Goal: Contribute content: Add original content to the website for others to see

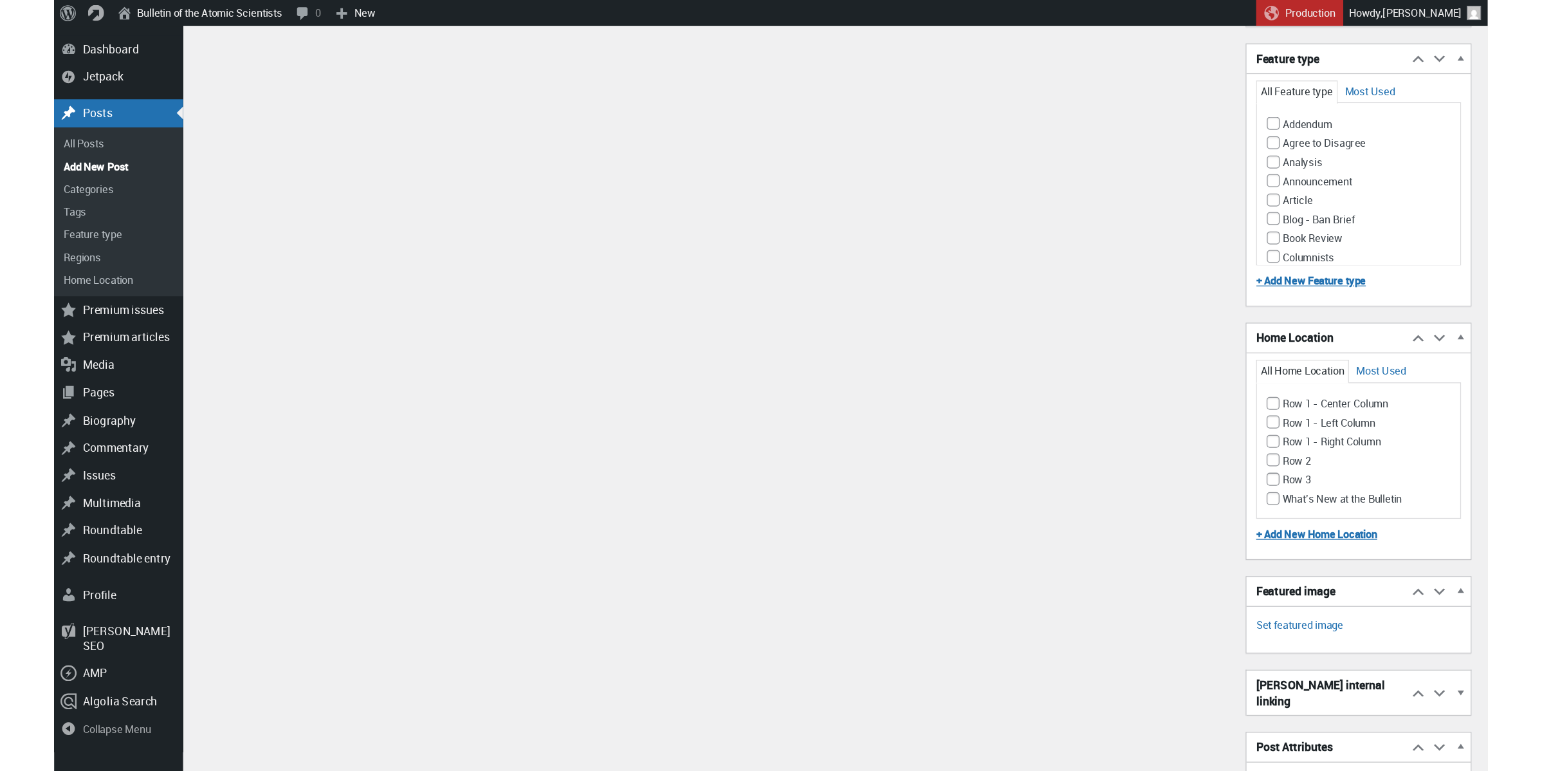
scroll to position [980, 0]
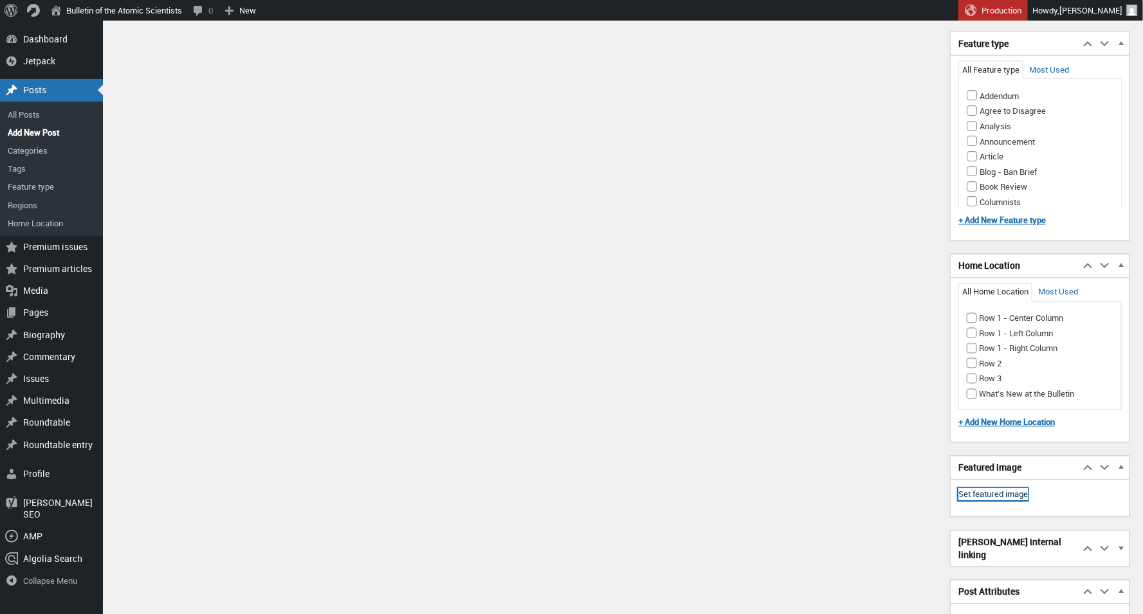
click at [989, 499] on link "Set featured image" at bounding box center [992, 495] width 69 height 13
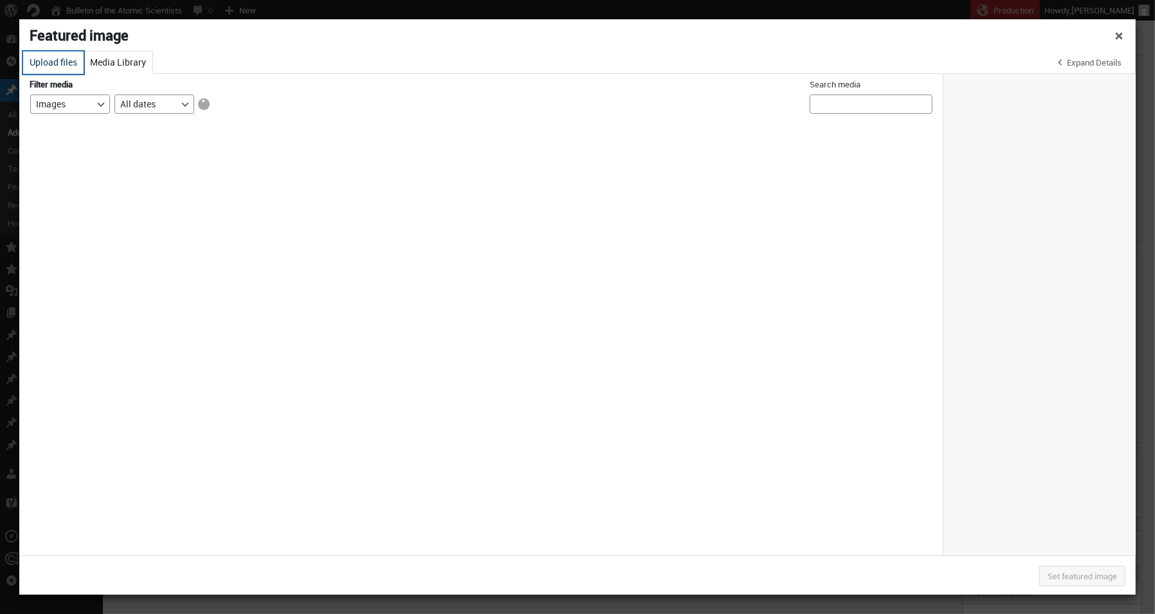
click at [47, 59] on button "Upload files" at bounding box center [53, 62] width 60 height 23
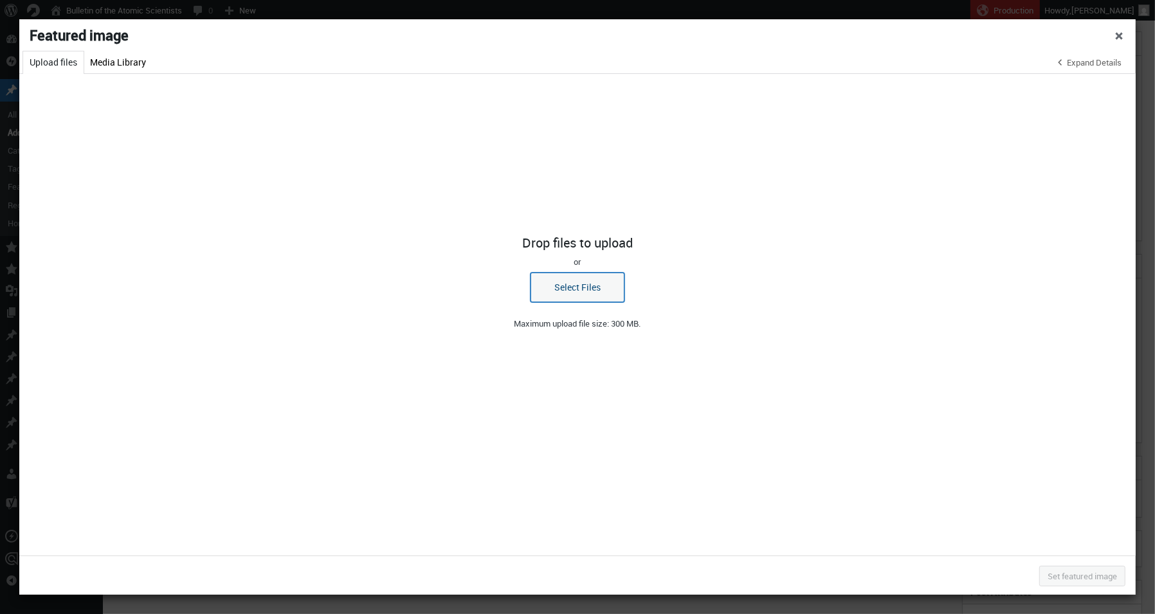
click at [566, 293] on button "Select Files" at bounding box center [578, 288] width 94 height 30
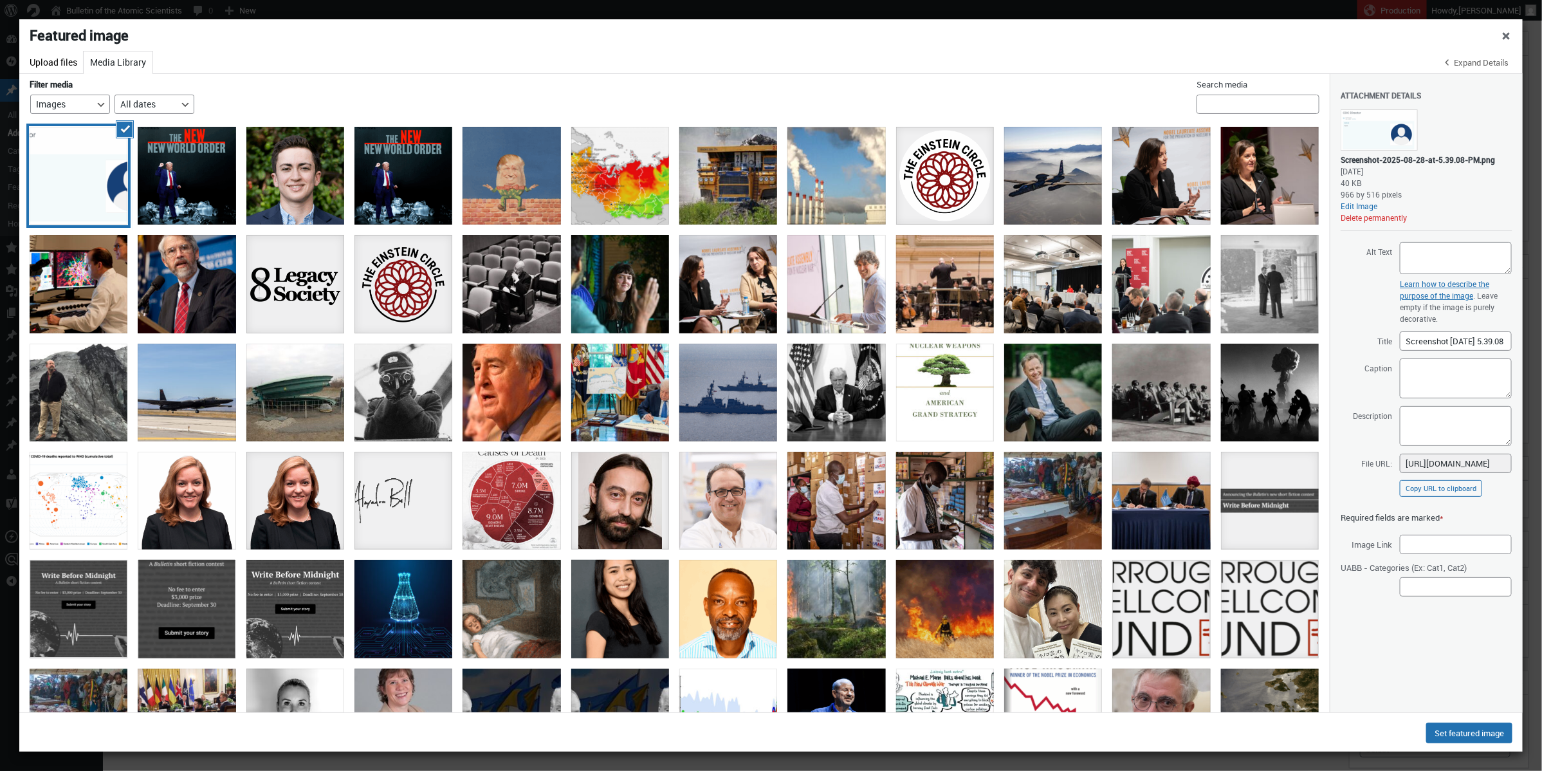
scroll to position [0, 0]
click at [1142, 35] on span "Close dialog" at bounding box center [1506, 34] width 13 height 10
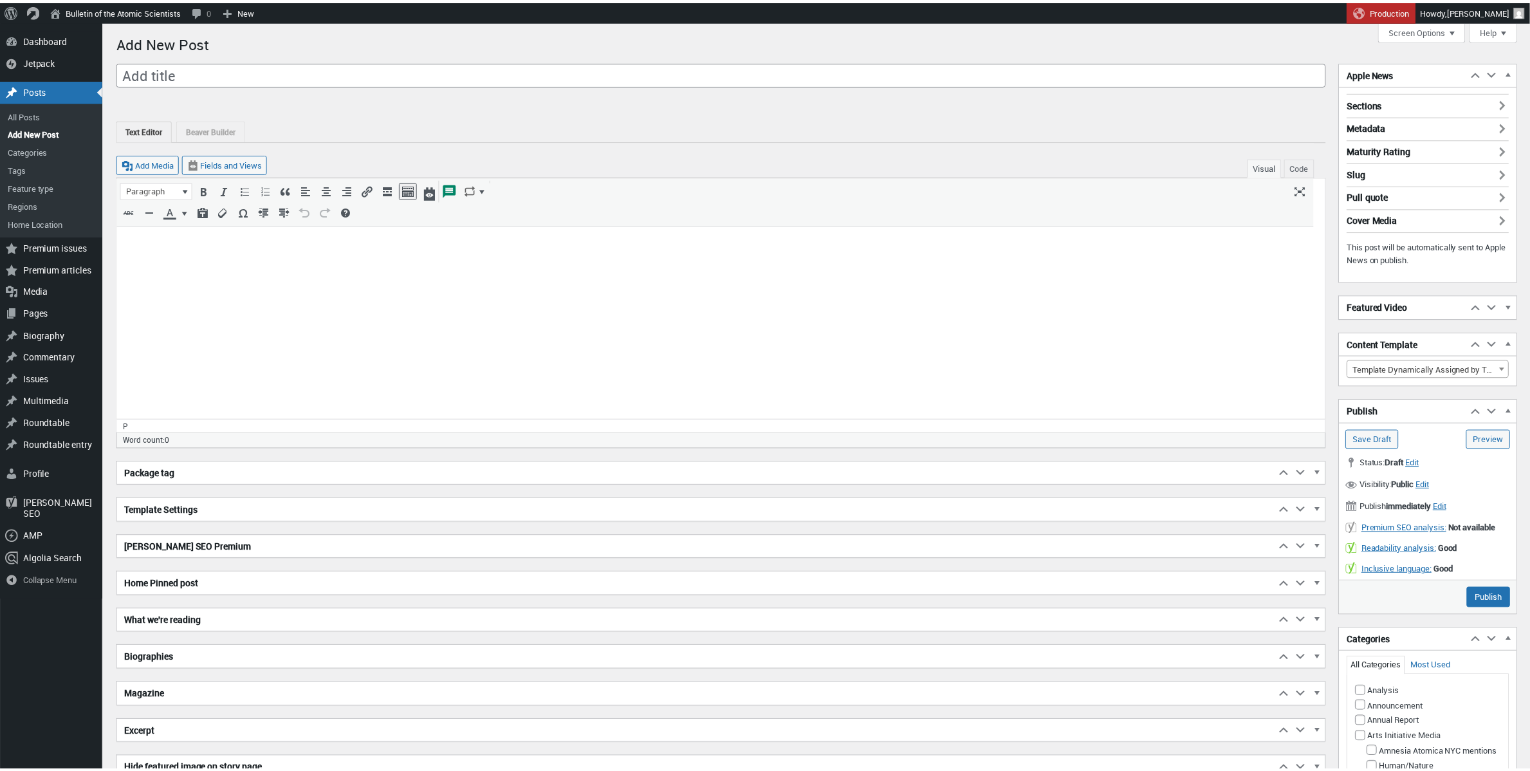
scroll to position [1082, 0]
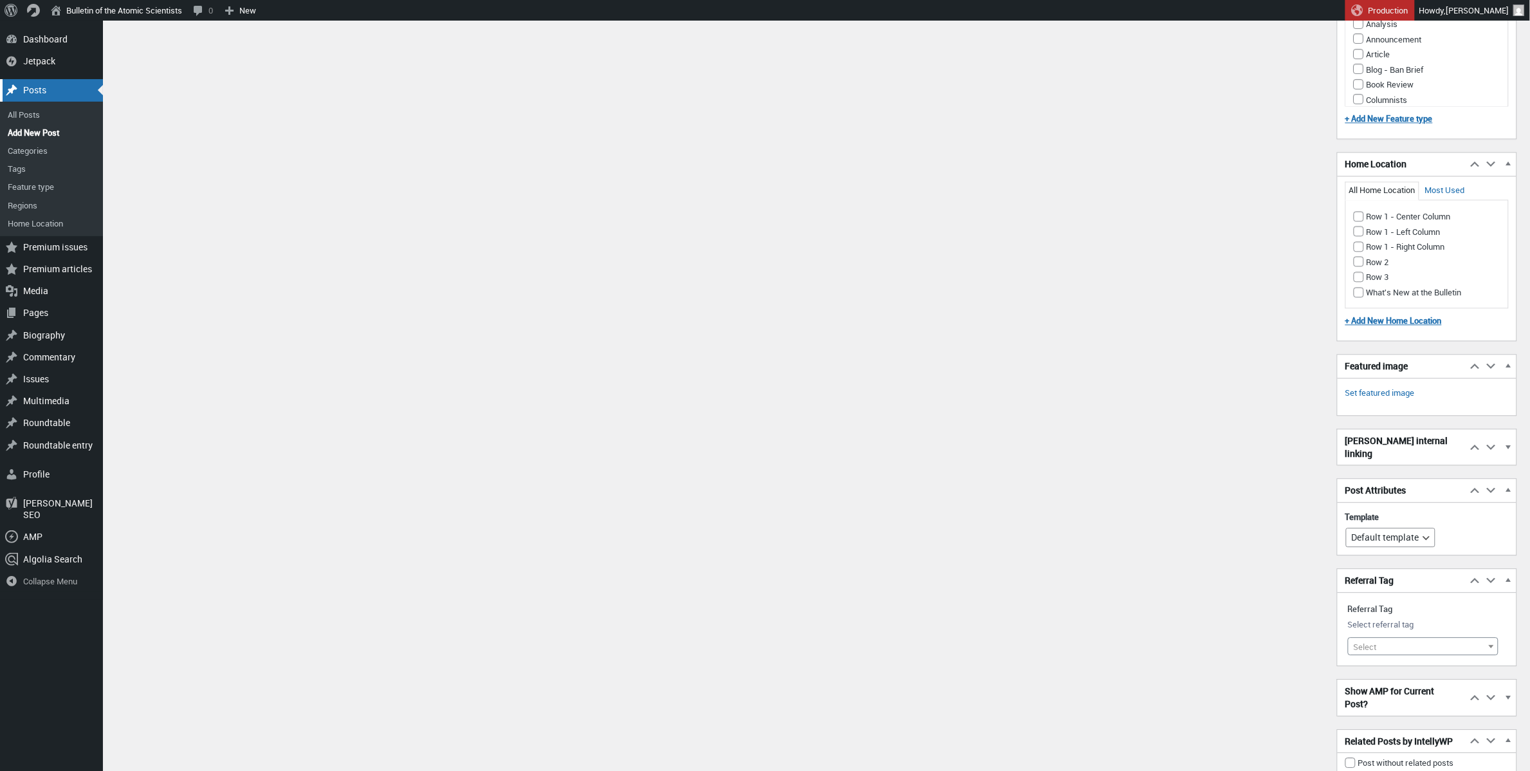
click at [48, 91] on div "Posts" at bounding box center [51, 90] width 103 height 22
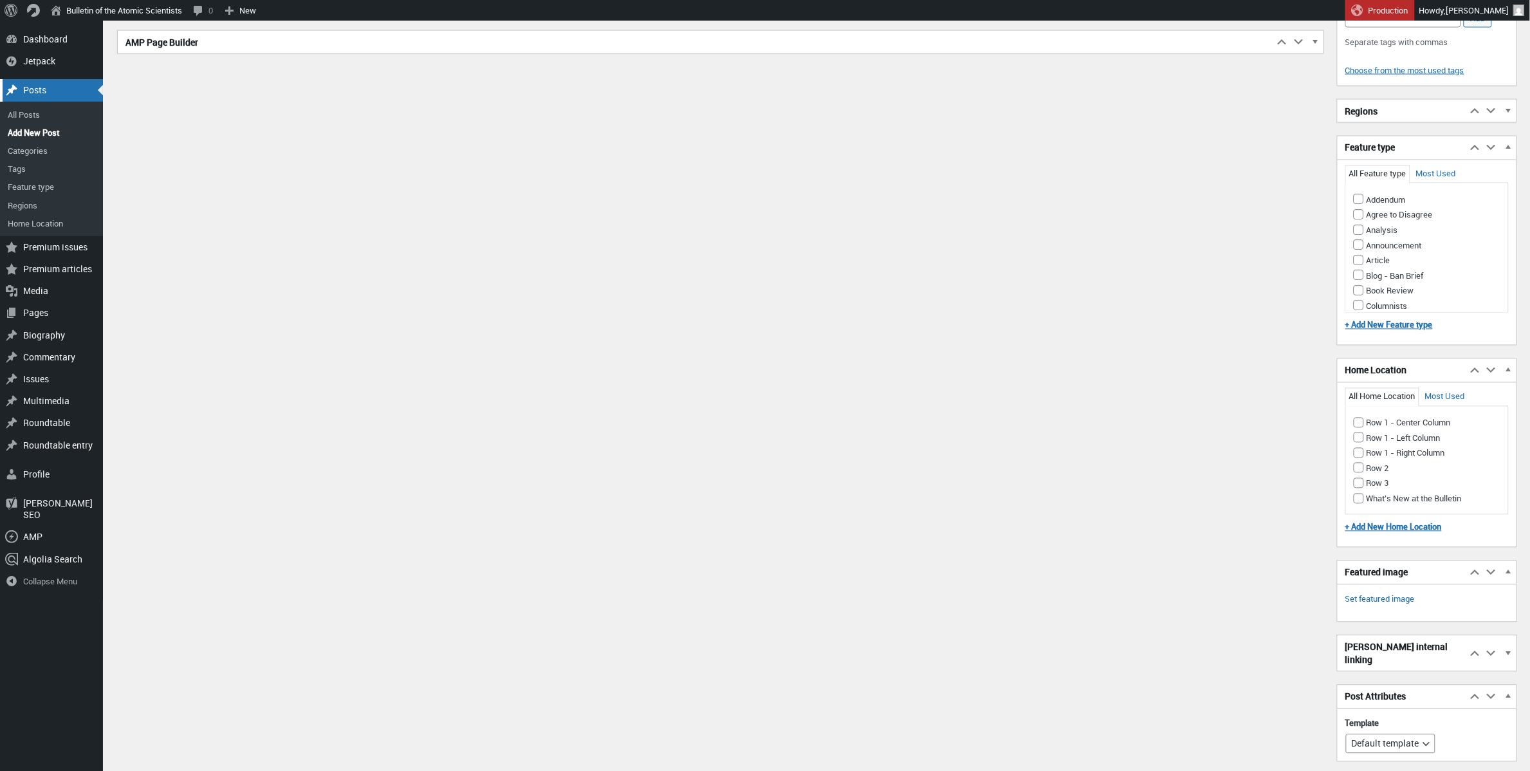
scroll to position [741, 0]
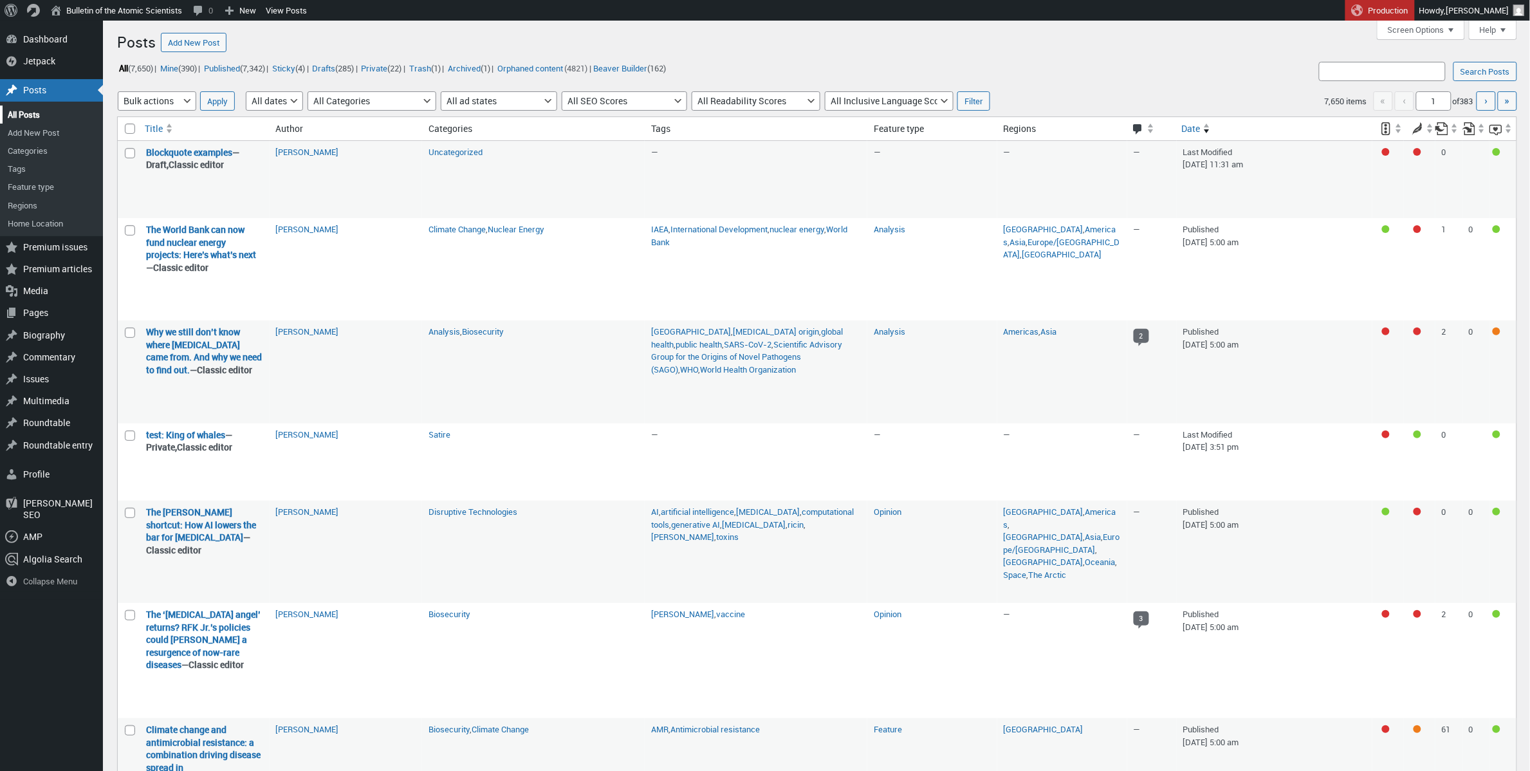
click at [42, 114] on link "All Posts" at bounding box center [51, 114] width 103 height 18
click at [203, 36] on link "Add New Post" at bounding box center [194, 42] width 66 height 19
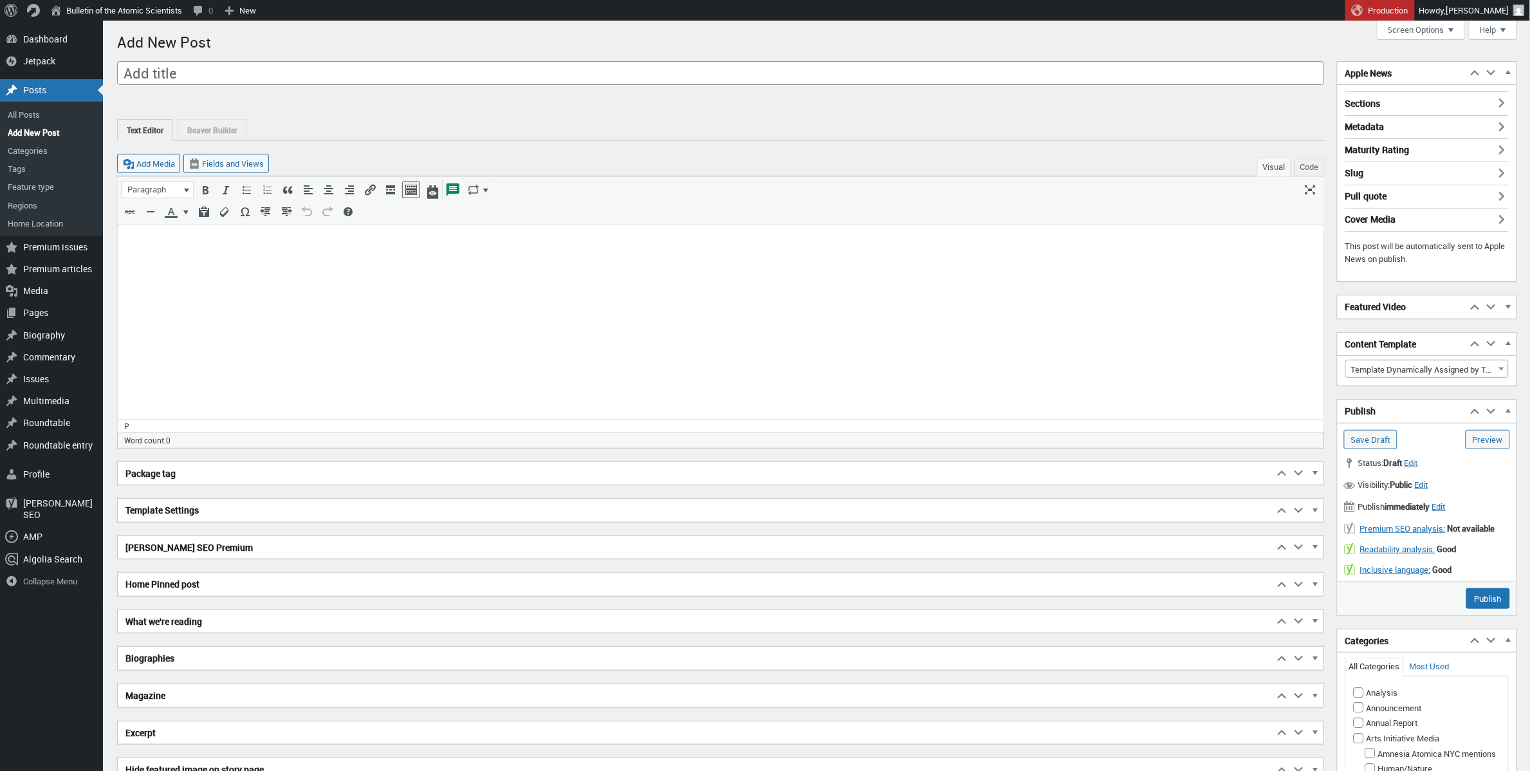
click at [164, 253] on body at bounding box center [720, 246] width 1190 height 27
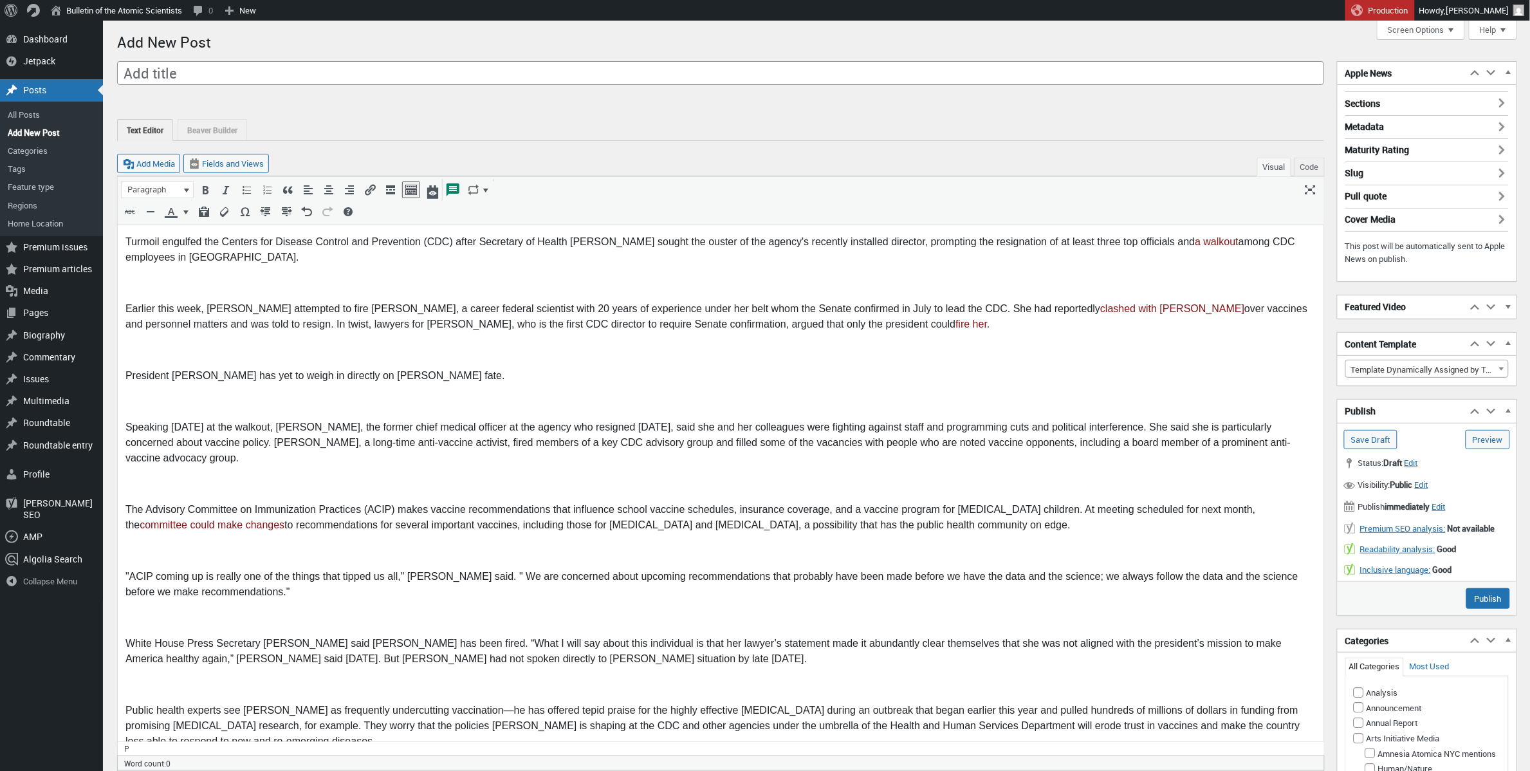
click at [167, 286] on p at bounding box center [720, 282] width 1190 height 15
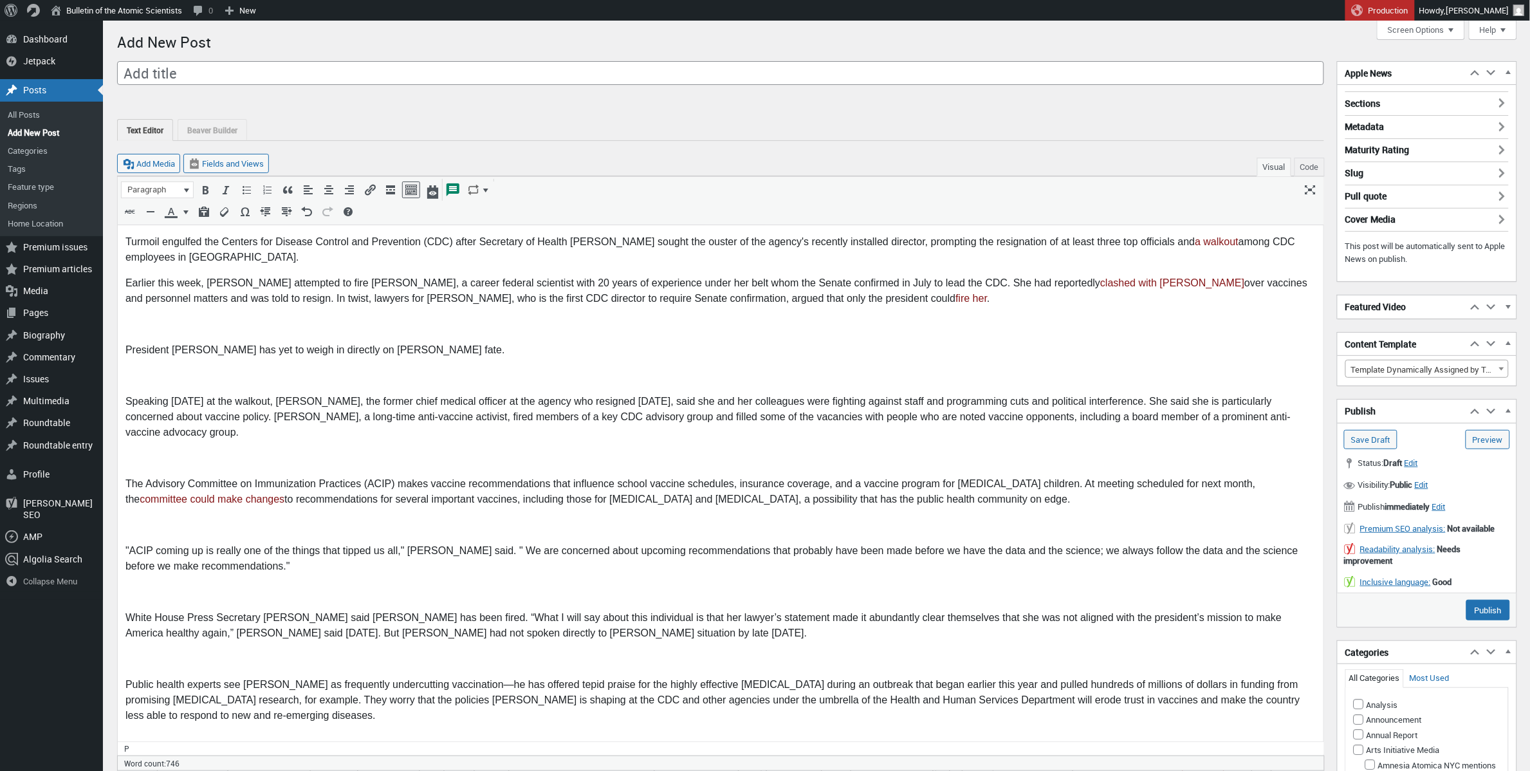
click at [133, 324] on p at bounding box center [720, 323] width 1190 height 15
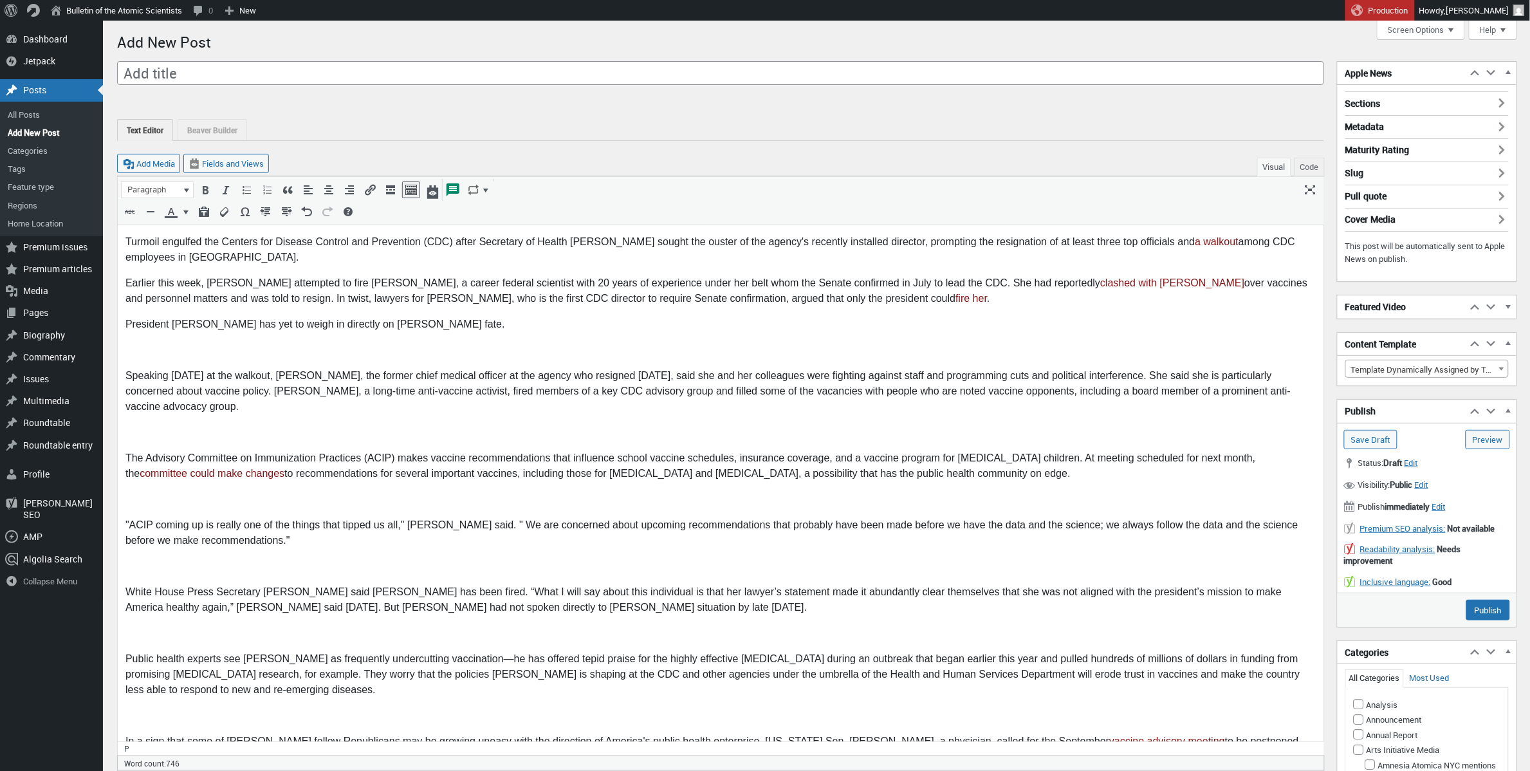
click at [146, 359] on body "Turmoil engulfed the Centers for Disease Control and Prevention (CDC) after Sec…" at bounding box center [720, 676] width 1190 height 886
click at [199, 362] on body "Turmoil engulfed the Centers for Disease Control and Prevention (CDC) after Sec…" at bounding box center [720, 676] width 1190 height 886
click at [172, 323] on p "President Trump has yet to weigh in directly on Monarez’s fate." at bounding box center [720, 323] width 1190 height 15
click at [149, 351] on p at bounding box center [720, 349] width 1190 height 15
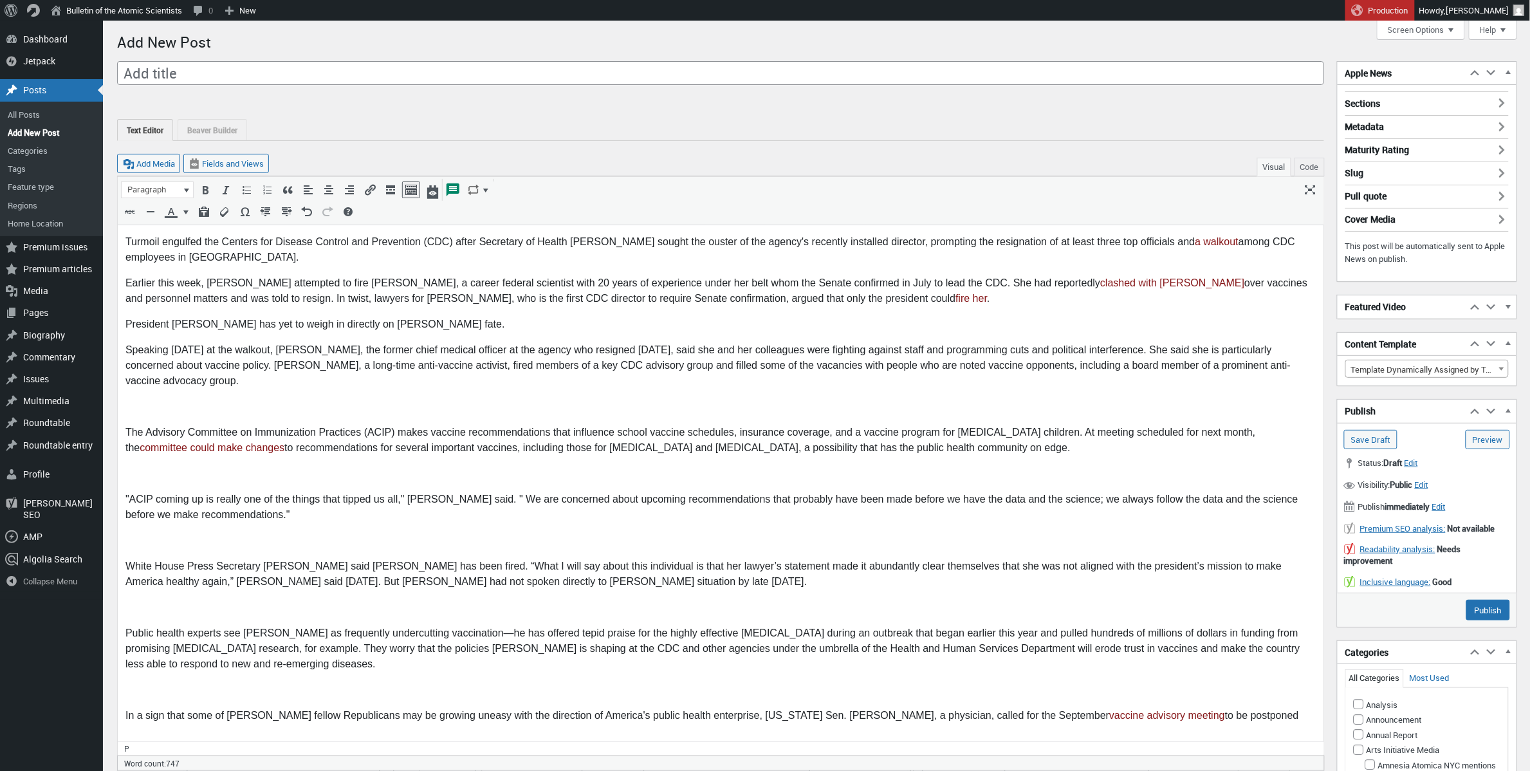
click at [181, 403] on p at bounding box center [720, 406] width 1190 height 15
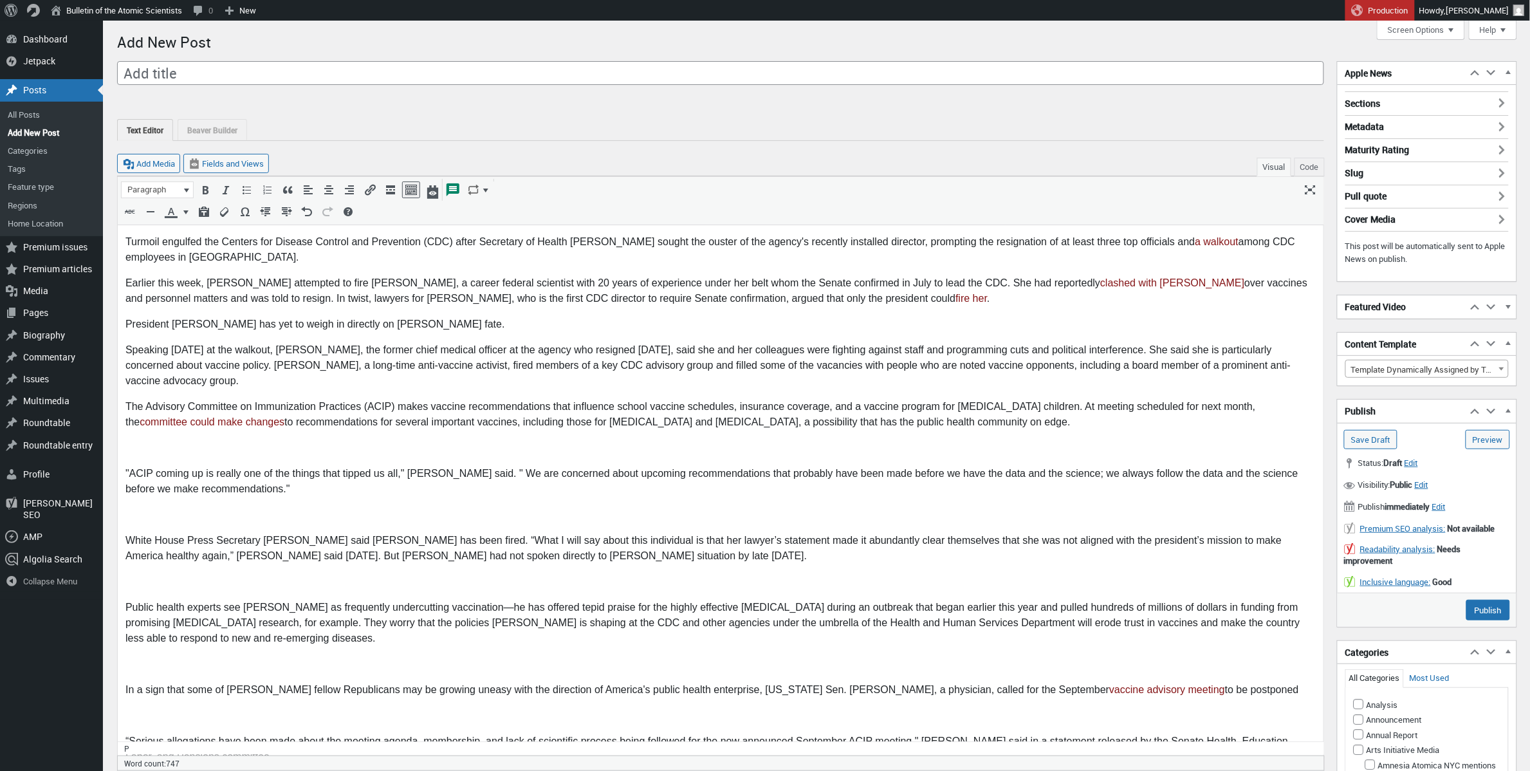
click at [152, 441] on p at bounding box center [720, 447] width 1190 height 15
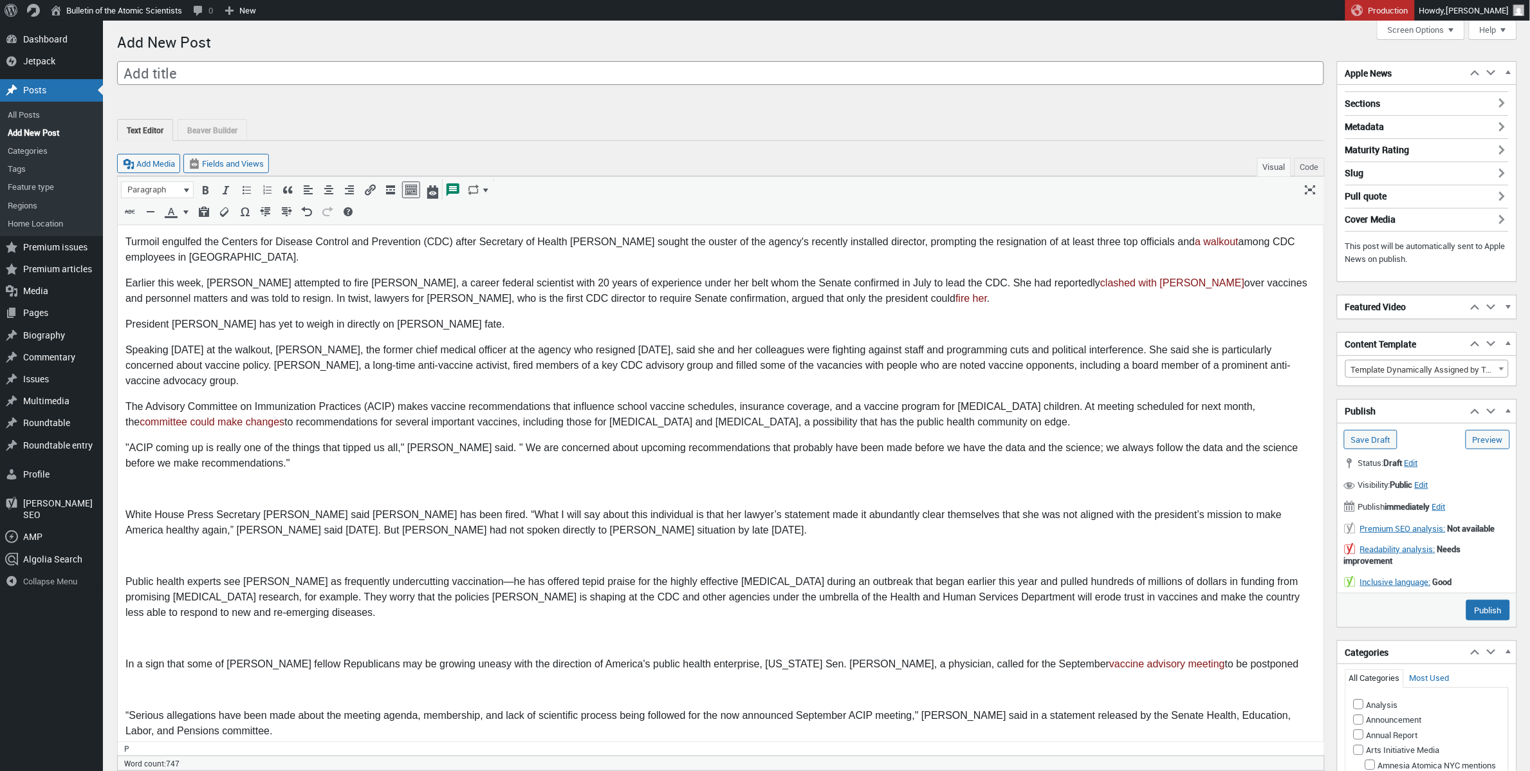
click at [191, 505] on body "Turmoil engulfed the Centers for Disease Control and Prevention (CDC) after Sec…" at bounding box center [720, 637] width 1190 height 809
click at [172, 490] on p at bounding box center [720, 488] width 1190 height 15
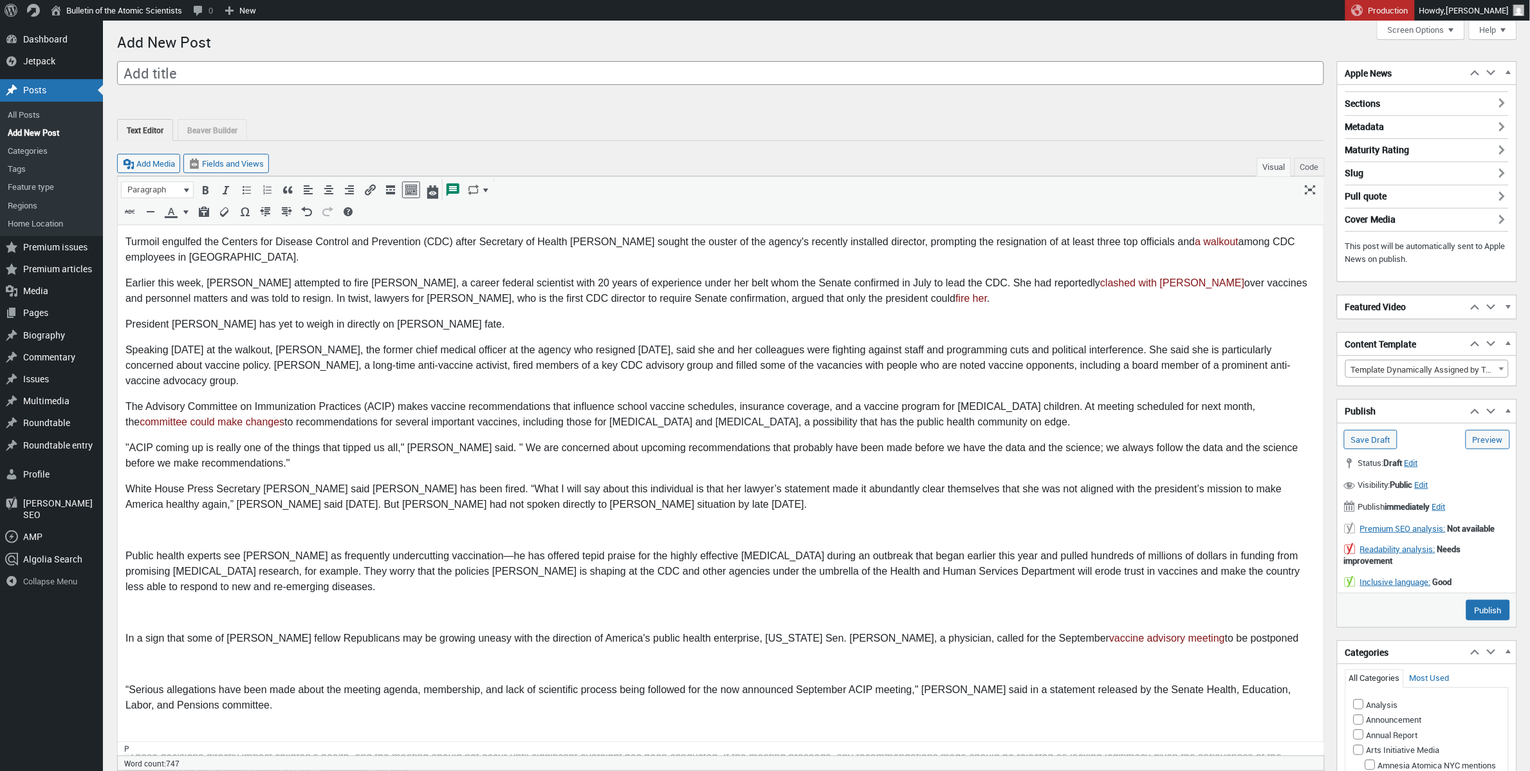
click at [169, 542] on body "Turmoil engulfed the Centers for Disease Control and Prevention (CDC) after Sec…" at bounding box center [720, 624] width 1190 height 783
click at [163, 529] on p at bounding box center [720, 529] width 1190 height 15
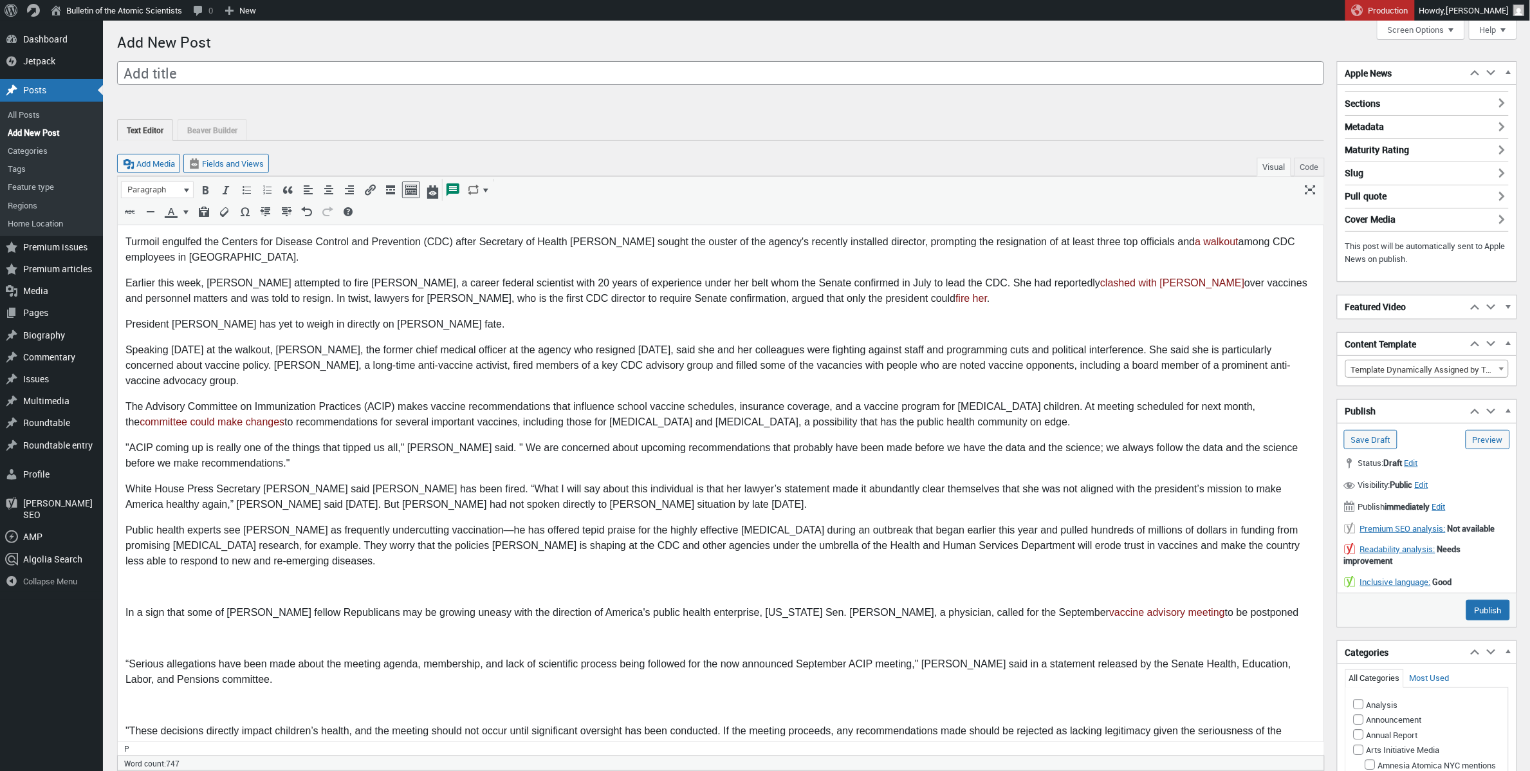
click at [153, 580] on p at bounding box center [720, 586] width 1190 height 15
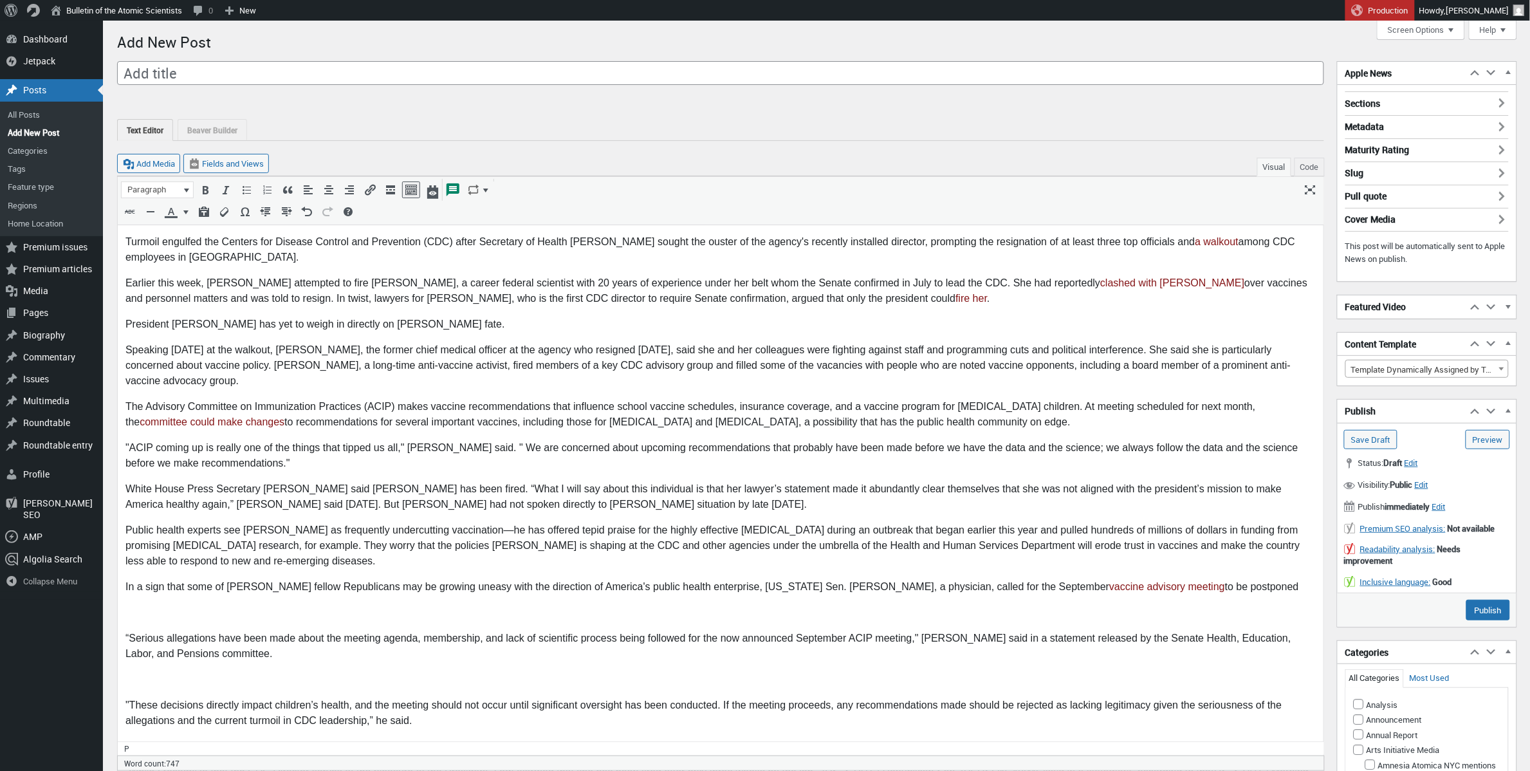
drag, startPoint x: 131, startPoint y: 603, endPoint x: 144, endPoint y: 617, distance: 18.7
click at [133, 607] on p at bounding box center [720, 612] width 1190 height 15
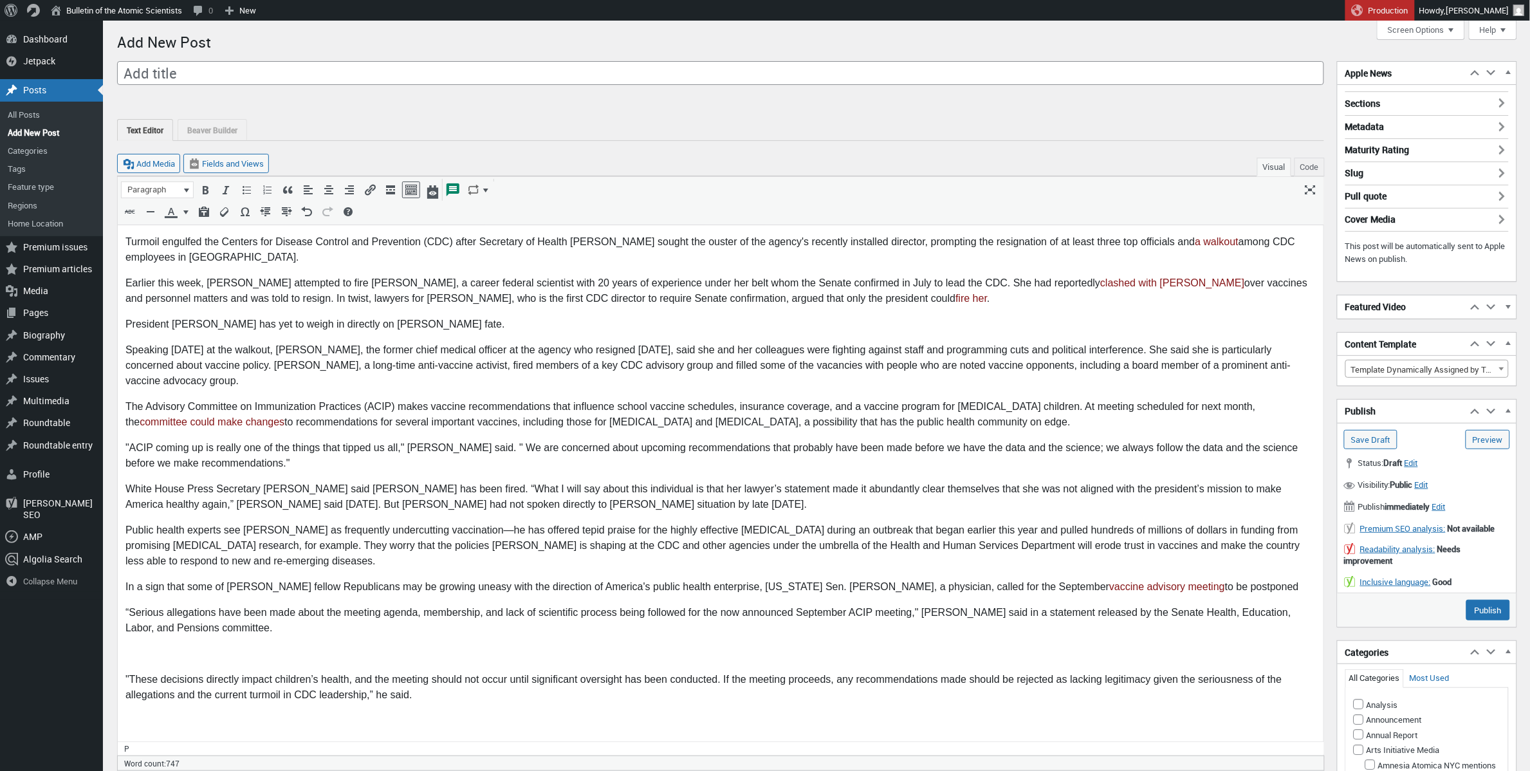
click at [188, 647] on p at bounding box center [720, 653] width 1190 height 15
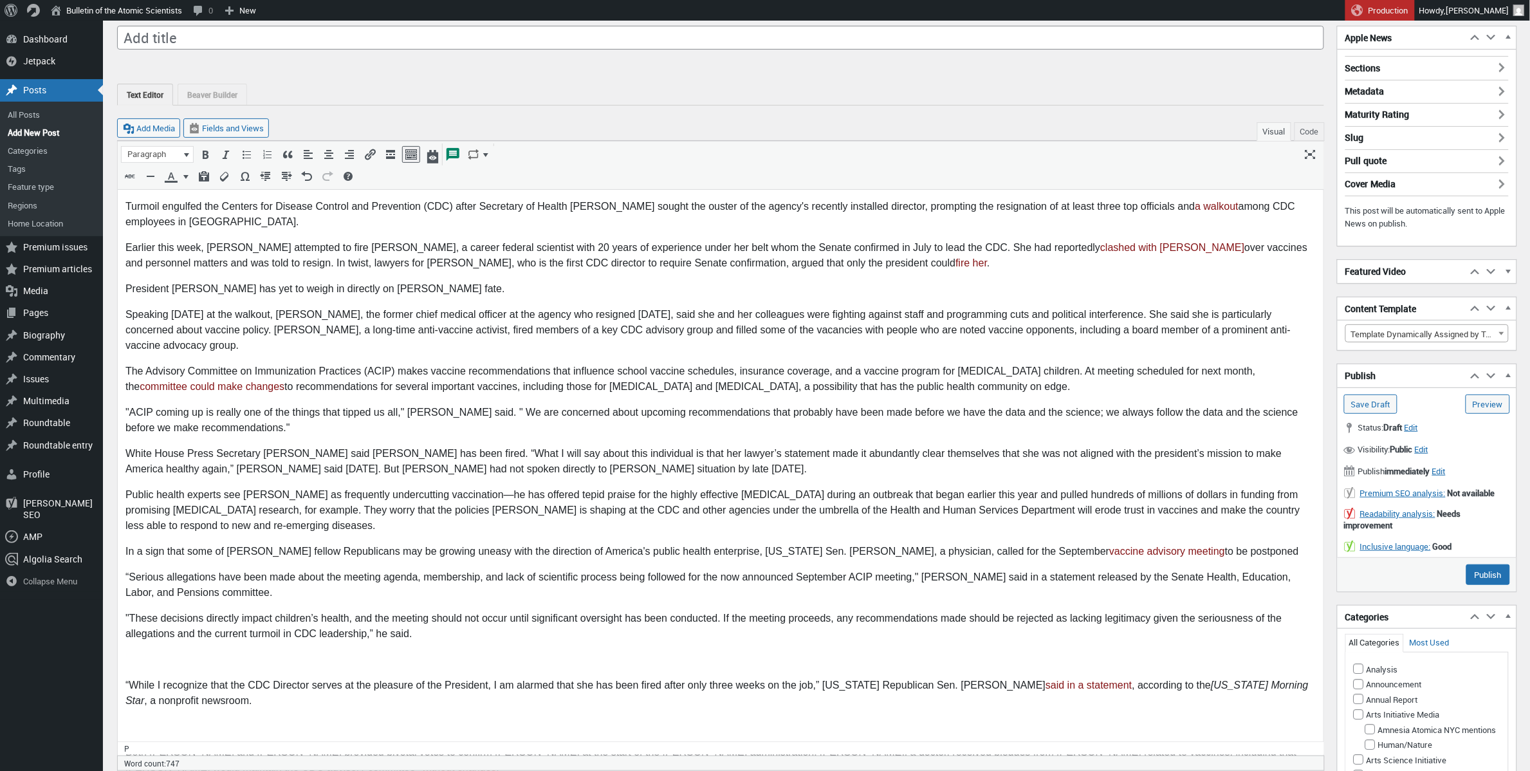
scroll to position [37, 0]
click at [127, 654] on p at bounding box center [720, 657] width 1190 height 15
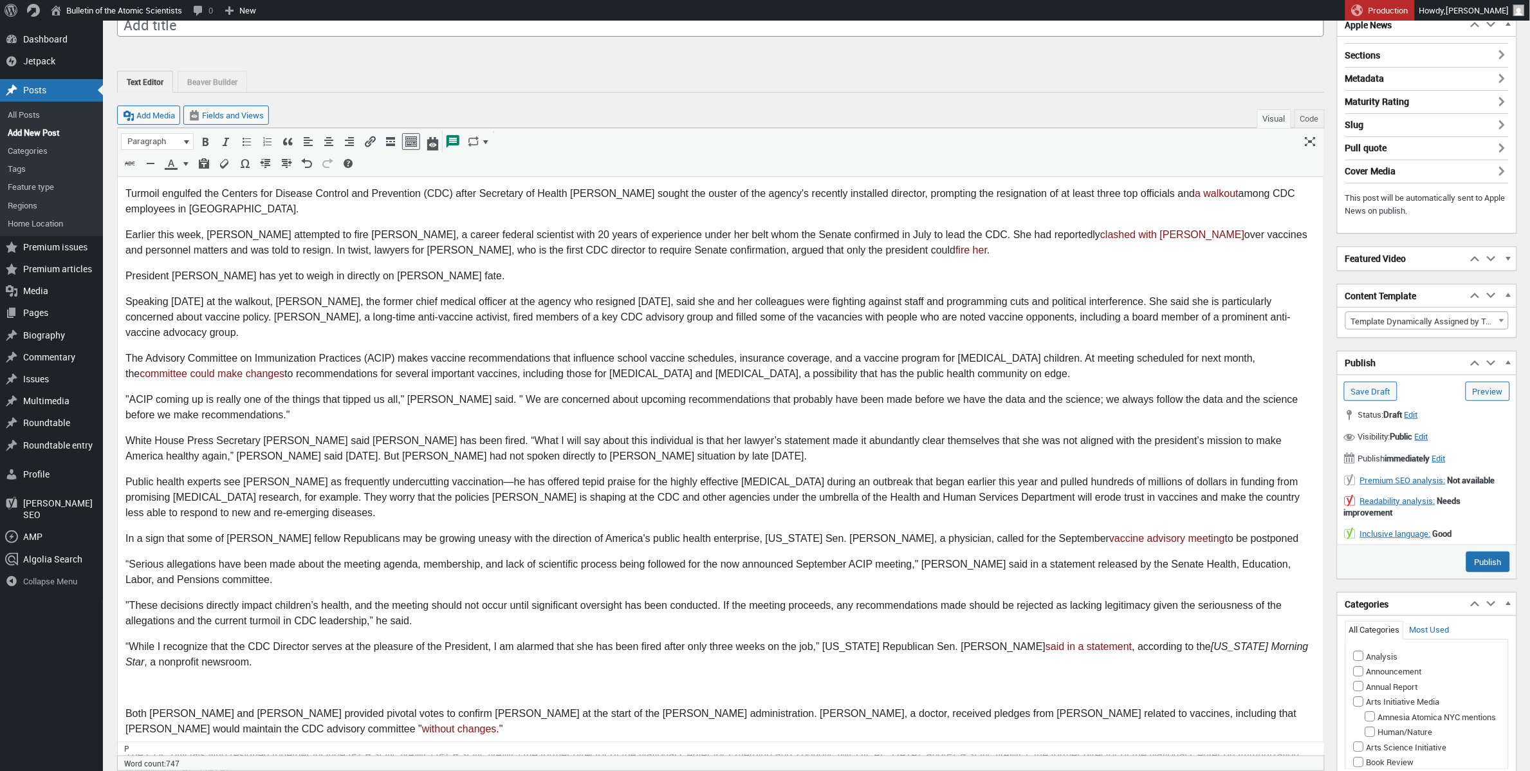
scroll to position [65, 0]
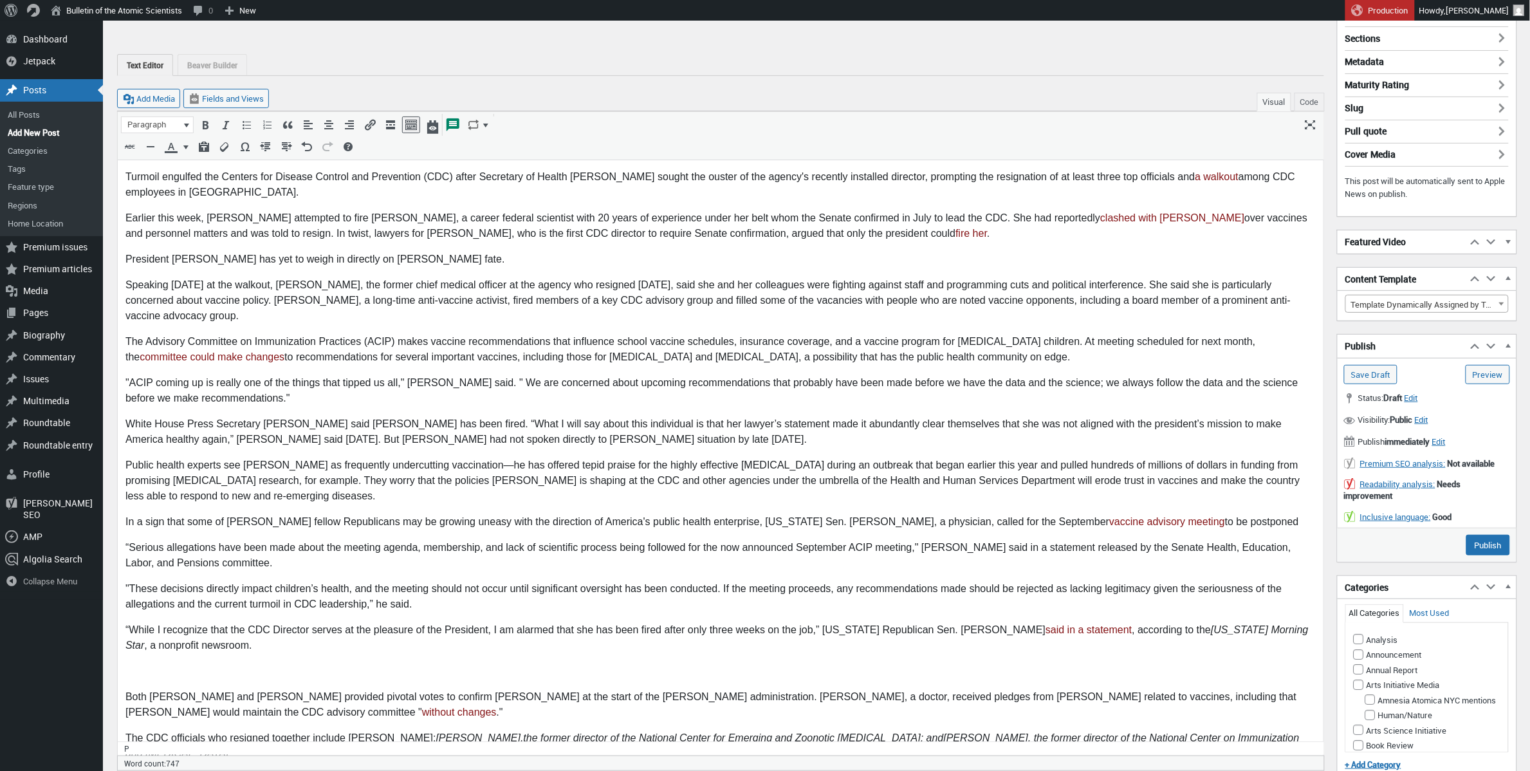
click at [188, 665] on p at bounding box center [720, 670] width 1190 height 15
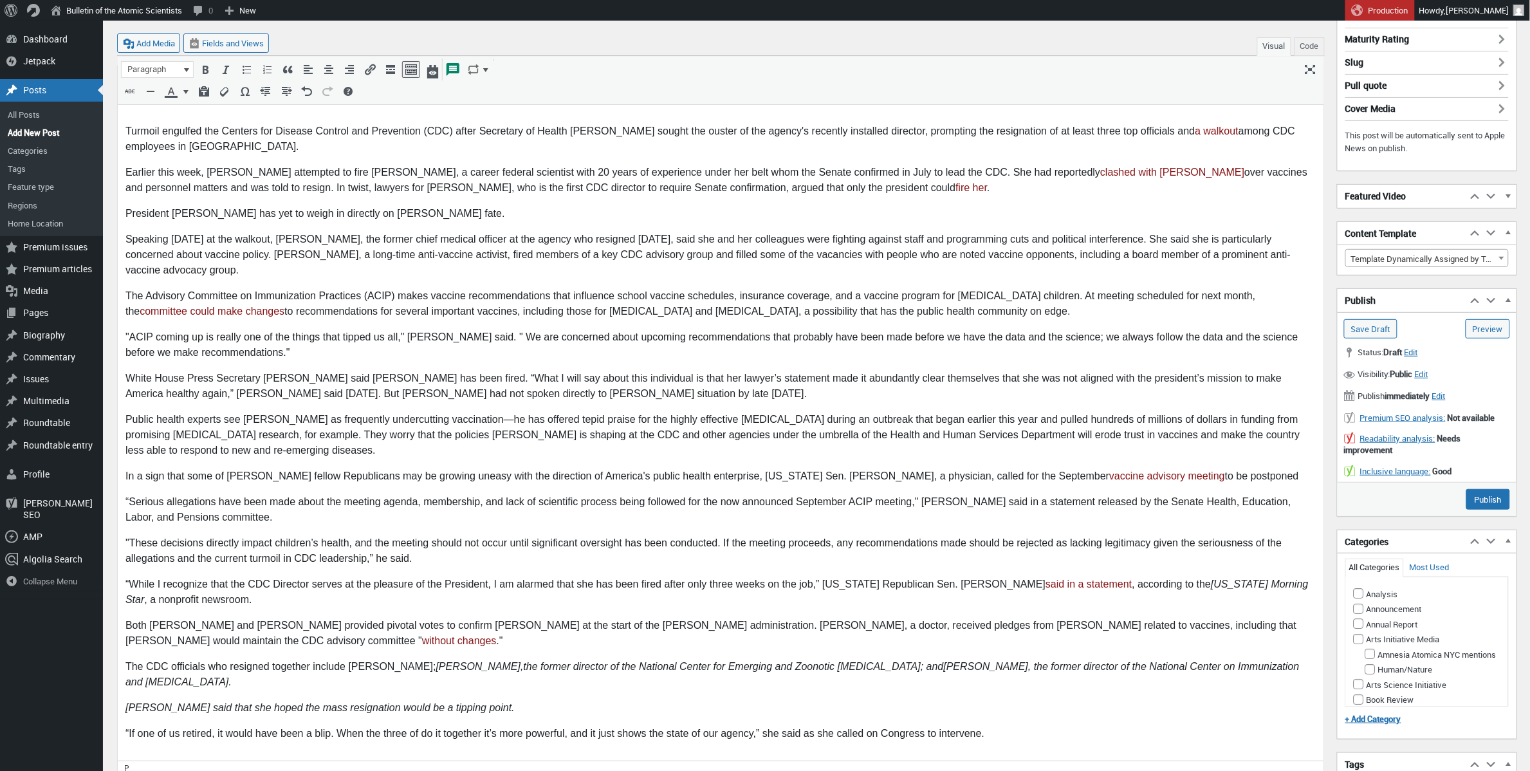
scroll to position [206, 0]
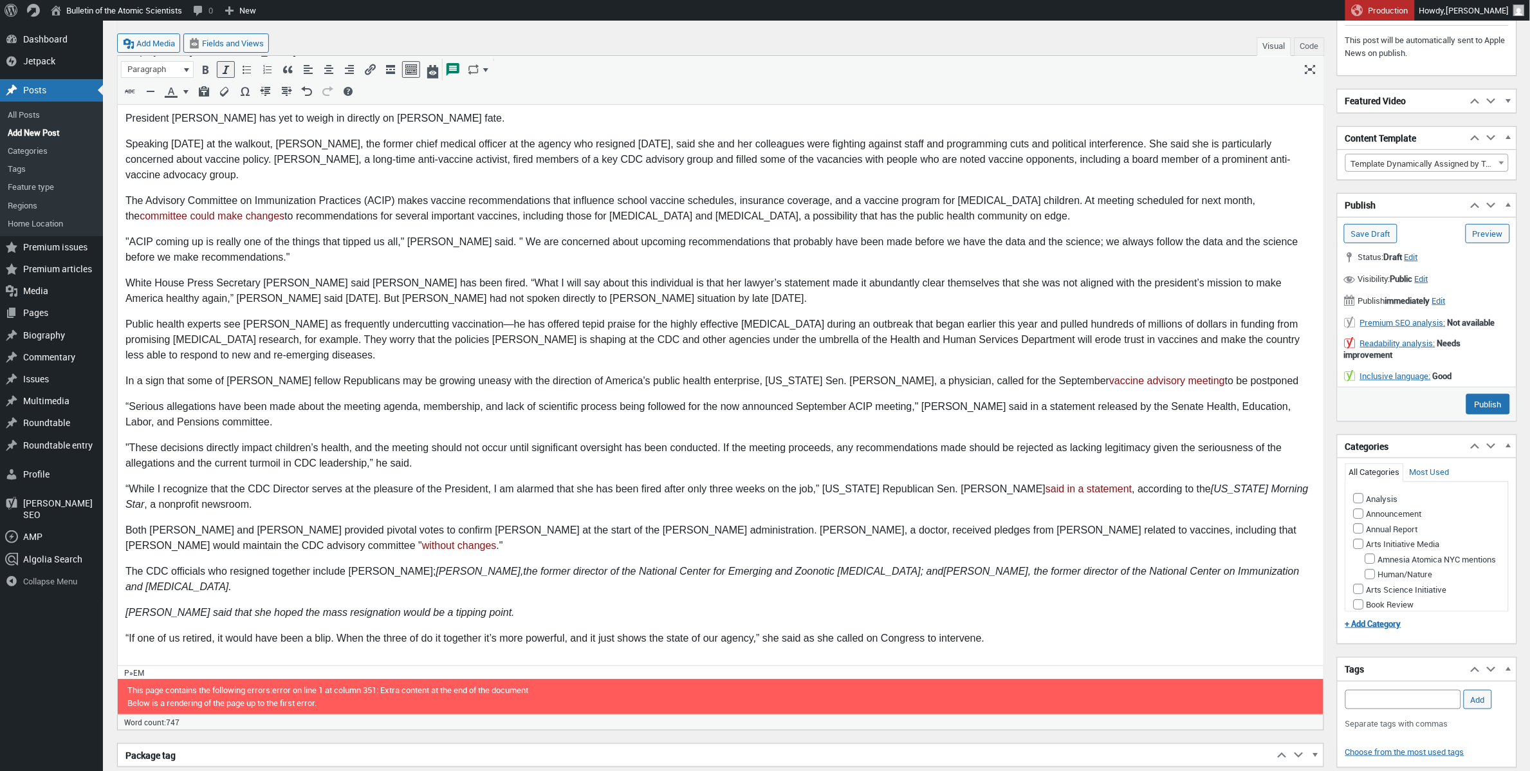
drag, startPoint x: 467, startPoint y: 591, endPoint x: 383, endPoint y: 570, distance: 86.9
click at [383, 570] on p "The CDC officials who resigned together include Houry; Daniel Jernigan, the for…" at bounding box center [720, 578] width 1190 height 31
click at [328, 562] on body "Turmoil engulfed the Centers for Disease Control and Prevention (CDC) after Sec…" at bounding box center [720, 342] width 1190 height 629
drag, startPoint x: 445, startPoint y: 614, endPoint x: 114, endPoint y: 612, distance: 331.3
click at [117, 612] on html "Turmoil engulfed the Centers for Disease Control and Prevention (CDC) after Sec…" at bounding box center [719, 342] width 1205 height 645
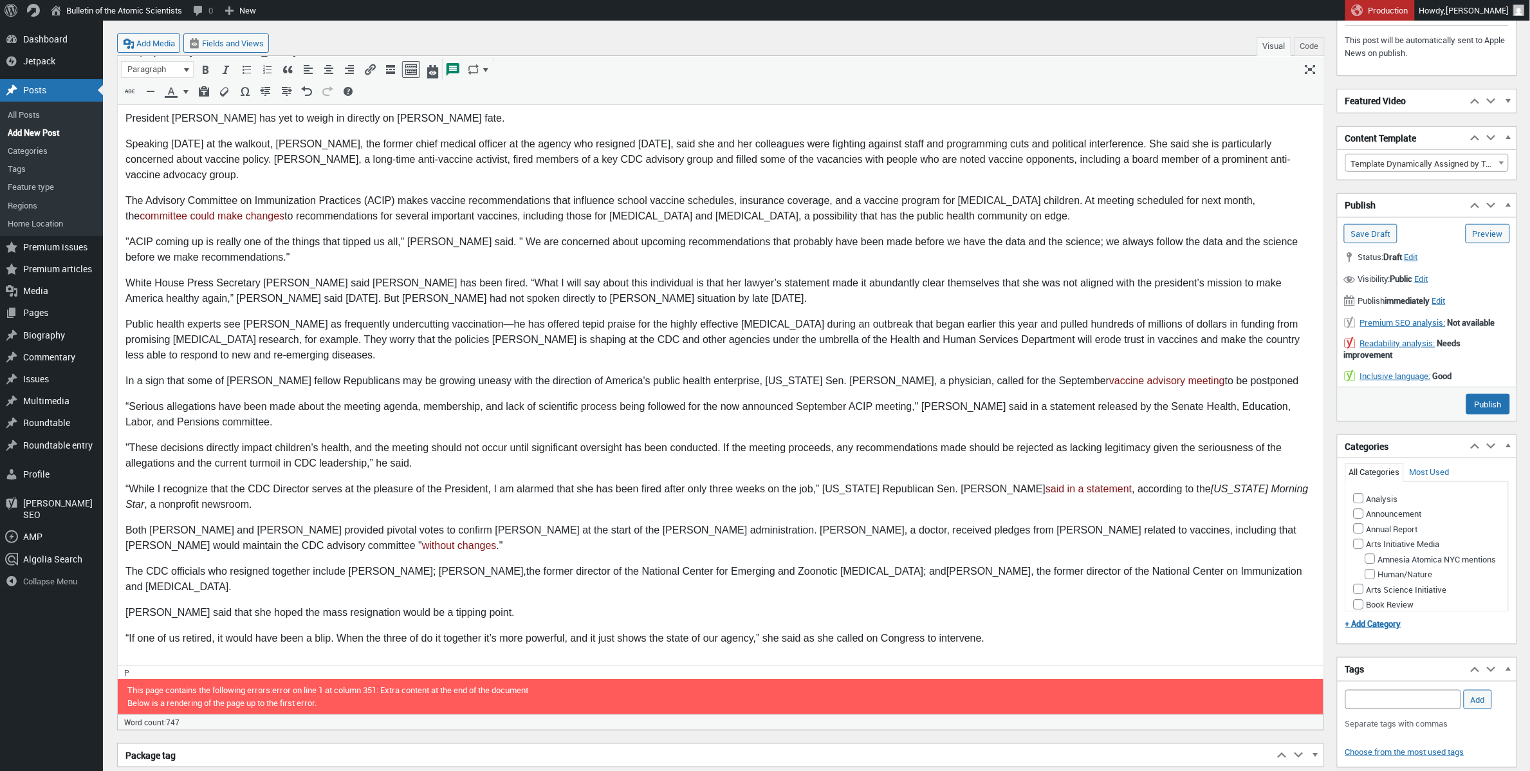
click at [455, 572] on p "The CDC officials who resigned together include Houry; Daniel Jernigan, the for…" at bounding box center [720, 578] width 1190 height 31
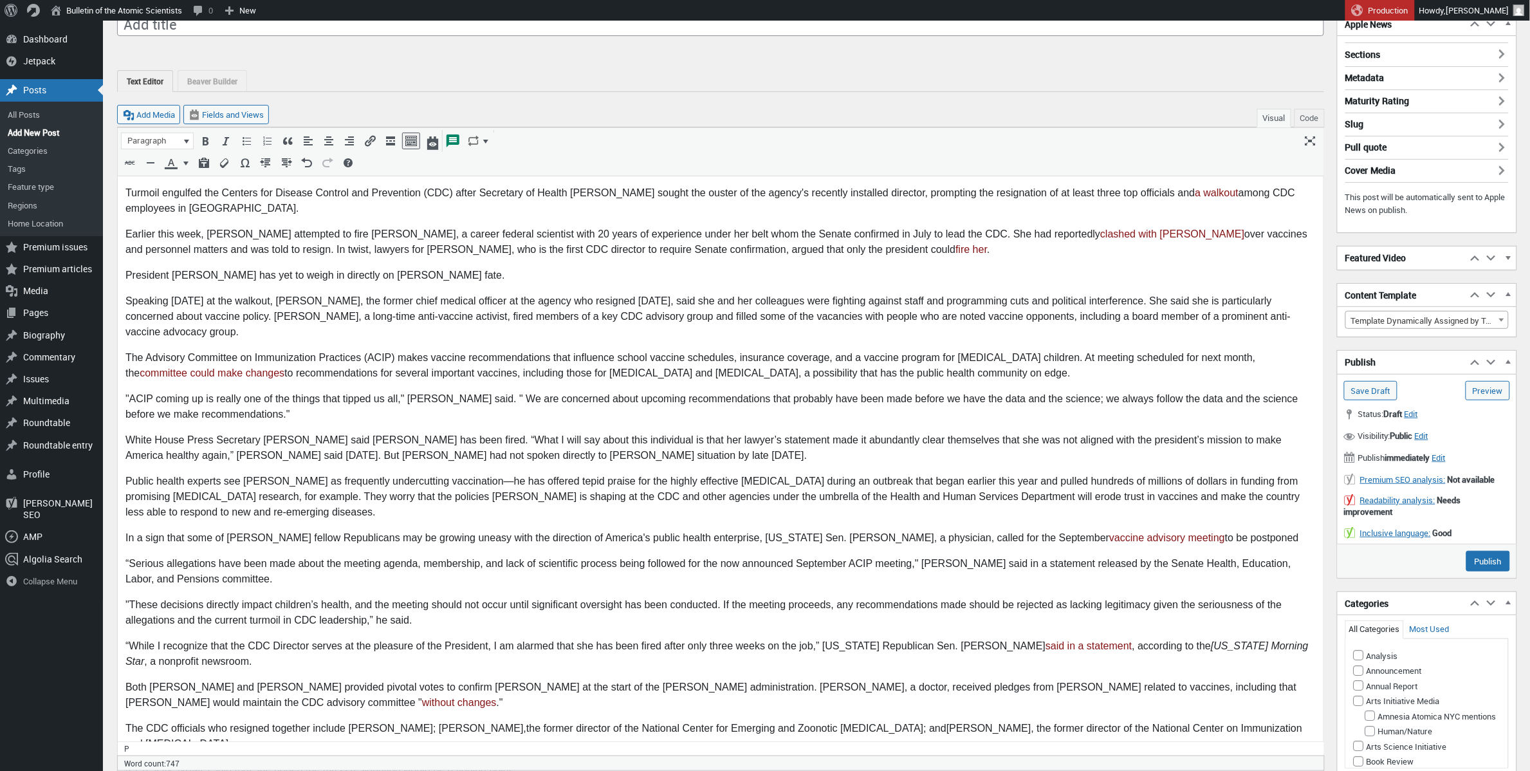
scroll to position [79, 0]
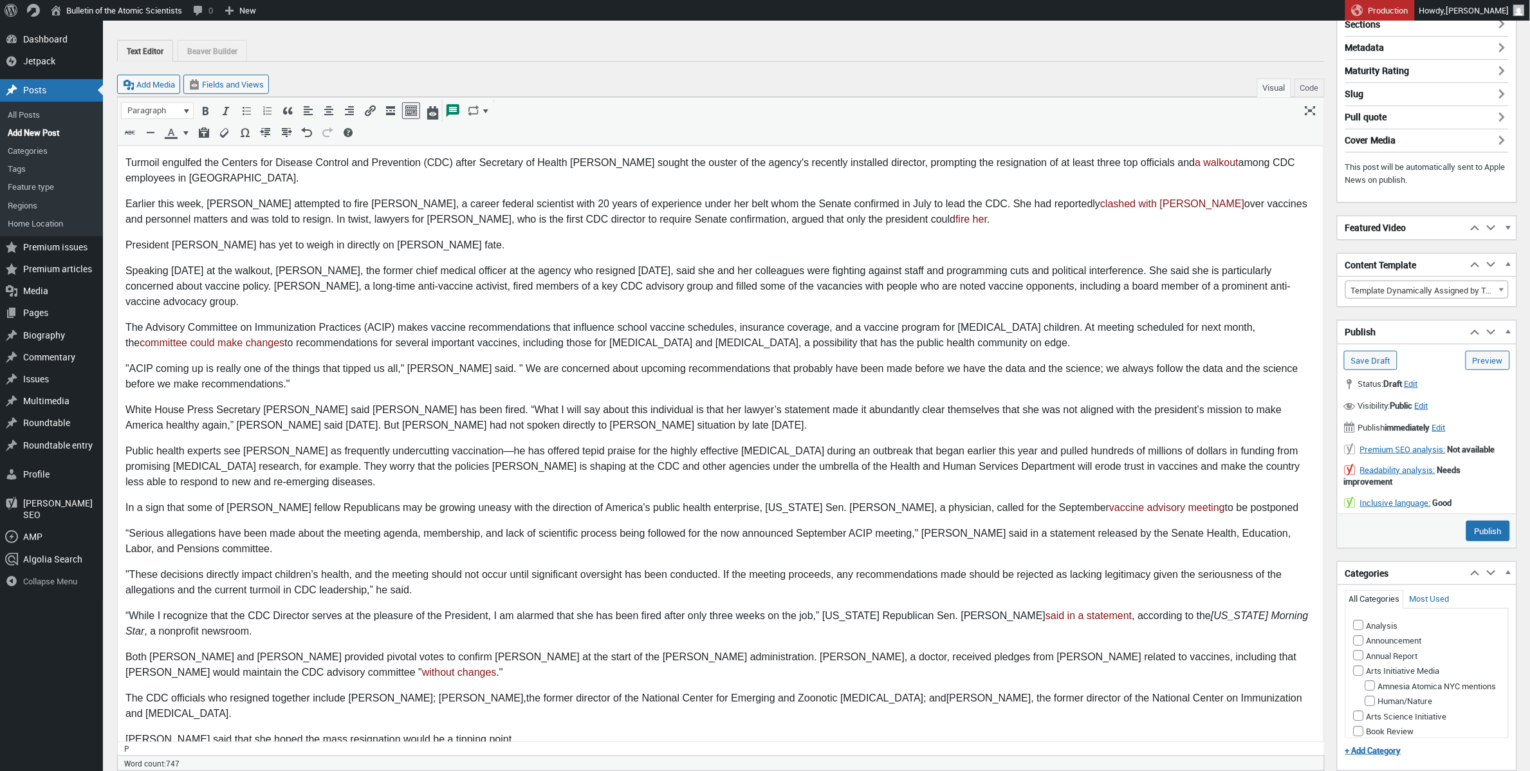
drag, startPoint x: 590, startPoint y: 199, endPoint x: 598, endPoint y: 215, distance: 17.3
click at [591, 200] on p "Earlier this week, Kennedy attempted to fire Susan Monarez, a career federal sc…" at bounding box center [720, 211] width 1190 height 31
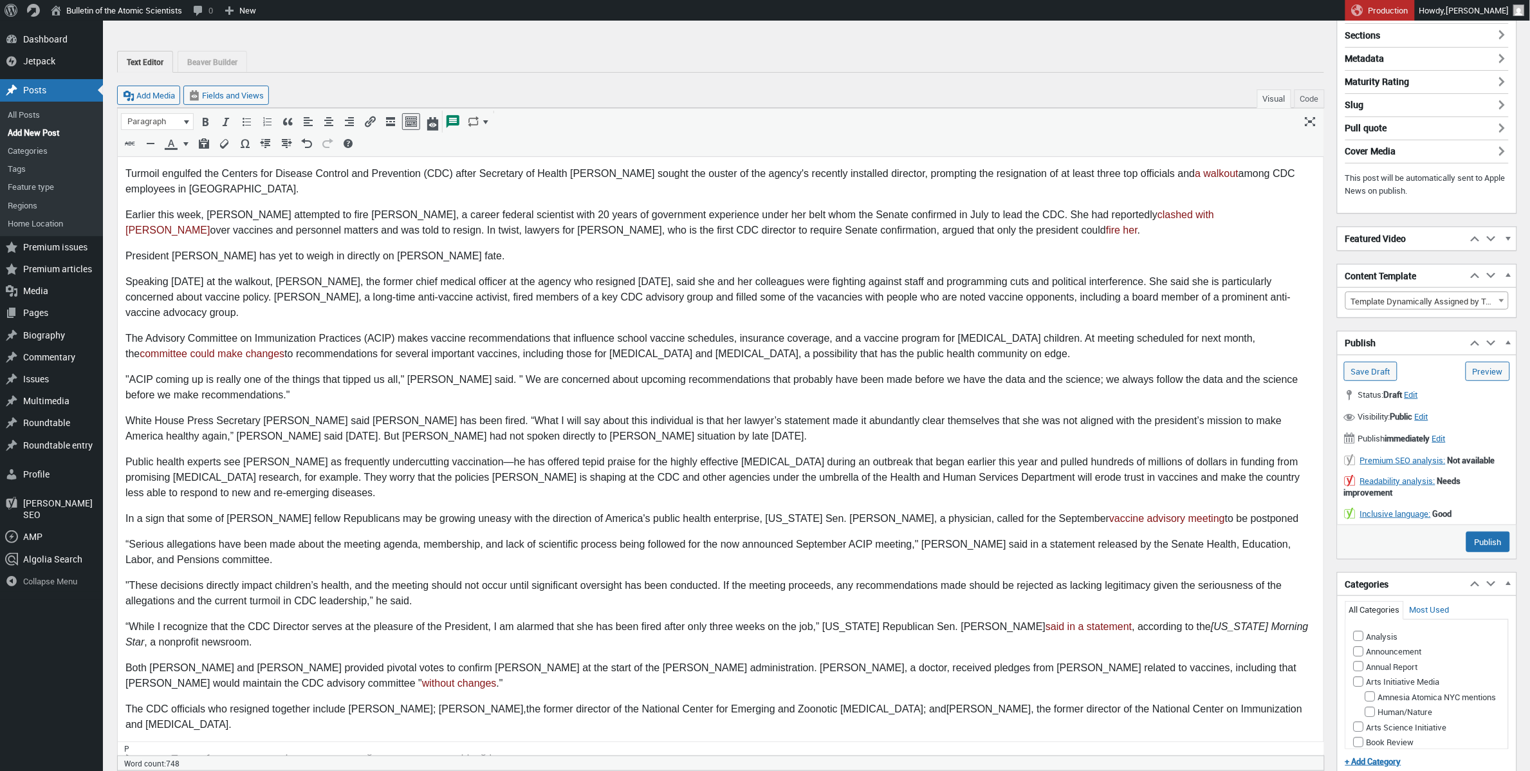
scroll to position [56, 0]
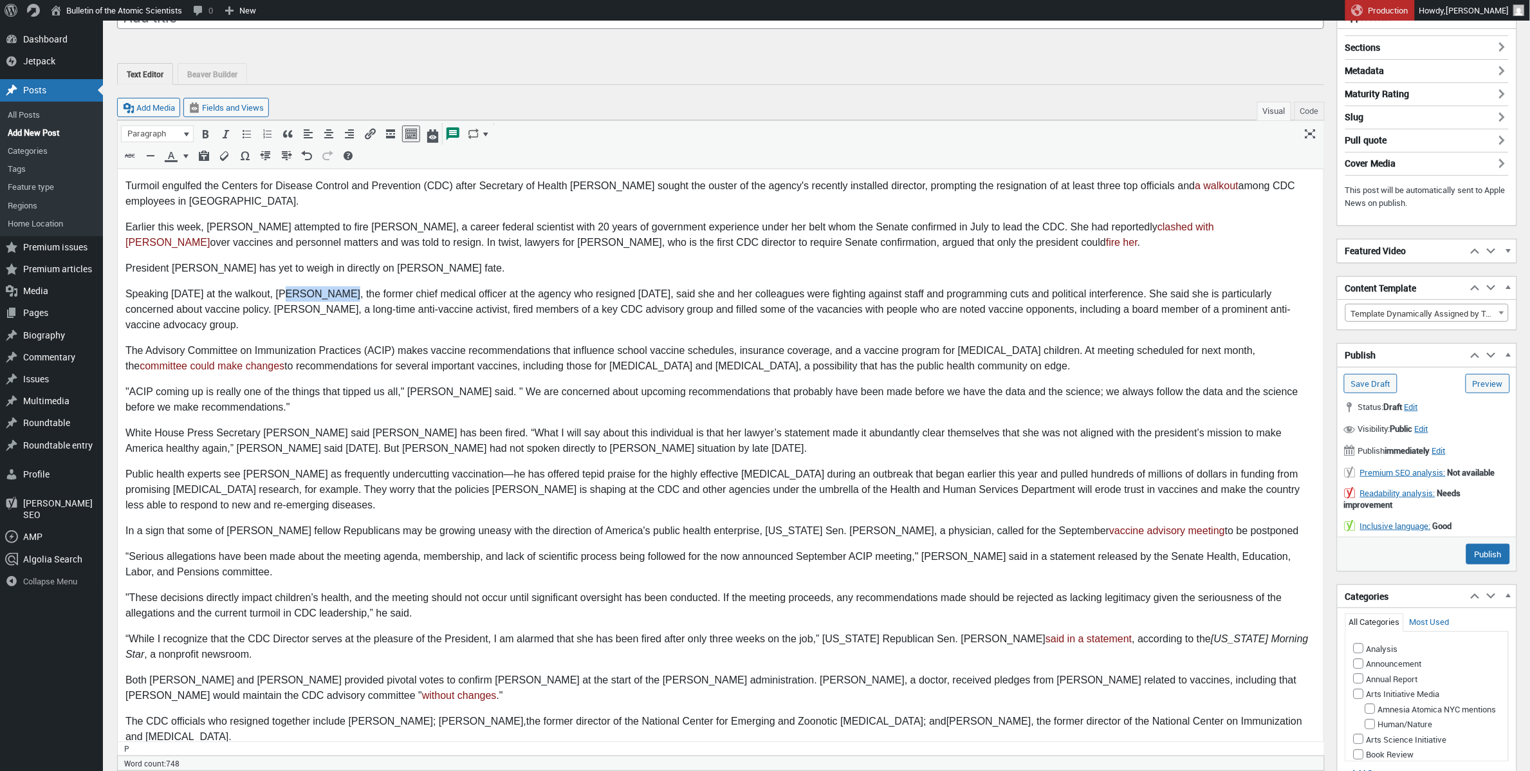
drag, startPoint x: 344, startPoint y: 295, endPoint x: 284, endPoint y: 292, distance: 60.5
click at [284, 292] on p "Speaking [DATE] at the walkout, [PERSON_NAME], the former chief medical officer…" at bounding box center [720, 309] width 1190 height 46
copy p "Debra Houry"
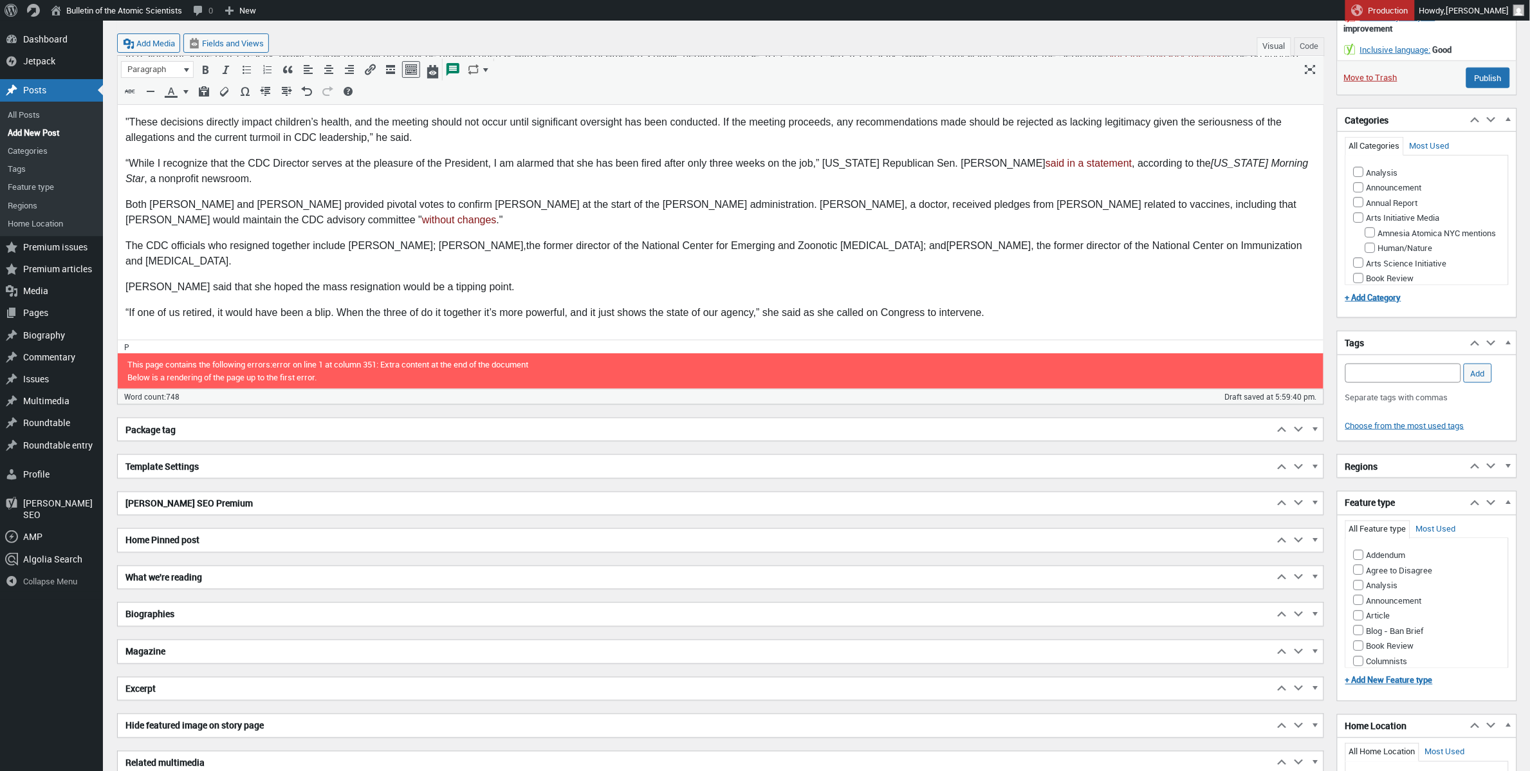
scroll to position [681, 0]
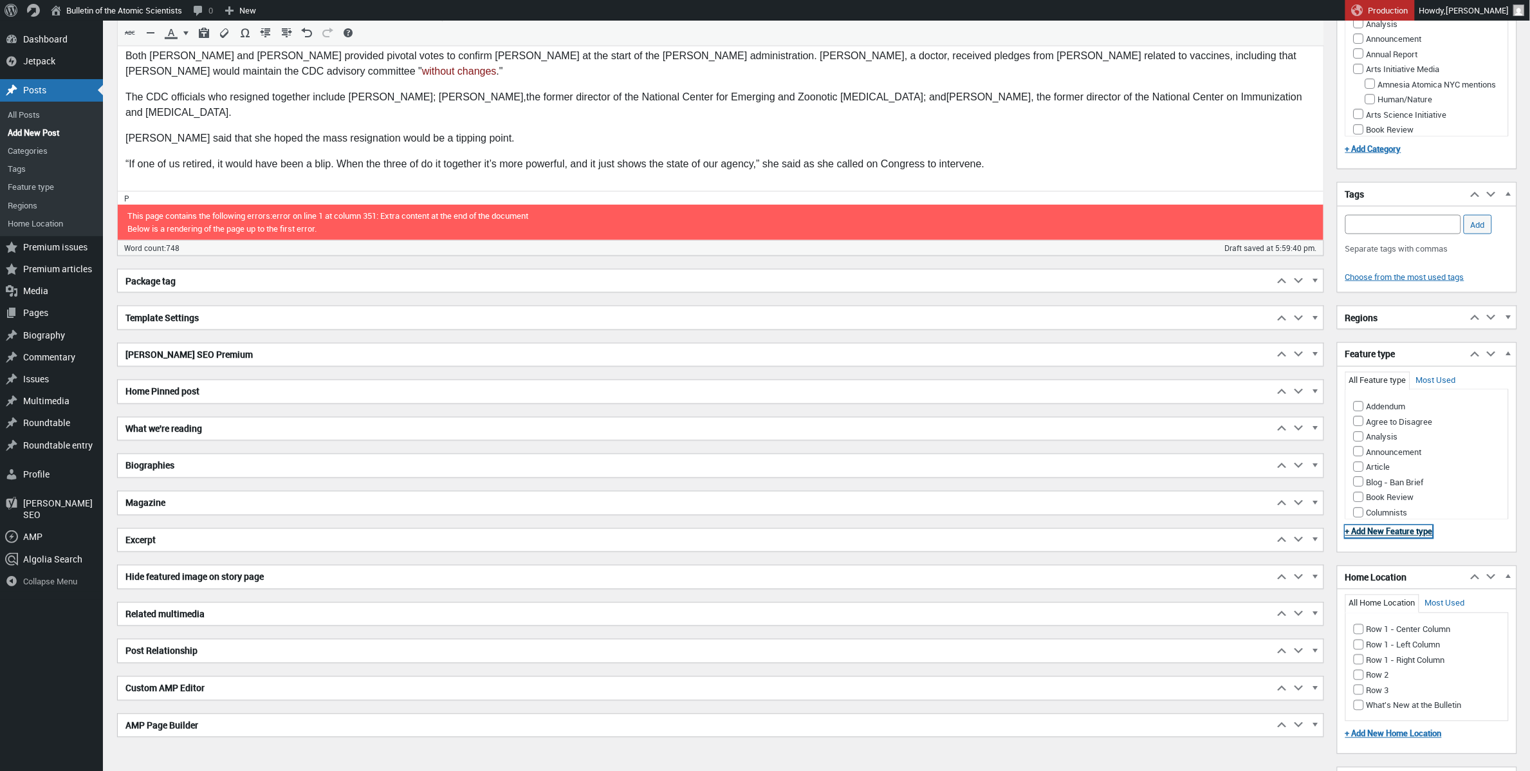
click at [1427, 534] on link "+ Add New Feature type" at bounding box center [1388, 532] width 87 height 12
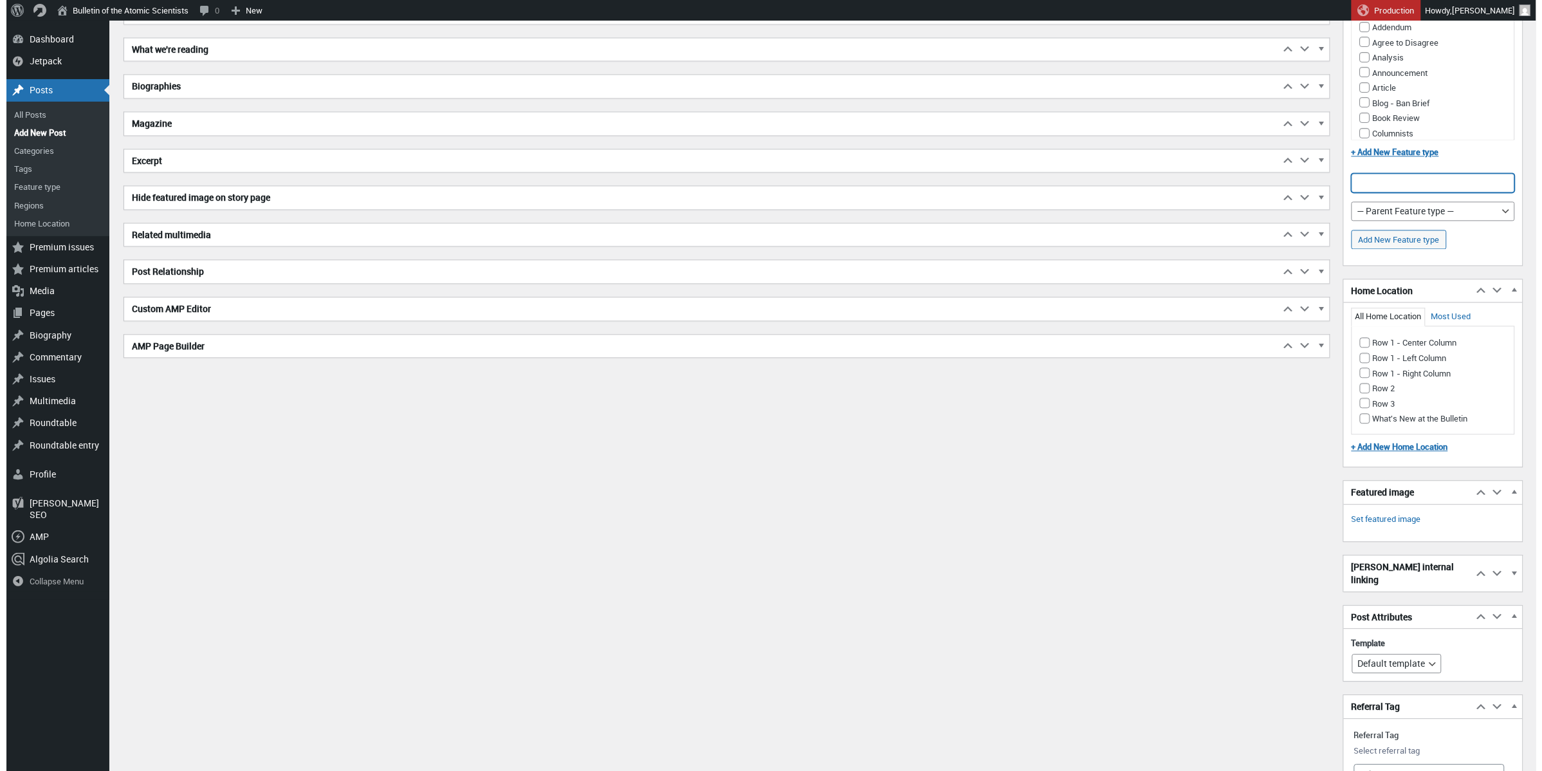
scroll to position [1146, 0]
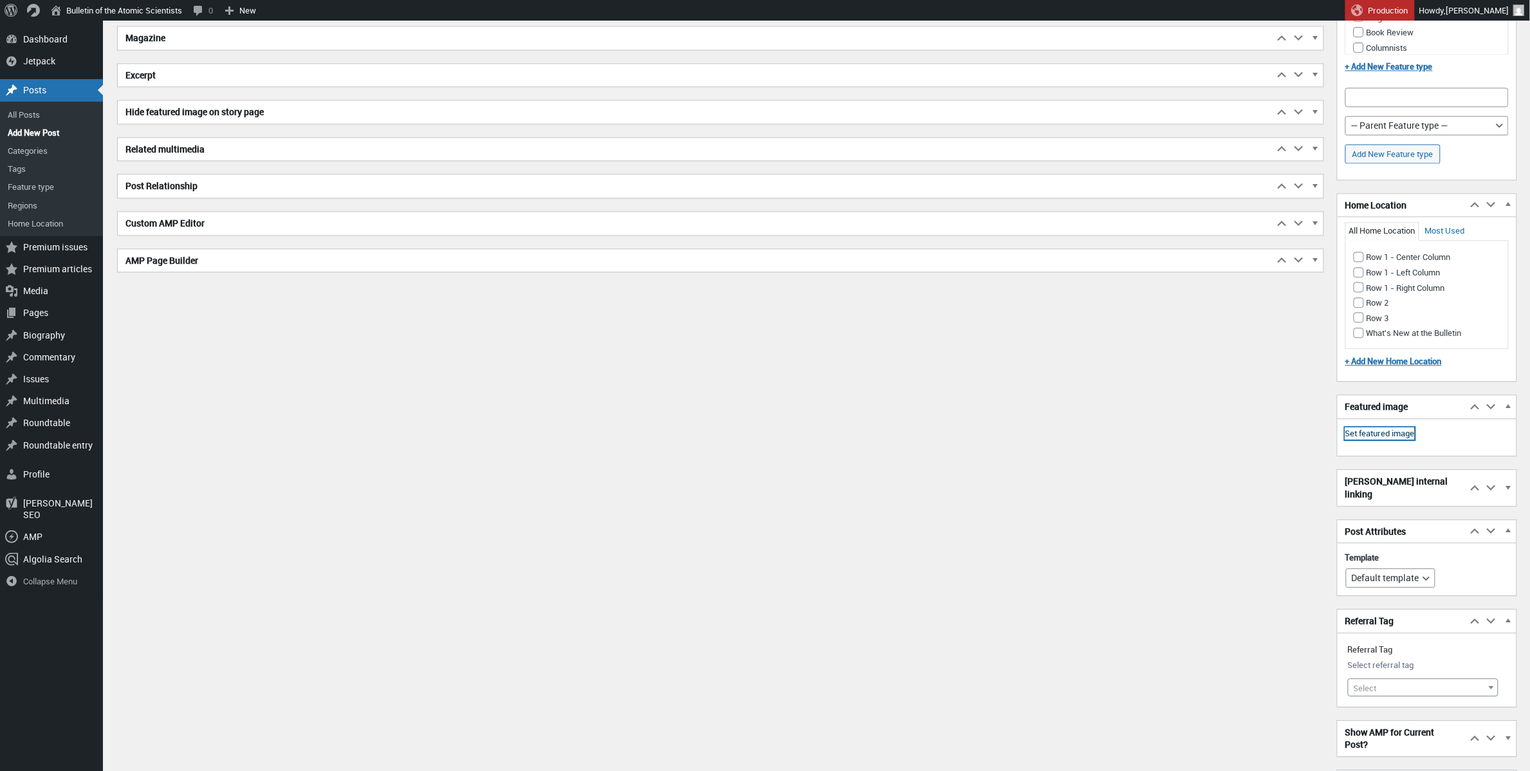
click at [1382, 435] on link "Set featured image" at bounding box center [1379, 433] width 69 height 13
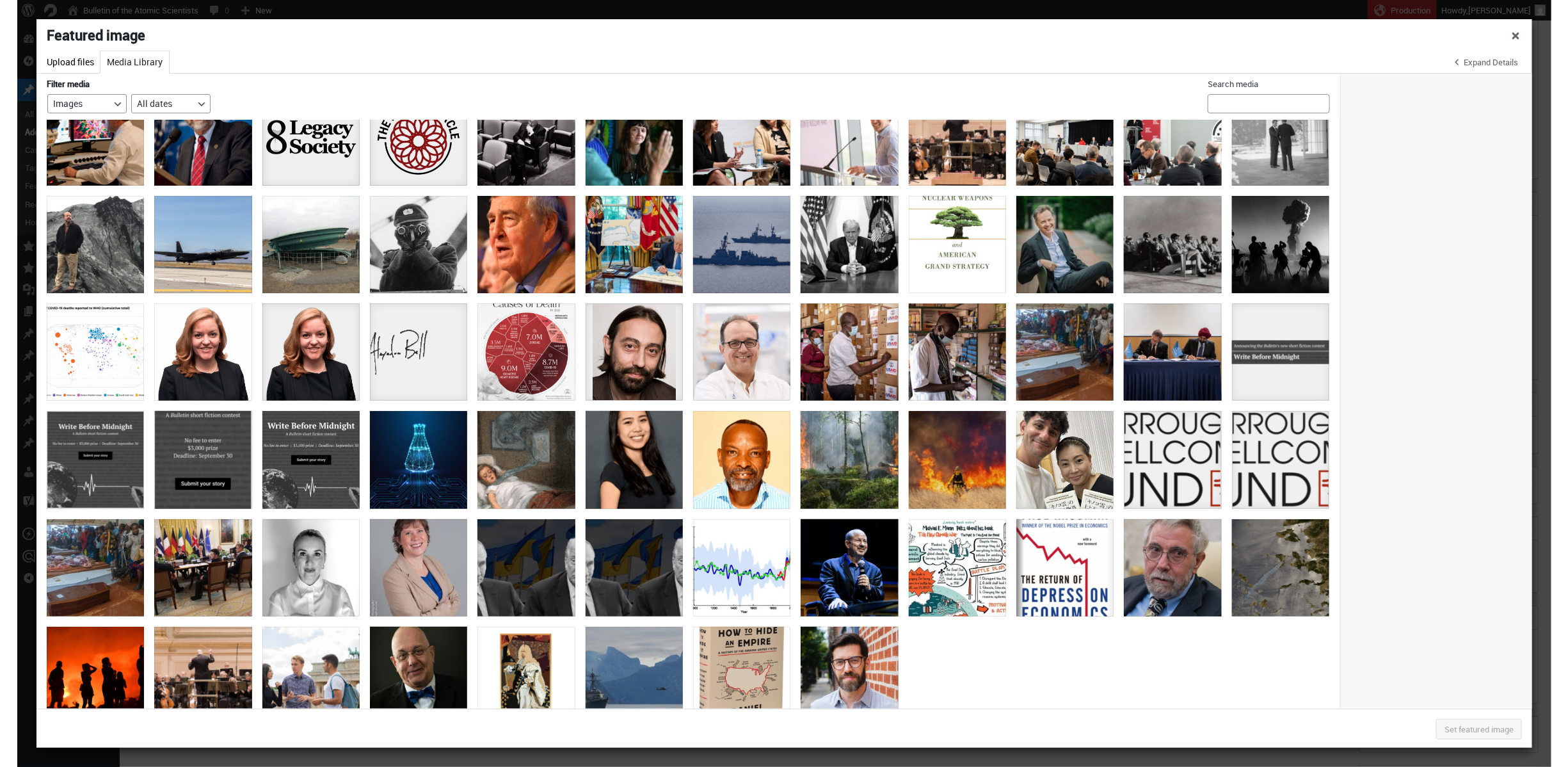
scroll to position [0, 0]
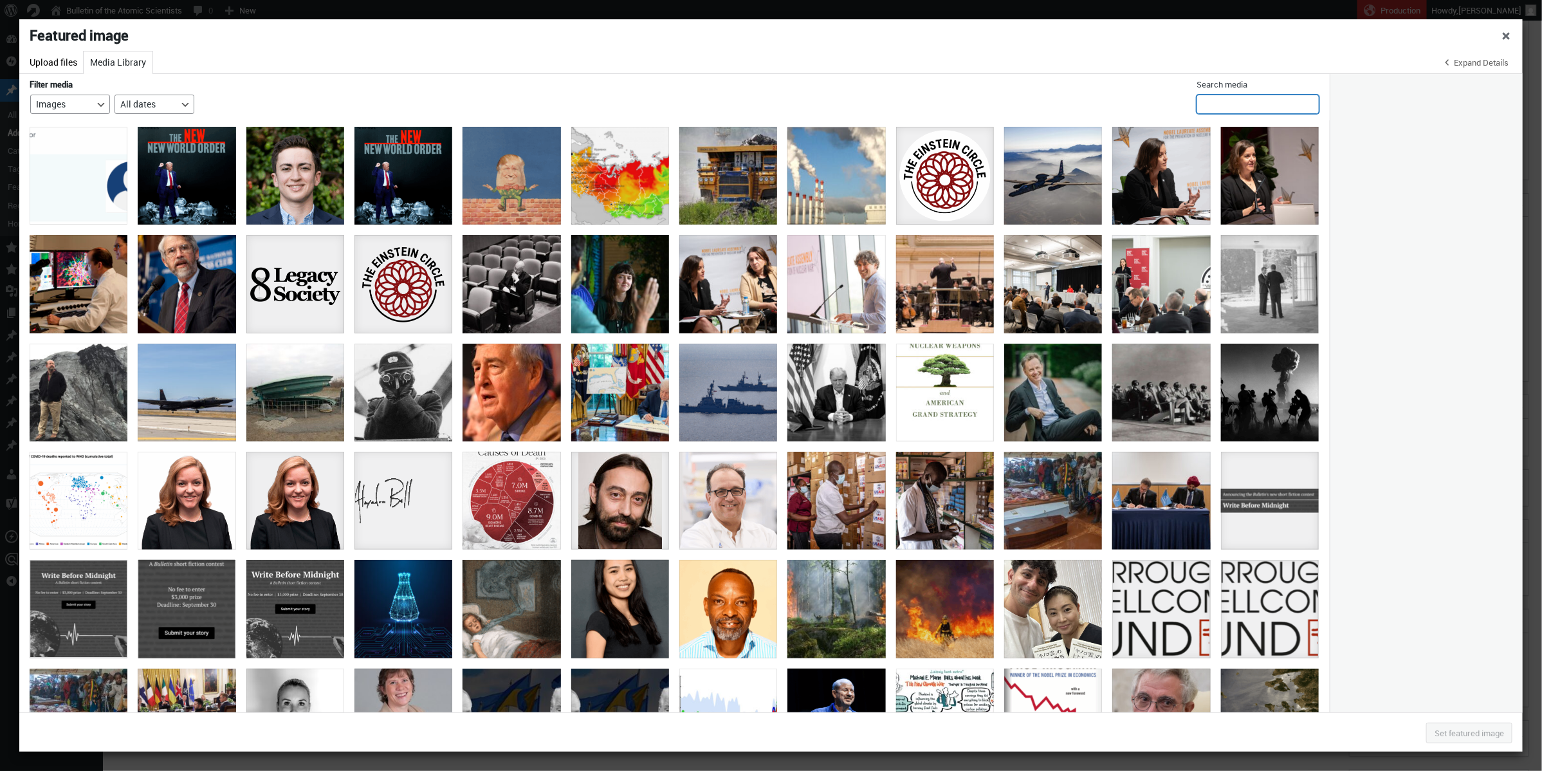
click at [1272, 105] on input "Search media" at bounding box center [1257, 104] width 123 height 19
type input "cdc"
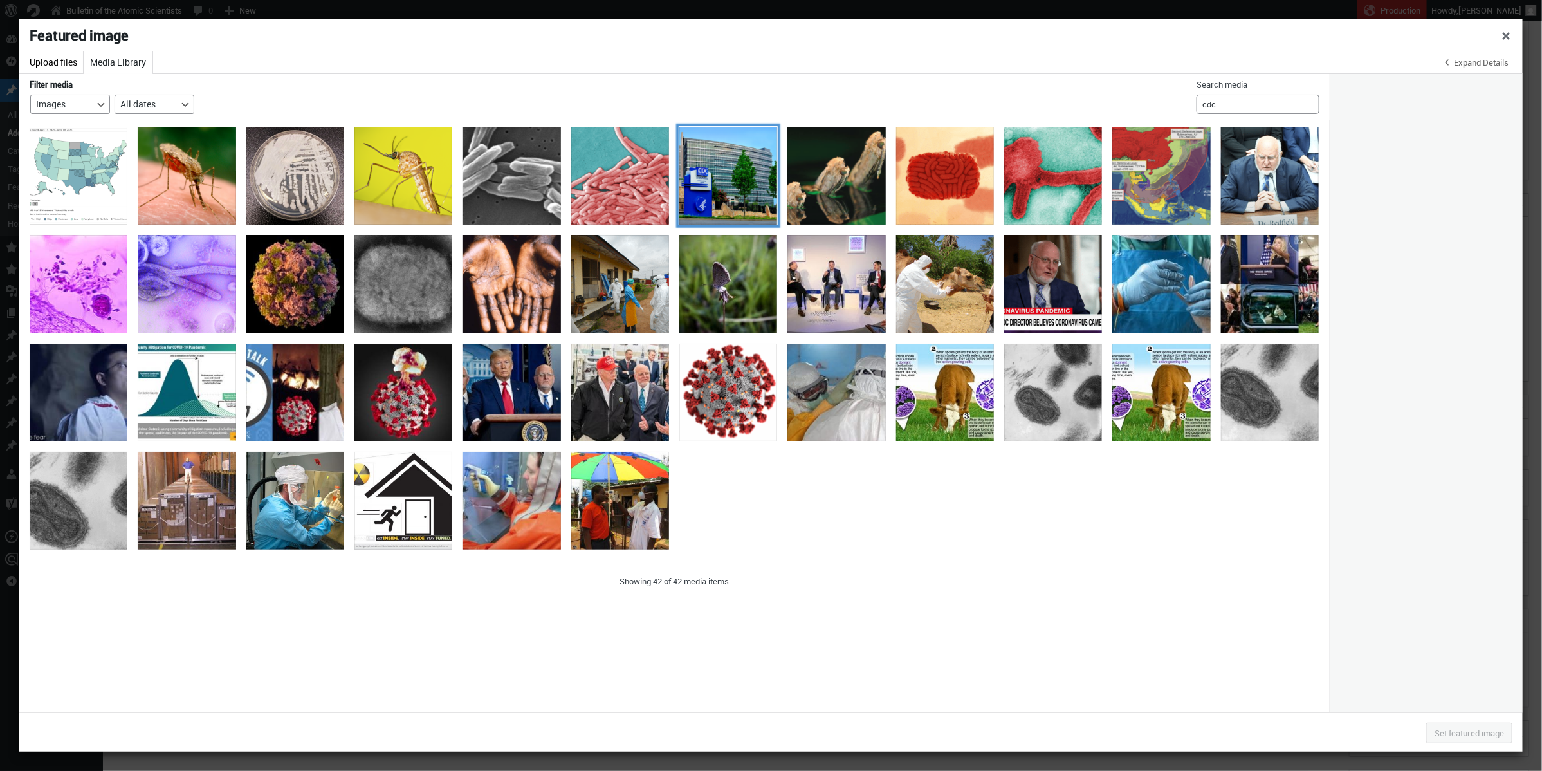
click at [765, 187] on div "cdc" at bounding box center [728, 176] width 98 height 98
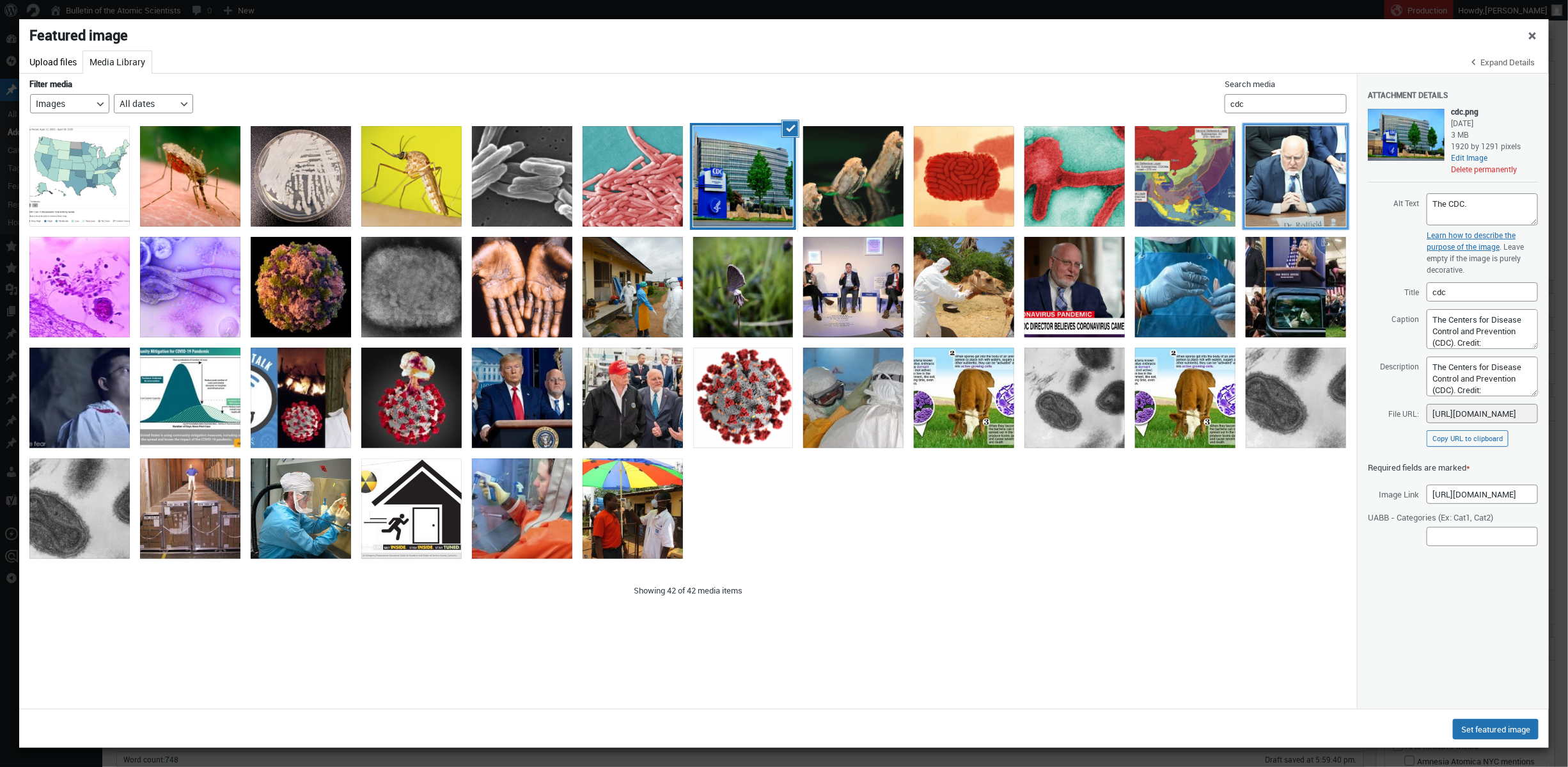
click at [1334, 207] on div "Screen Shot 2023-03-08 at 4.41.42 PM copy" at bounding box center [1296, 176] width 100 height 100
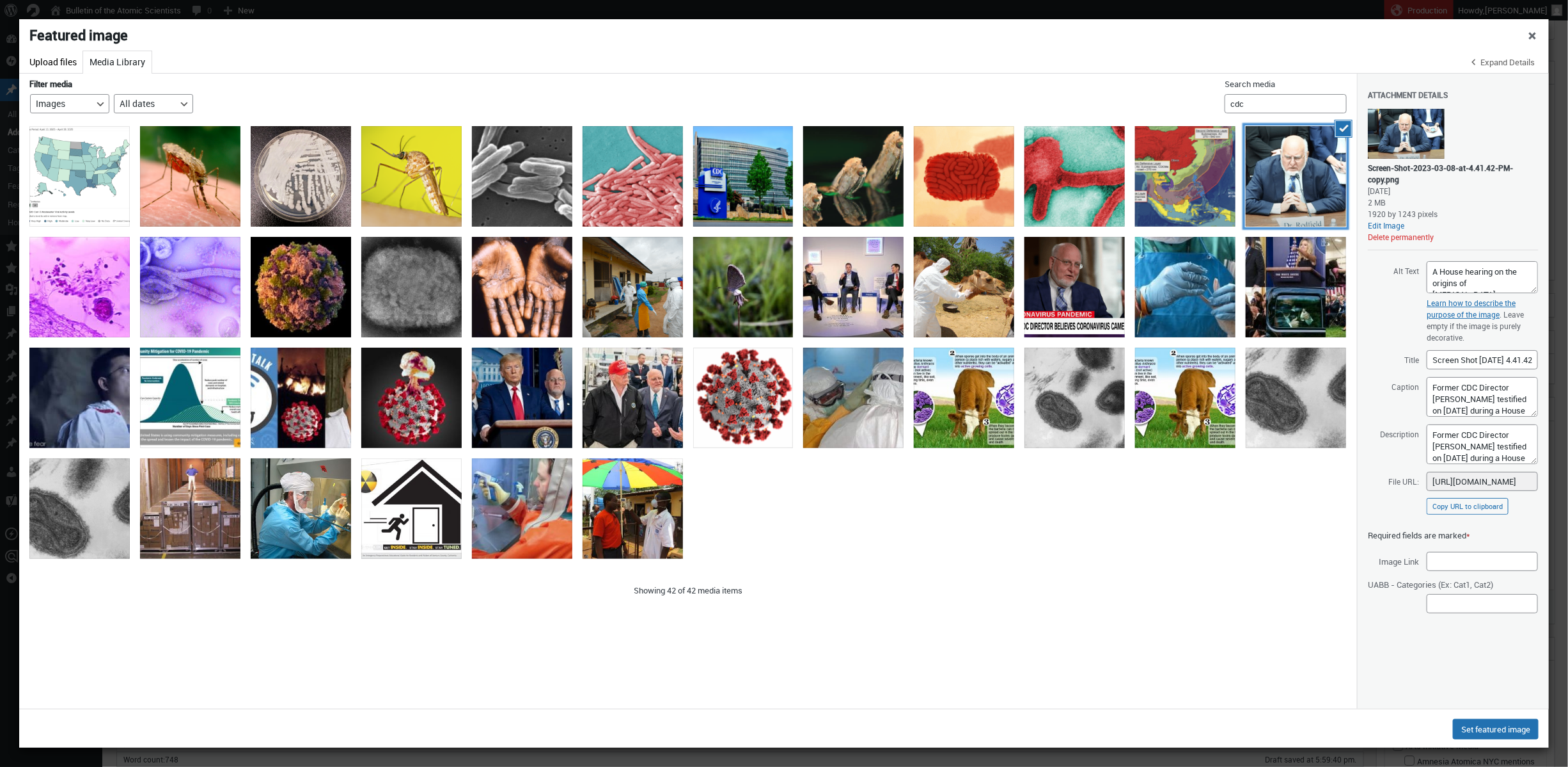
click at [1300, 190] on div "Screen Shot 2023-03-08 at 4.41.42 PM copy" at bounding box center [1296, 176] width 100 height 100
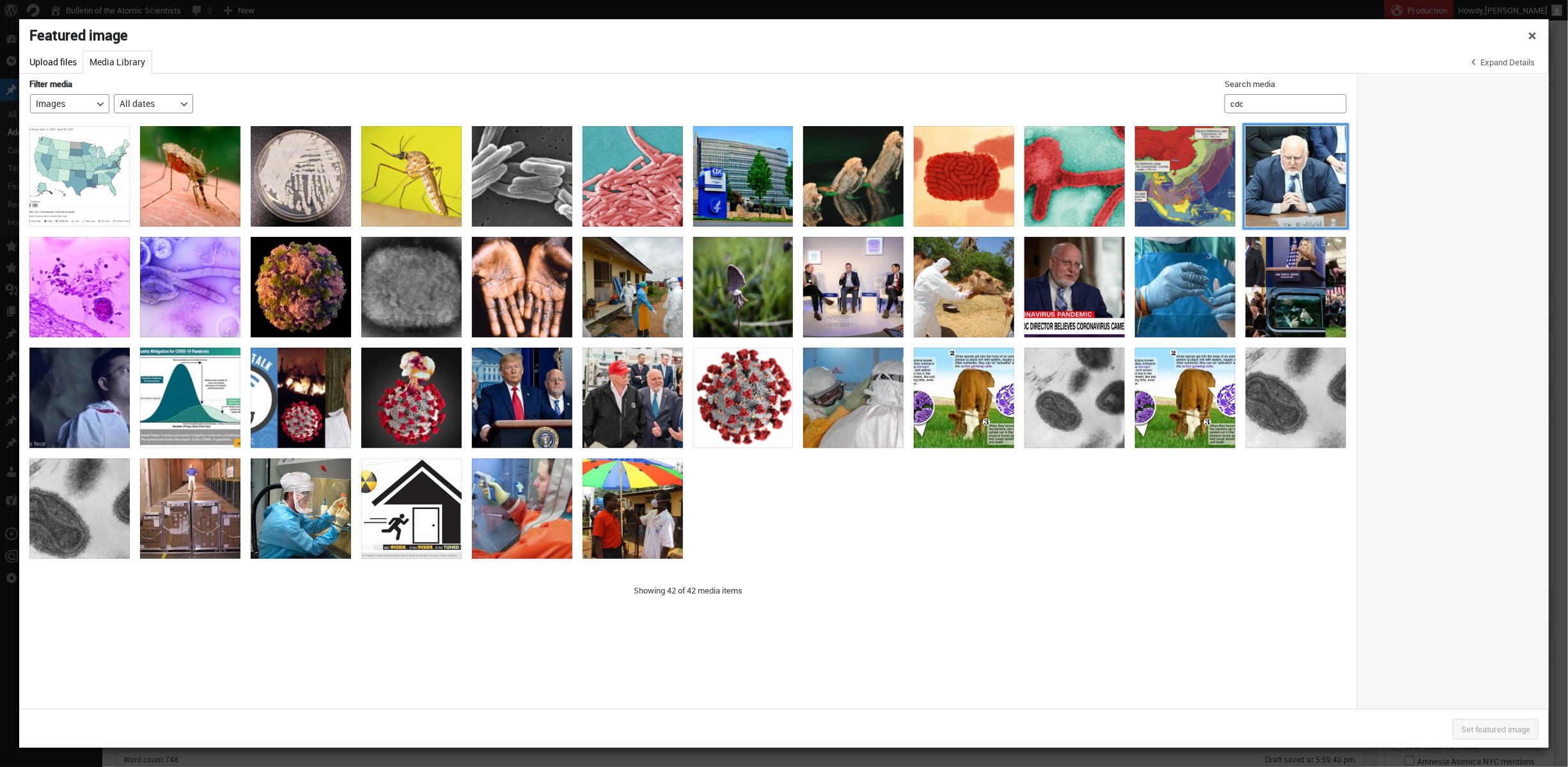
click at [1300, 190] on div "Screen Shot 2023-03-08 at 4.41.42 PM copy" at bounding box center [1296, 176] width 100 height 100
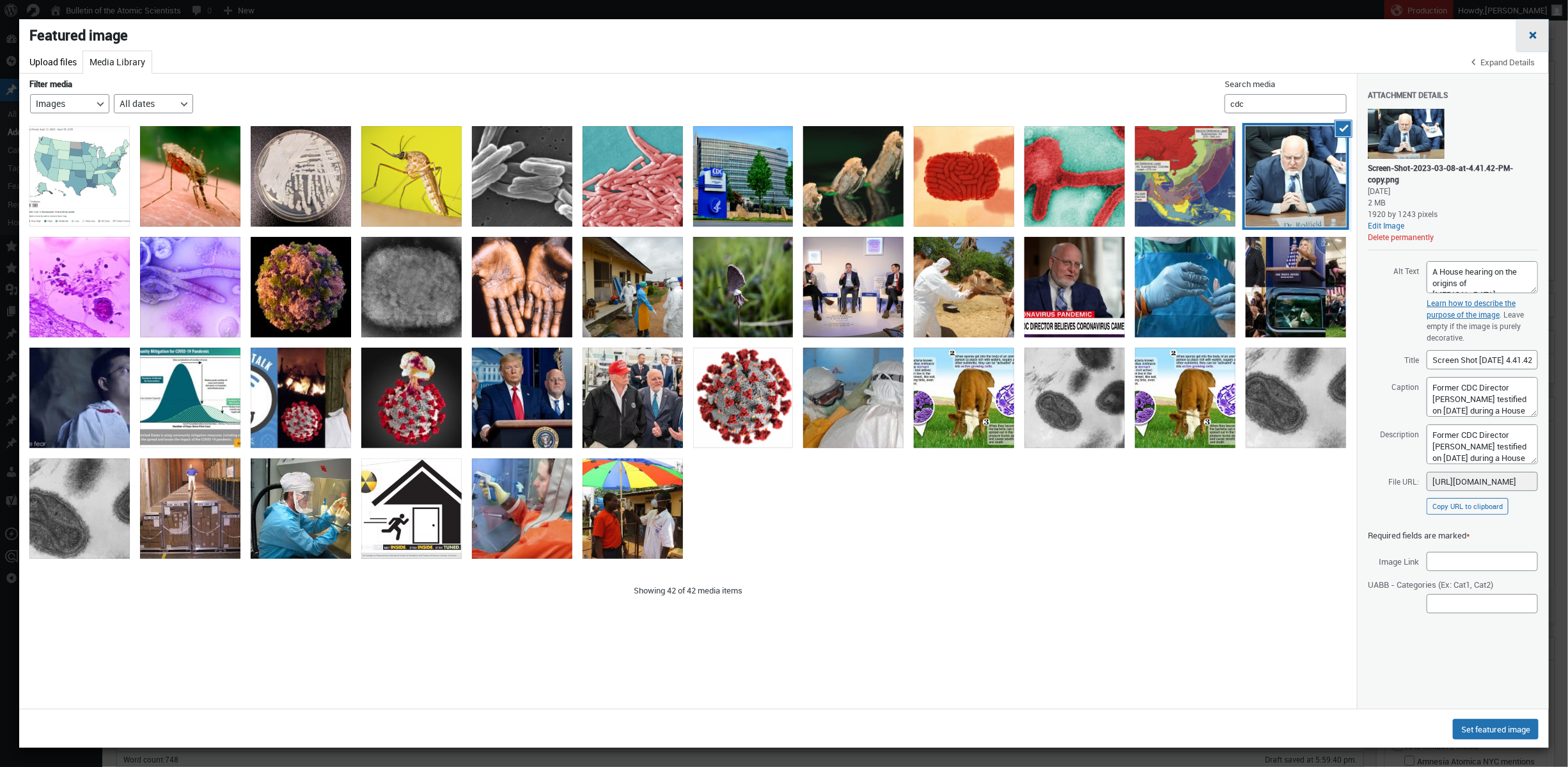
click at [1520, 31] on span "Close dialog" at bounding box center [1532, 34] width 13 height 10
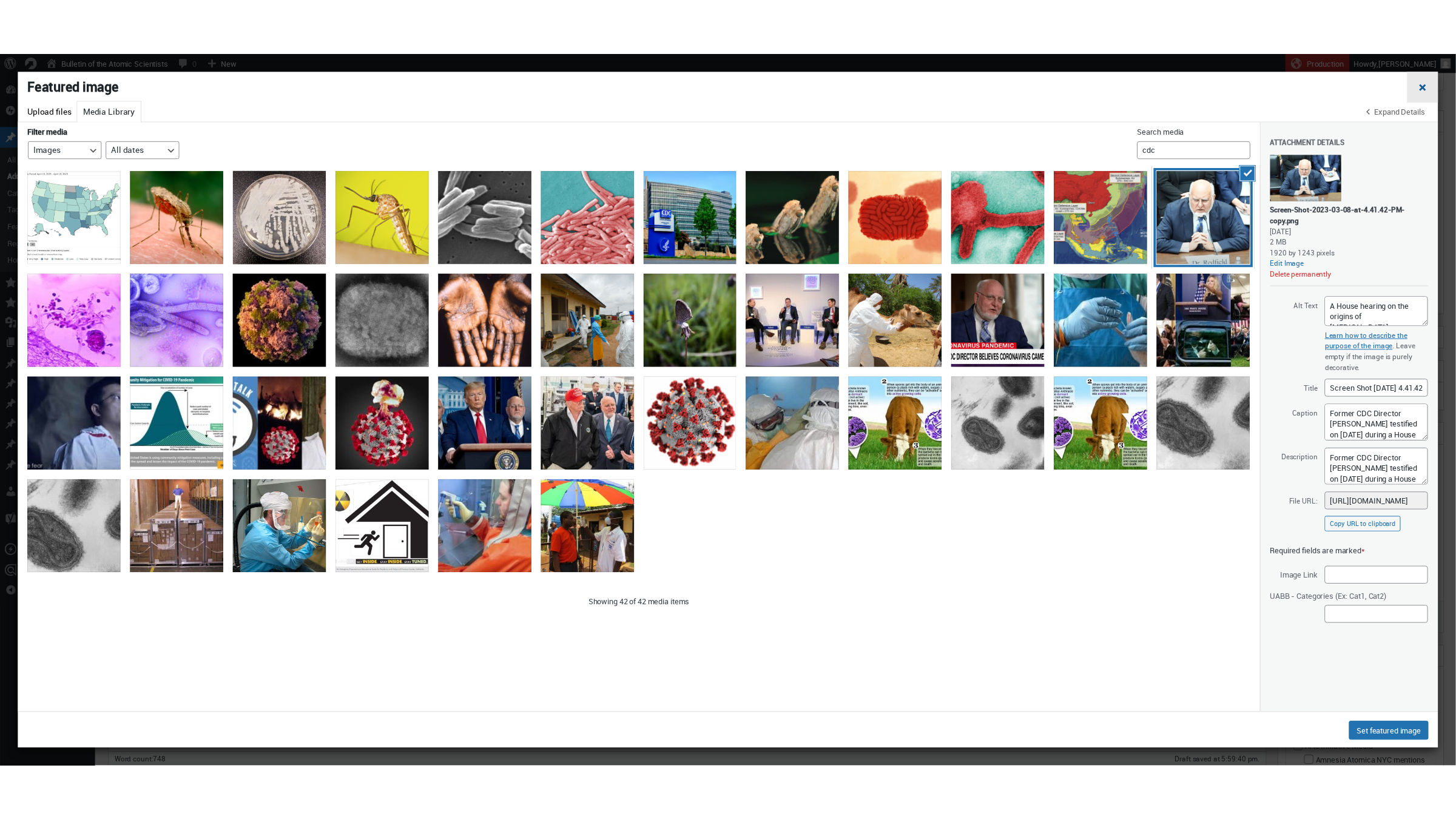
scroll to position [1120, 0]
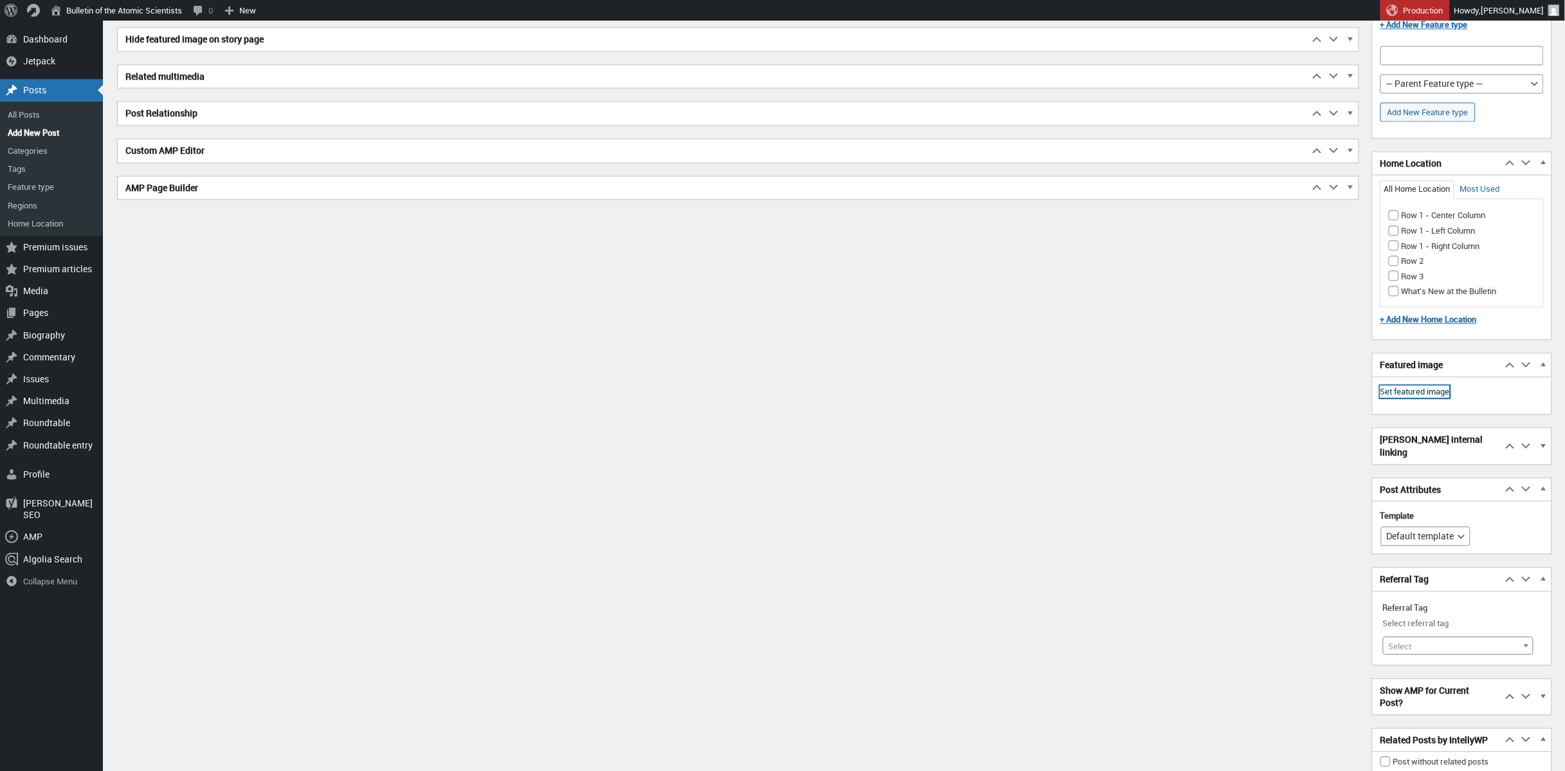
click at [1428, 396] on link "Set featured image" at bounding box center [1414, 391] width 69 height 13
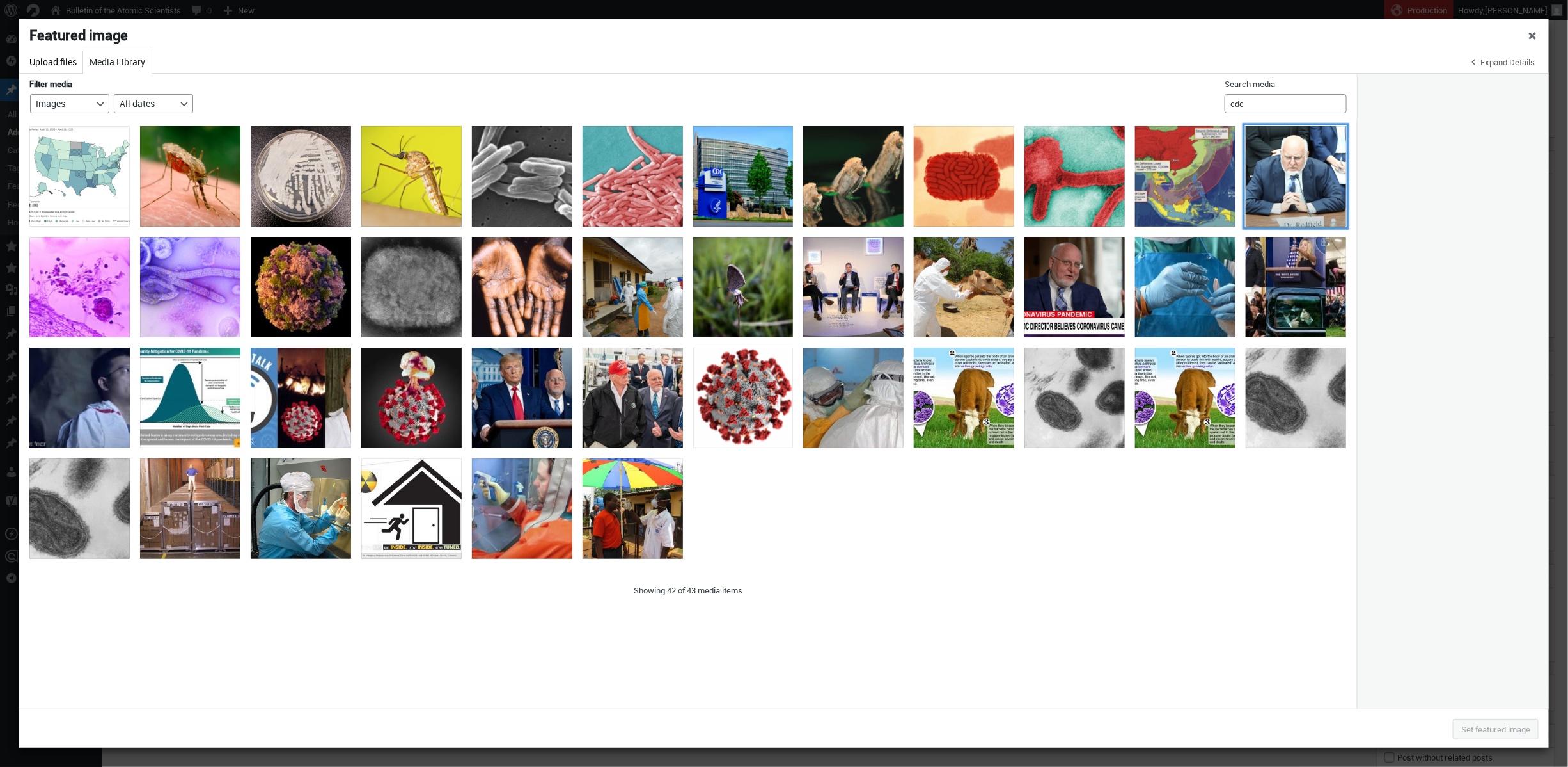
click at [1282, 132] on div "Screen Shot 2023-03-08 at 4.41.42 PM copy" at bounding box center [1296, 176] width 100 height 100
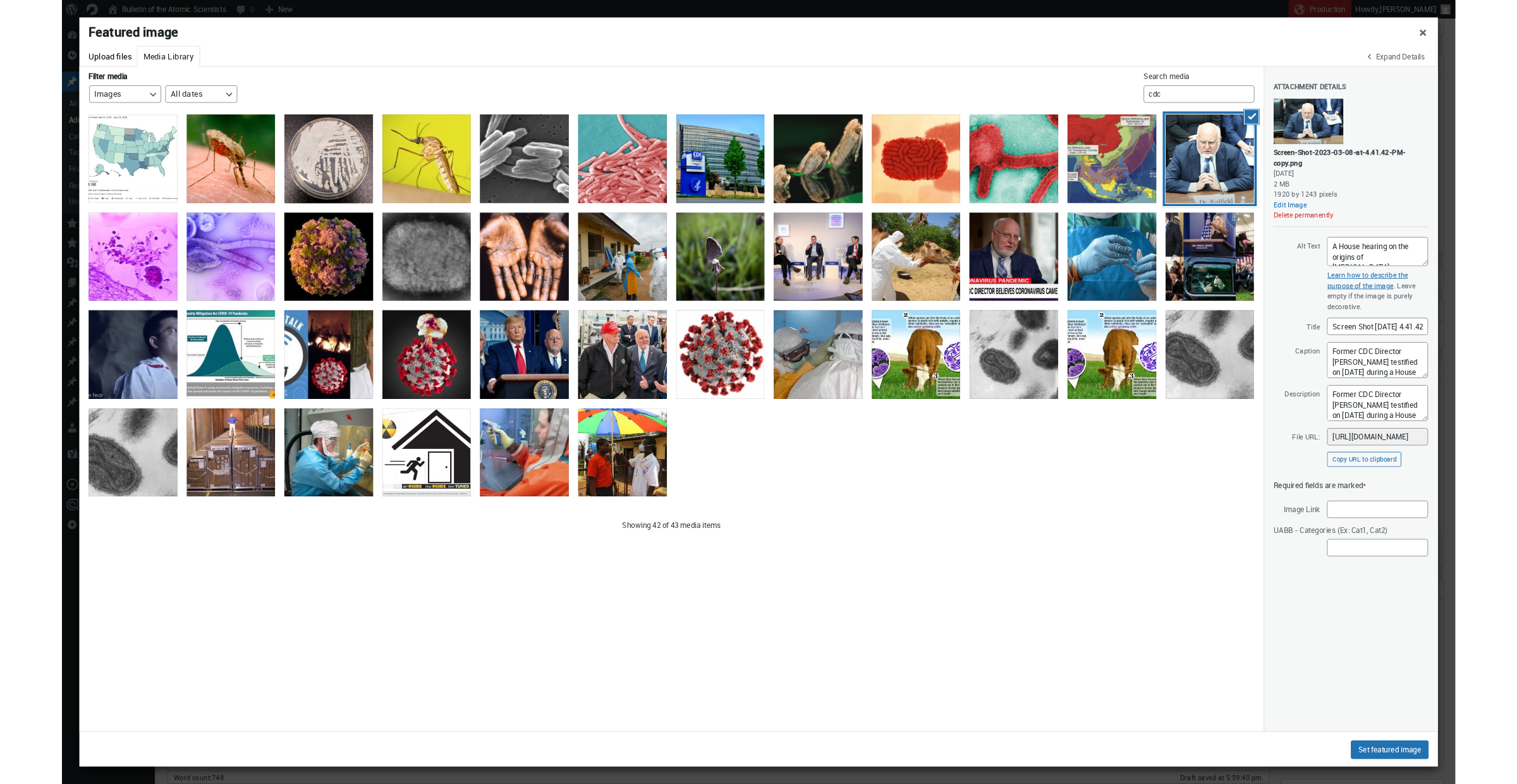
scroll to position [10, 0]
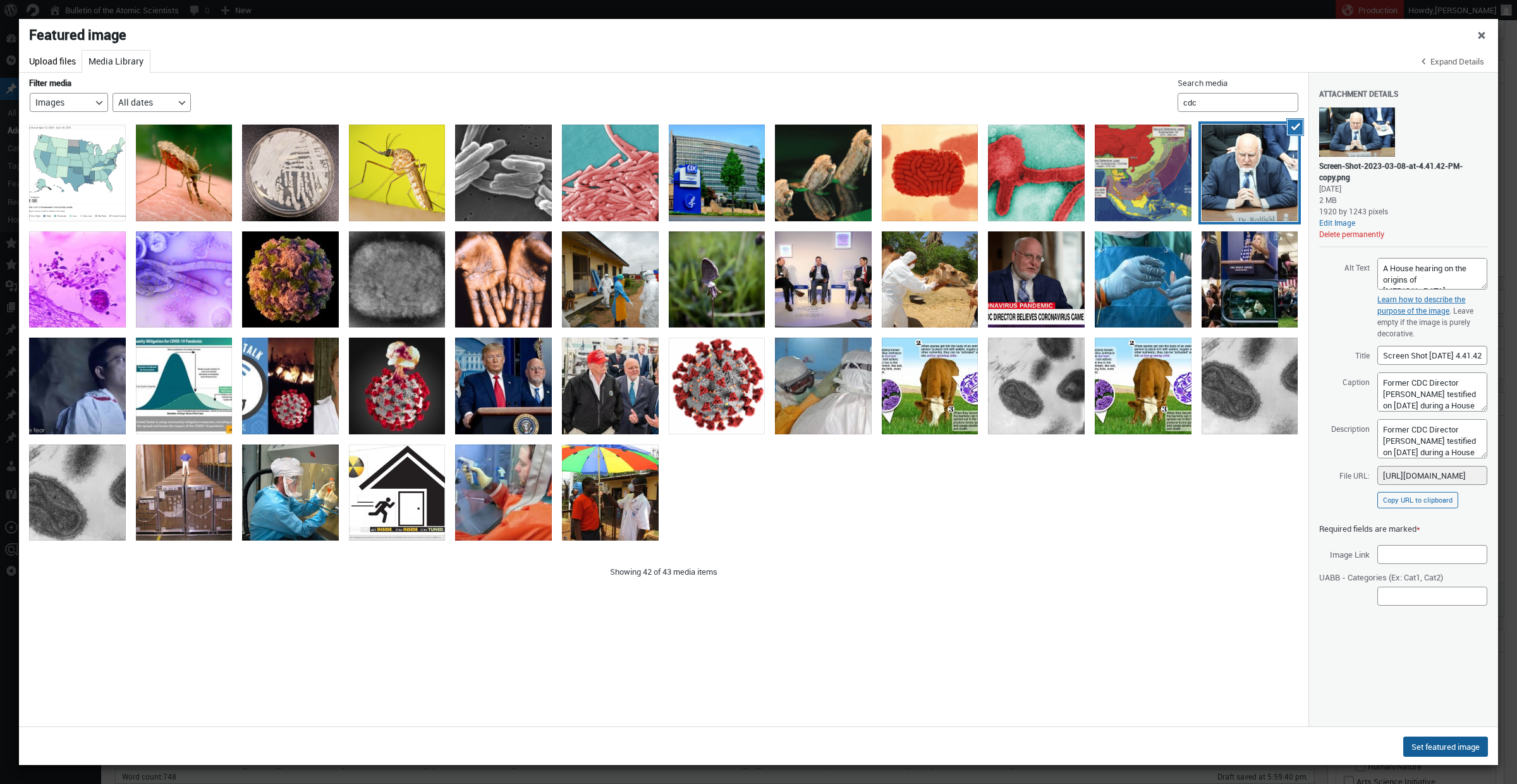
click at [1426, 746] on button "Set featured image" at bounding box center [1445, 746] width 84 height 21
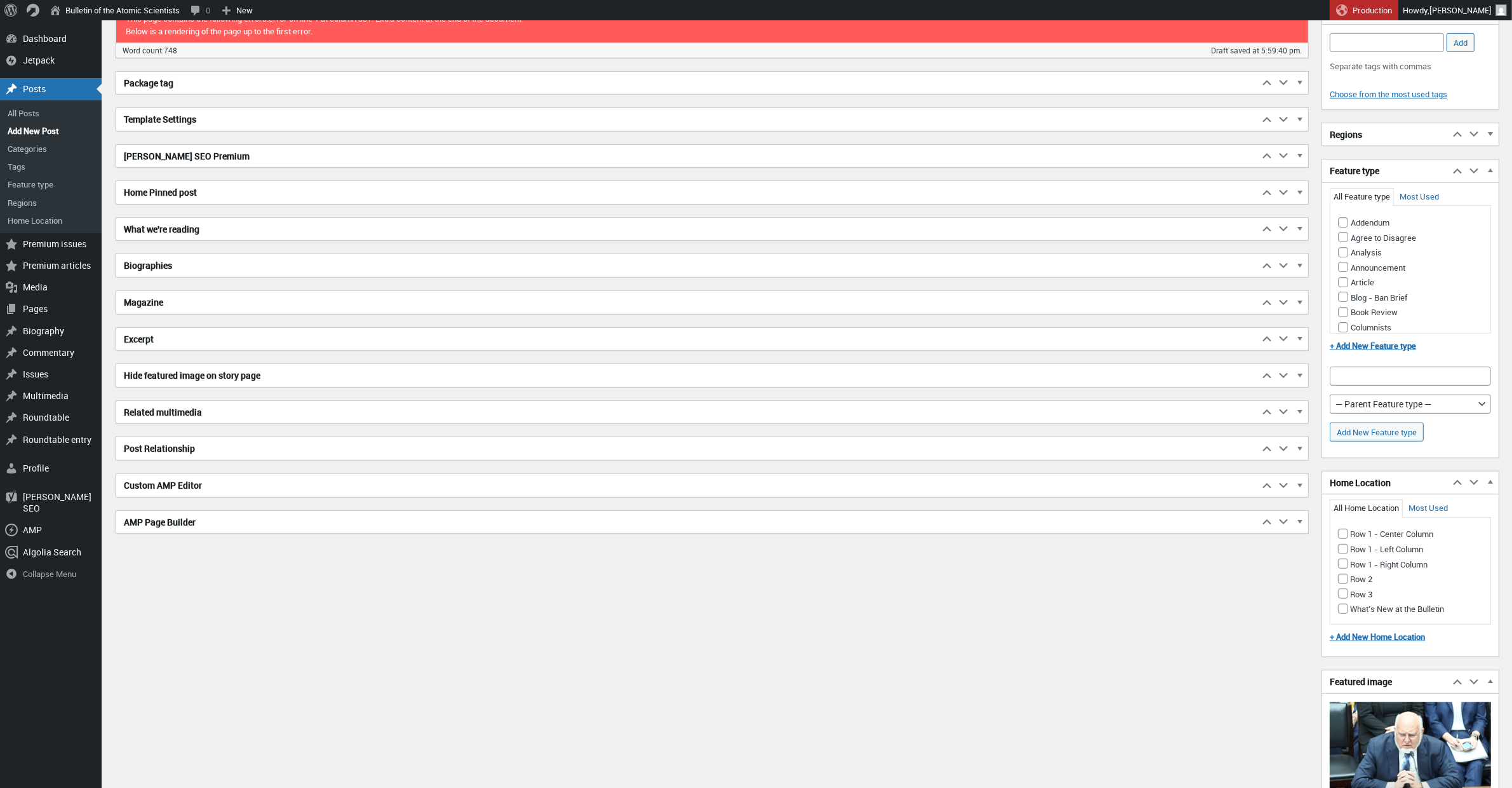
scroll to position [939, 0]
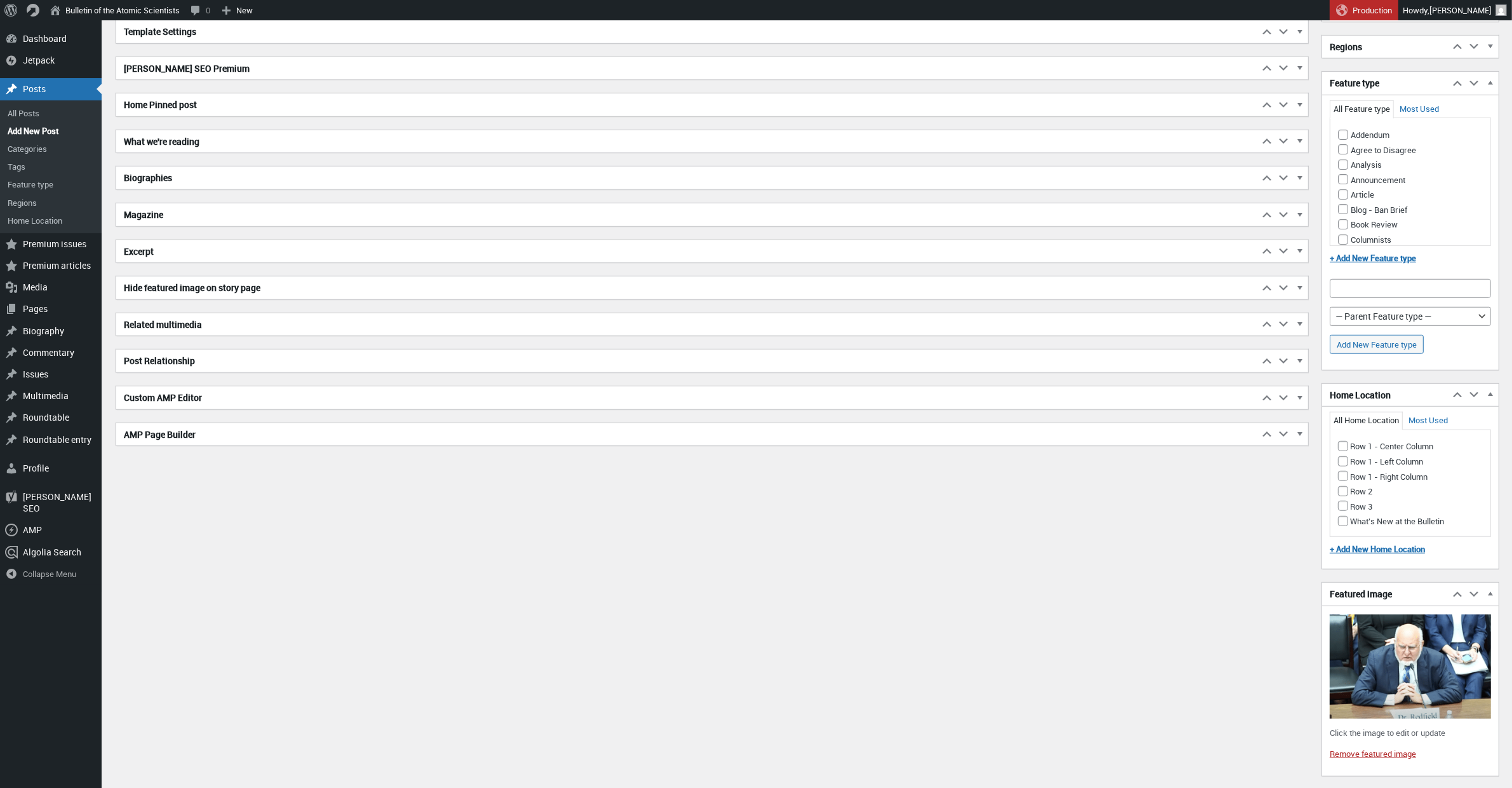
click at [1498, 679] on div "Customizing This Display Title and Post Editor Inserting Media Publish Settings…" at bounding box center [813, 167] width 1398 height 2171
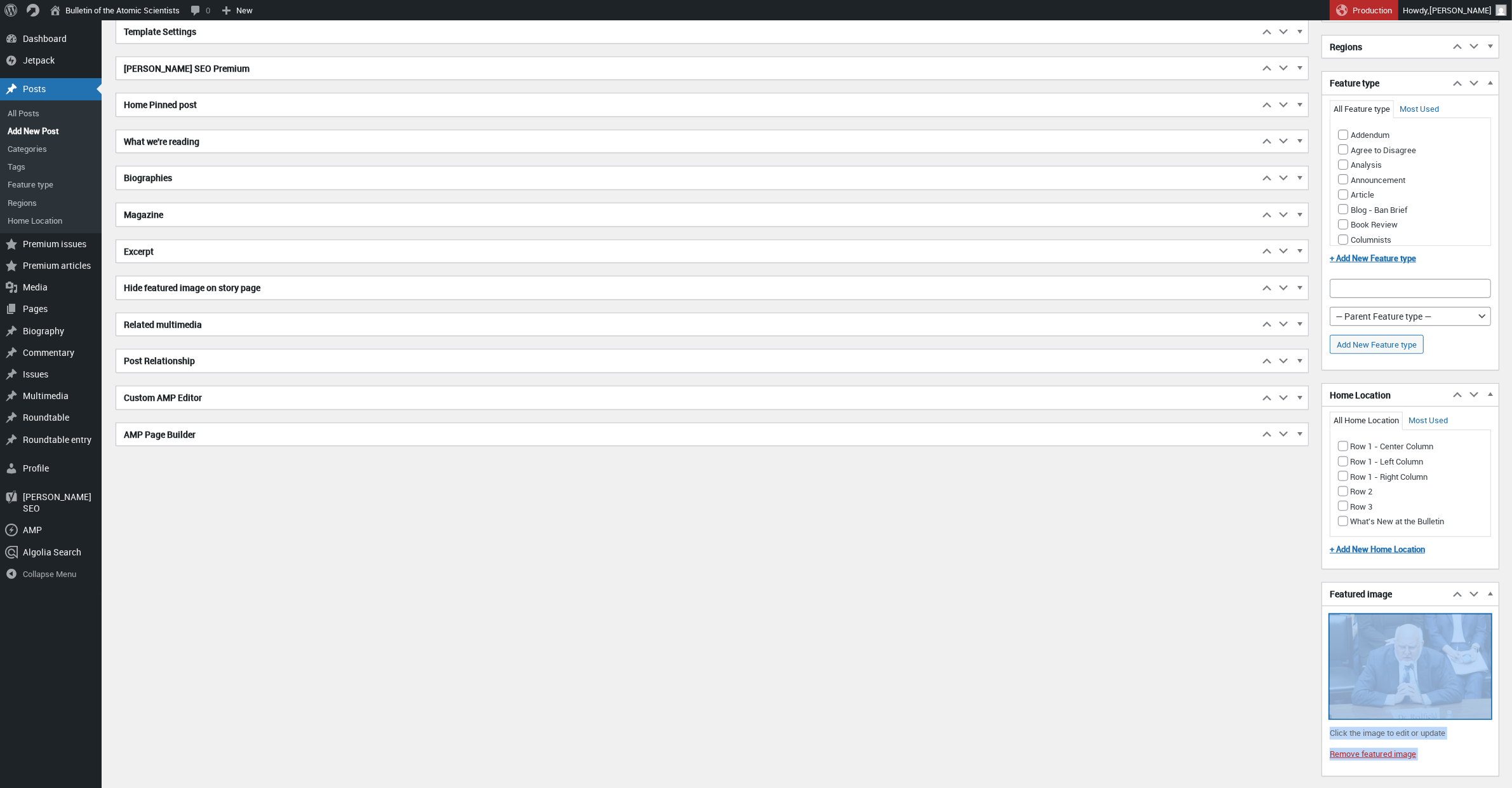
click at [1466, 674] on img at bounding box center [1409, 666] width 161 height 104
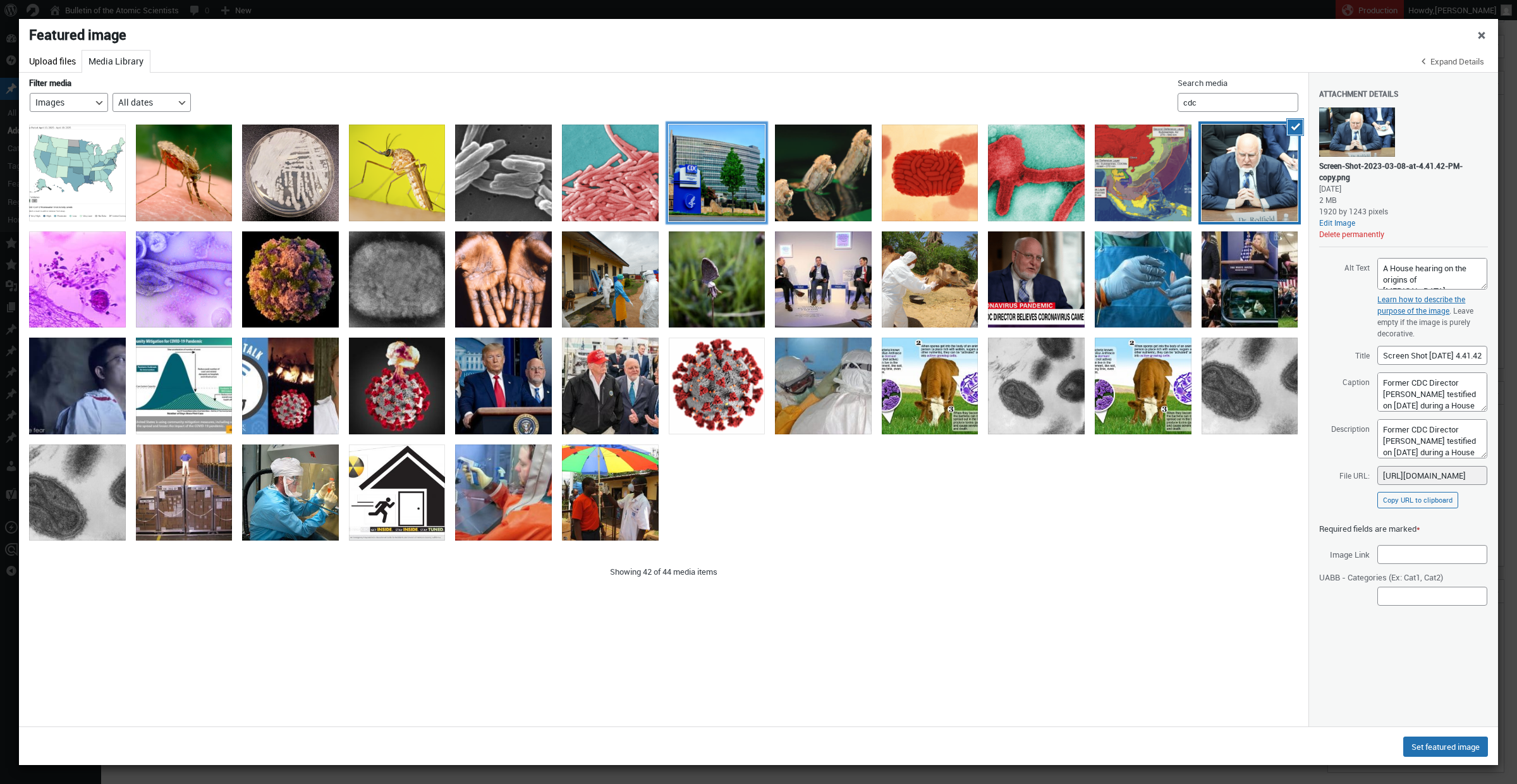
click at [727, 183] on div "cdc" at bounding box center [717, 173] width 96 height 96
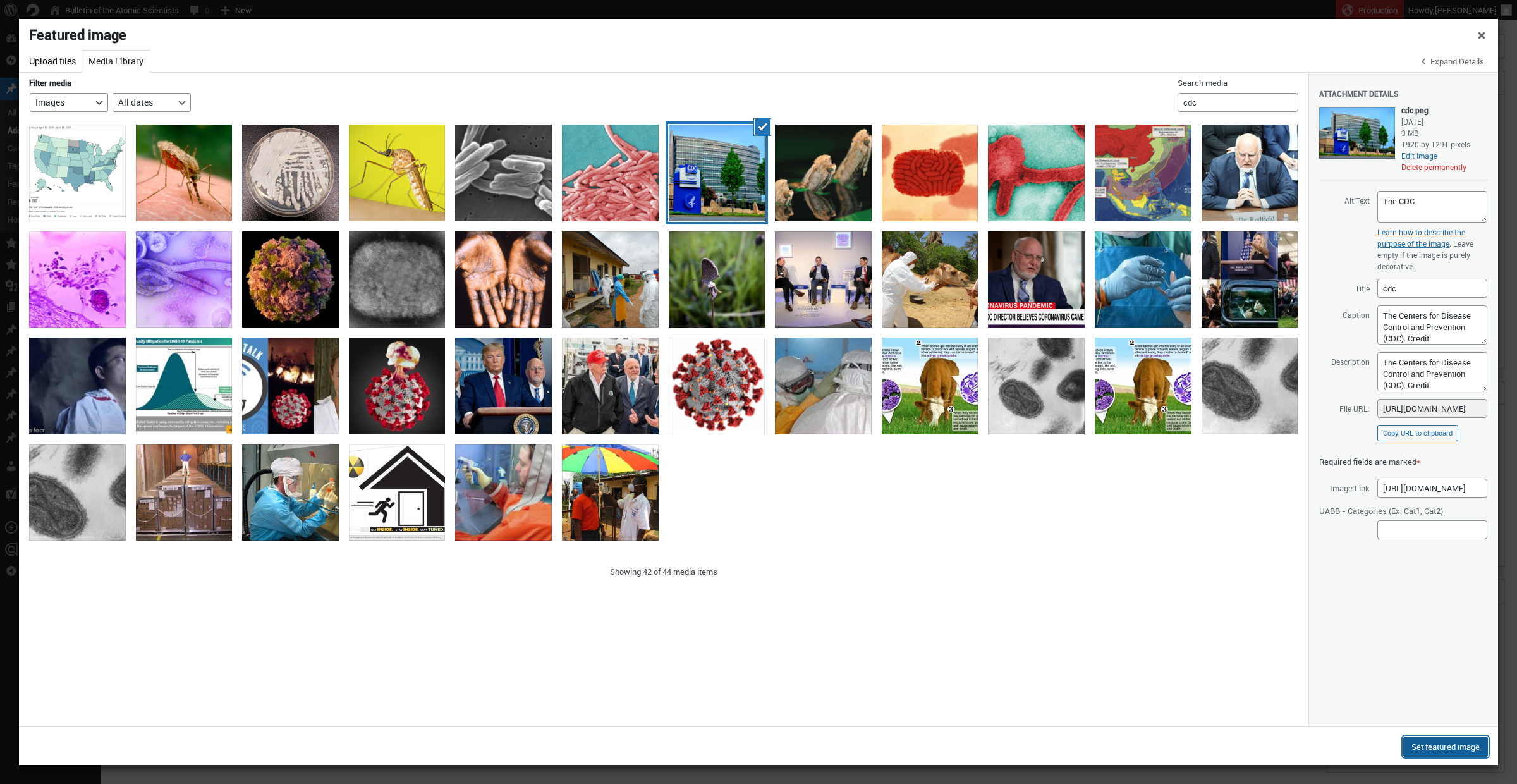
click at [1461, 745] on button "Set featured image" at bounding box center [1445, 746] width 84 height 21
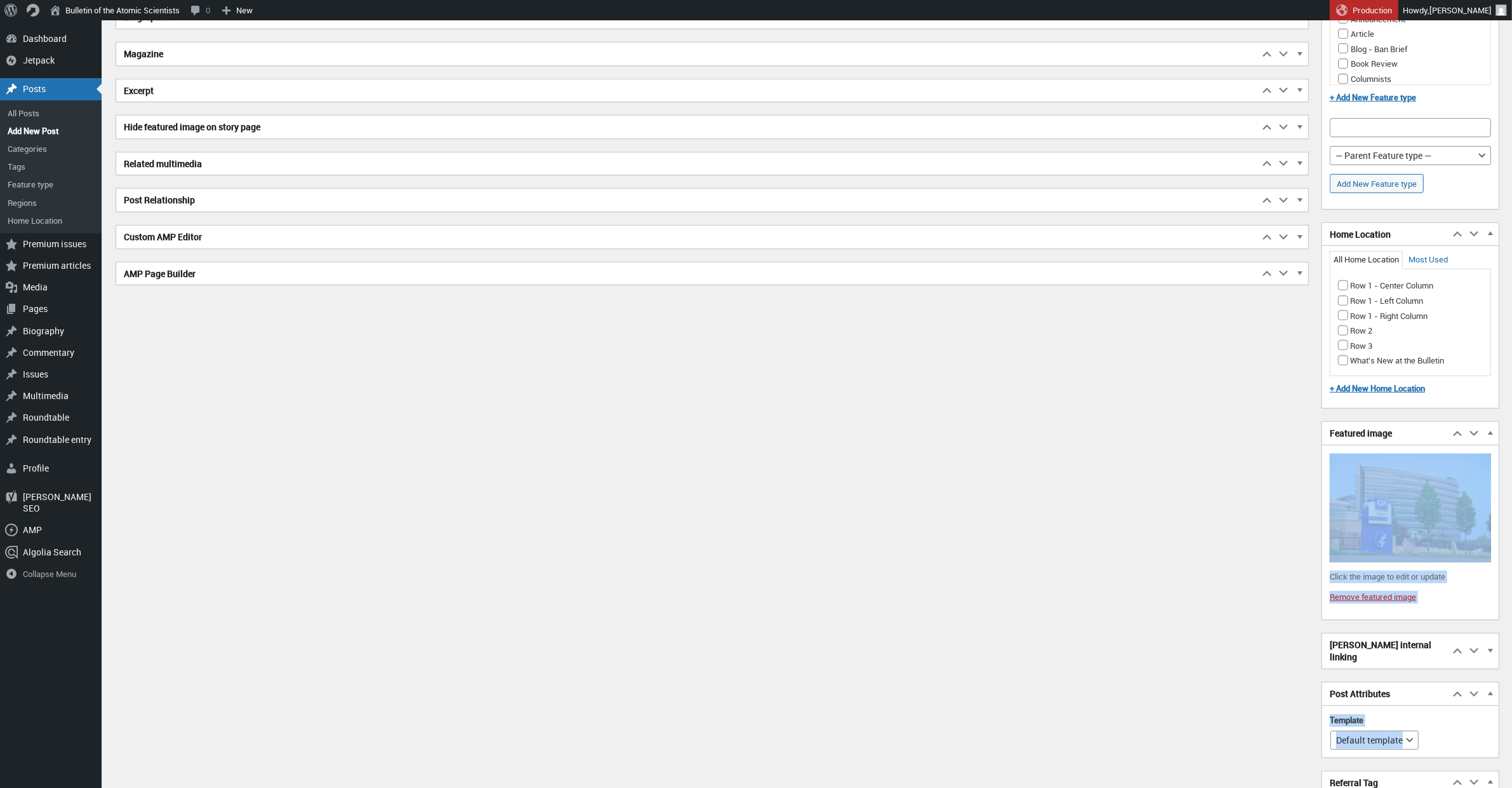
scroll to position [1278, 0]
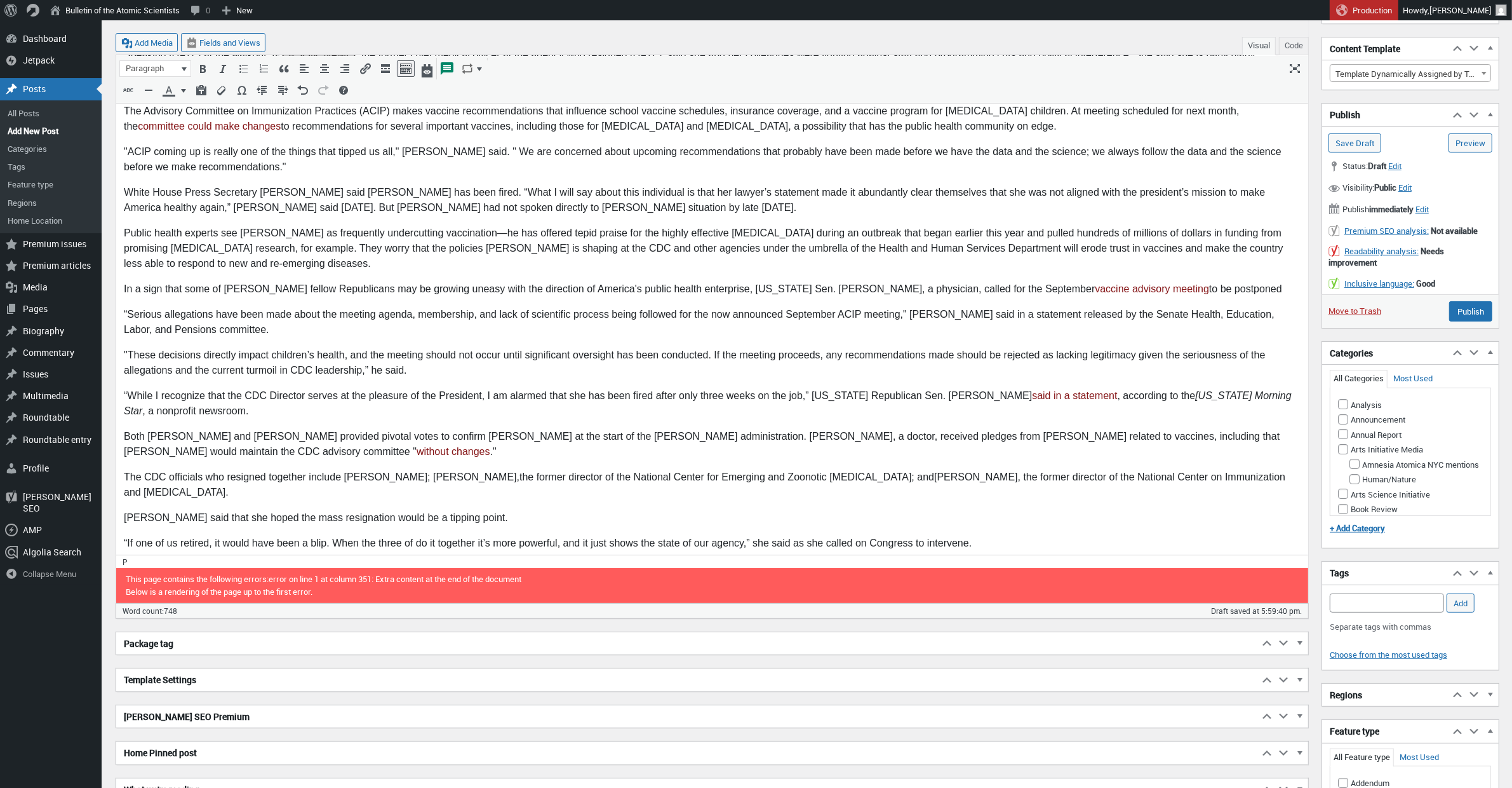
scroll to position [628, 0]
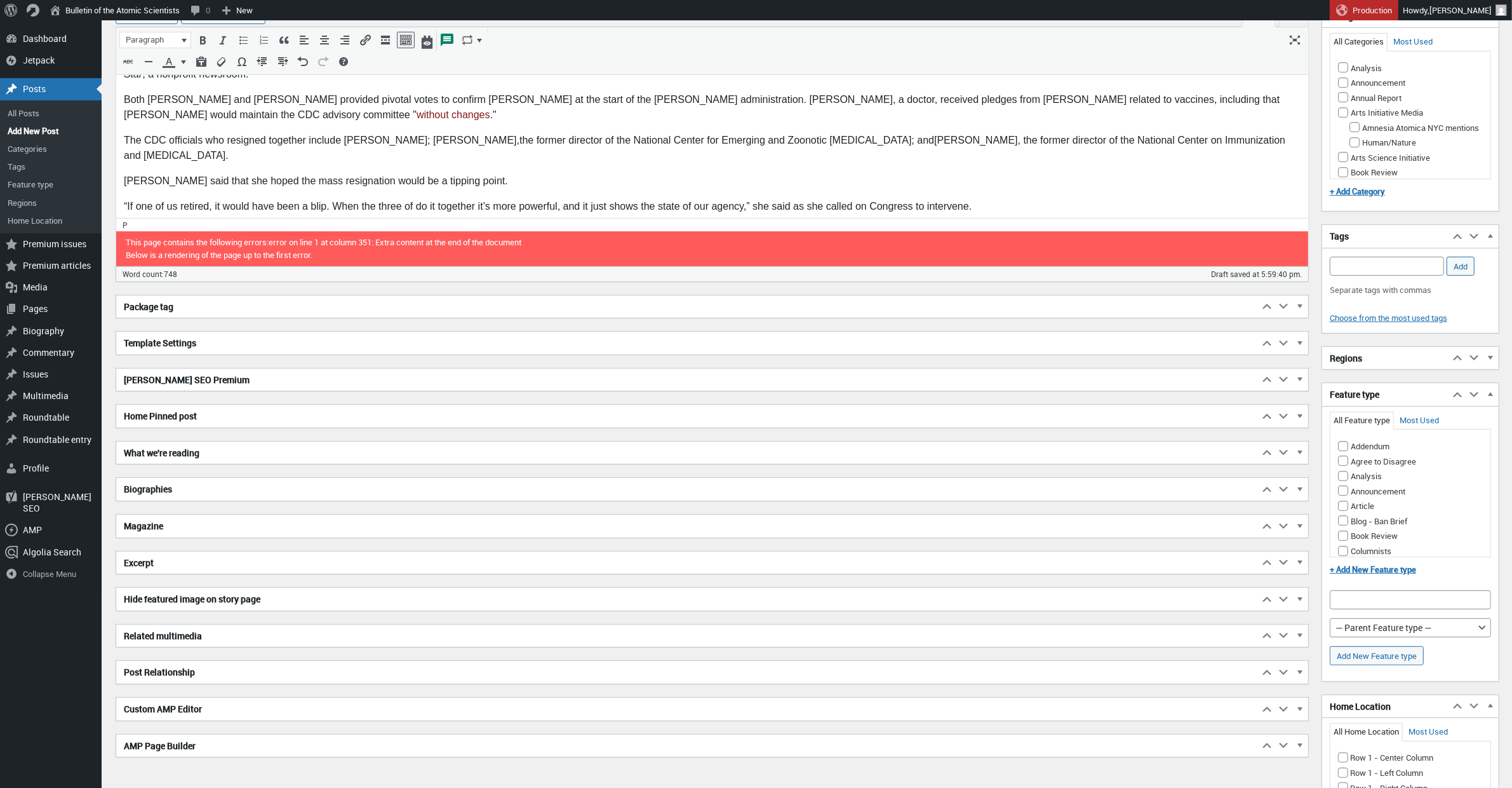
click at [259, 570] on h2 "Excerpt" at bounding box center [687, 562] width 1142 height 23
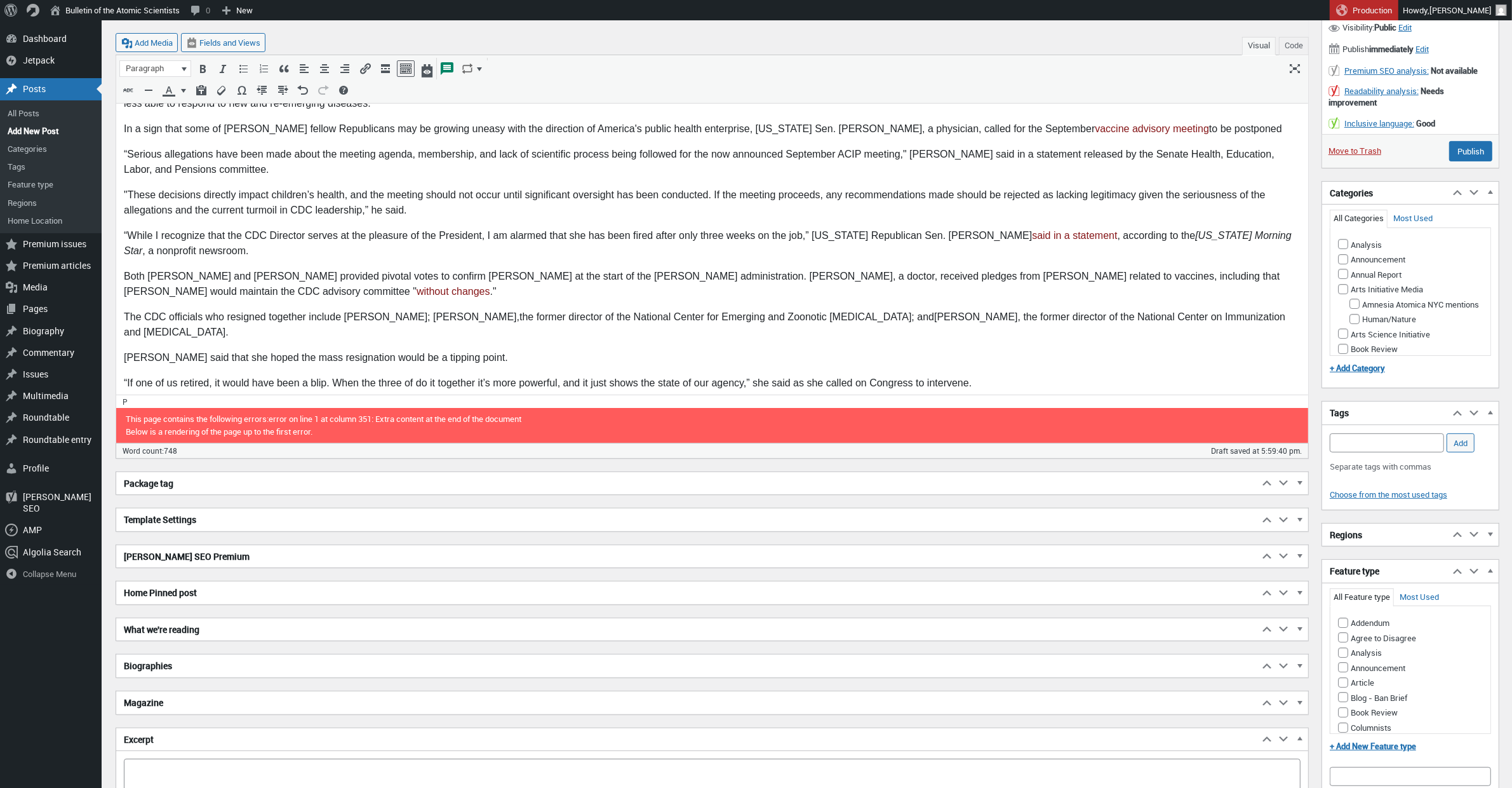
scroll to position [567, 0]
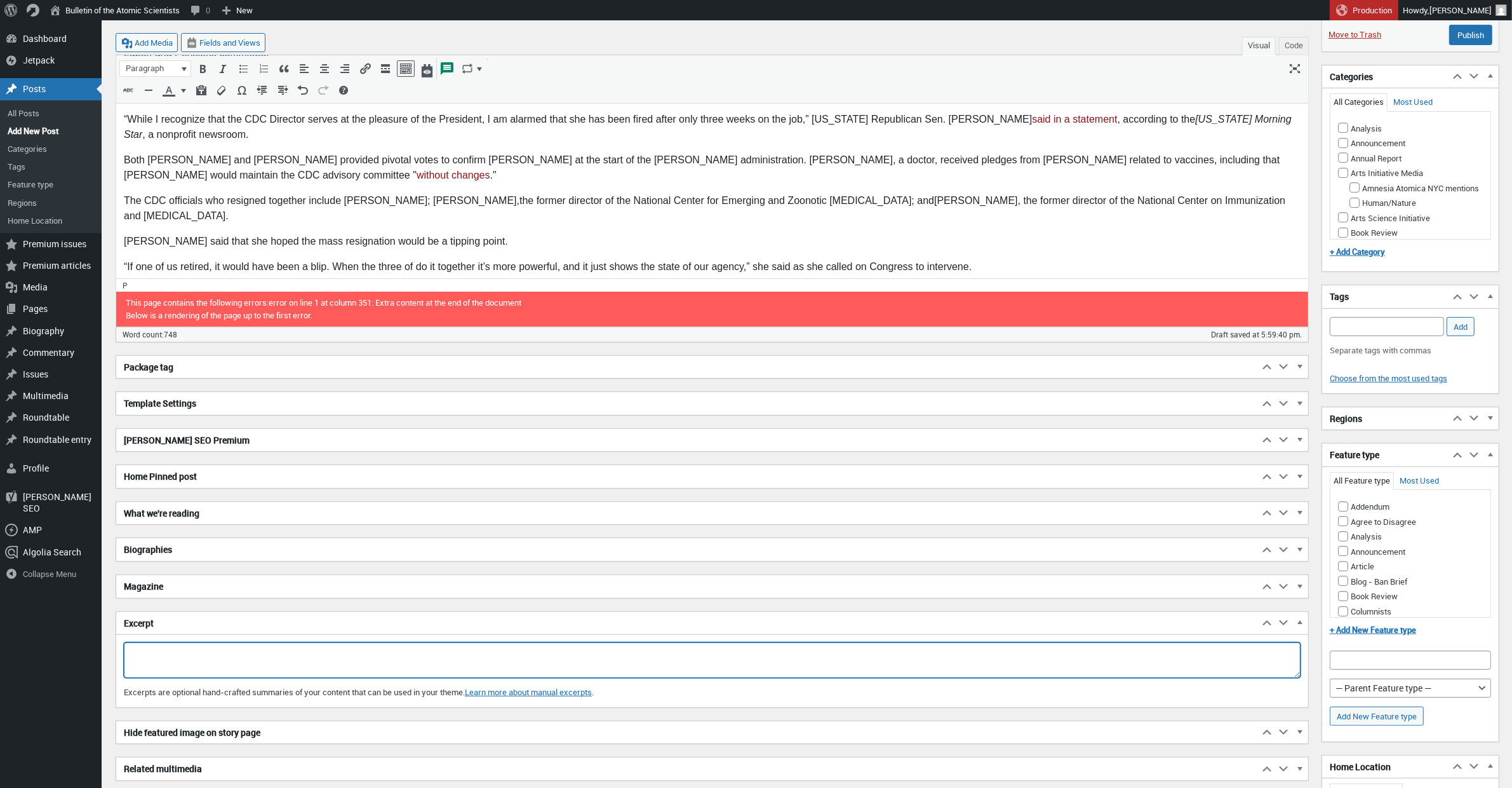
click at [194, 665] on textarea "Excerpt" at bounding box center [712, 660] width 1176 height 36
type textarea "T"
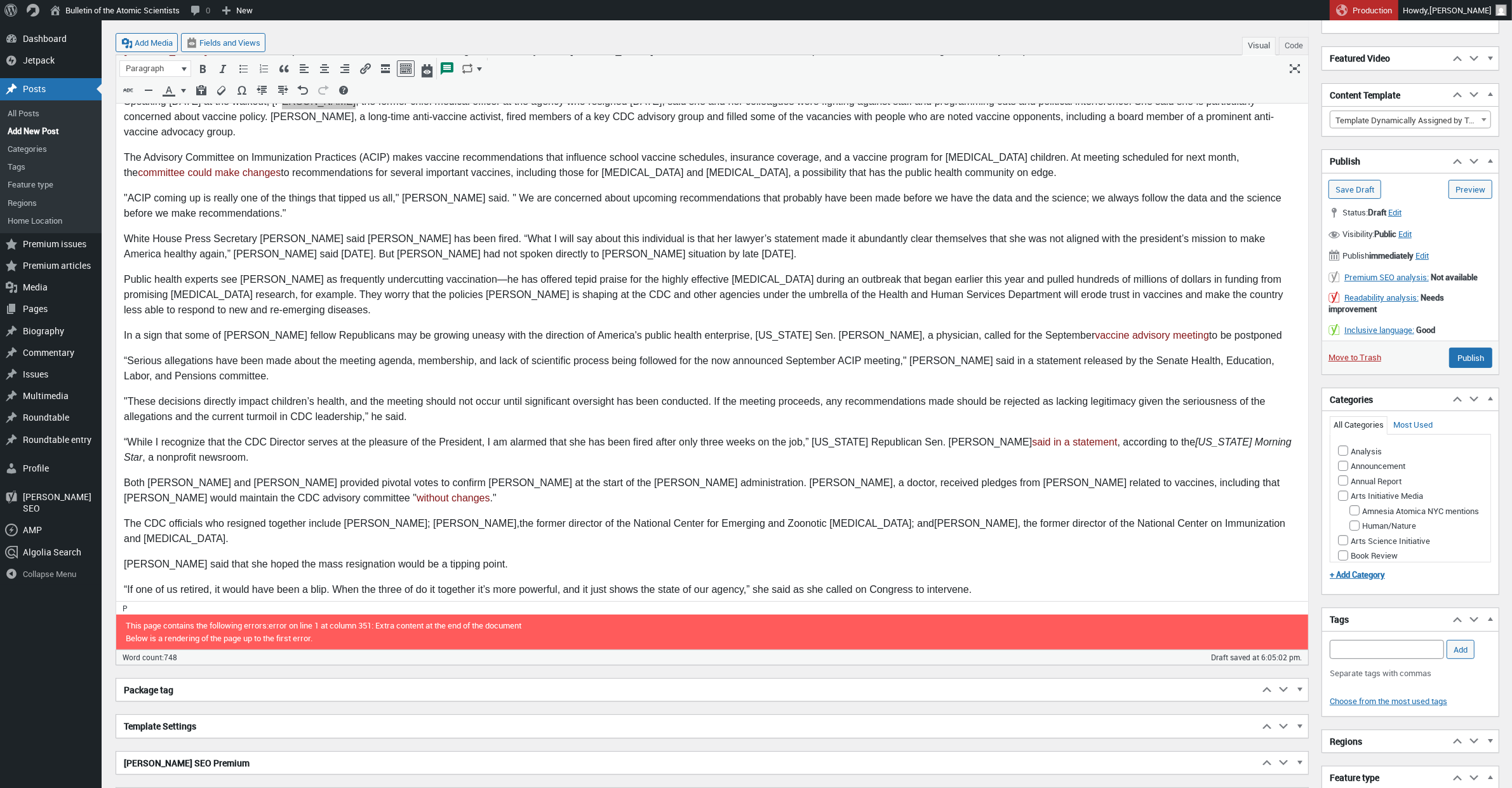
scroll to position [0, 0]
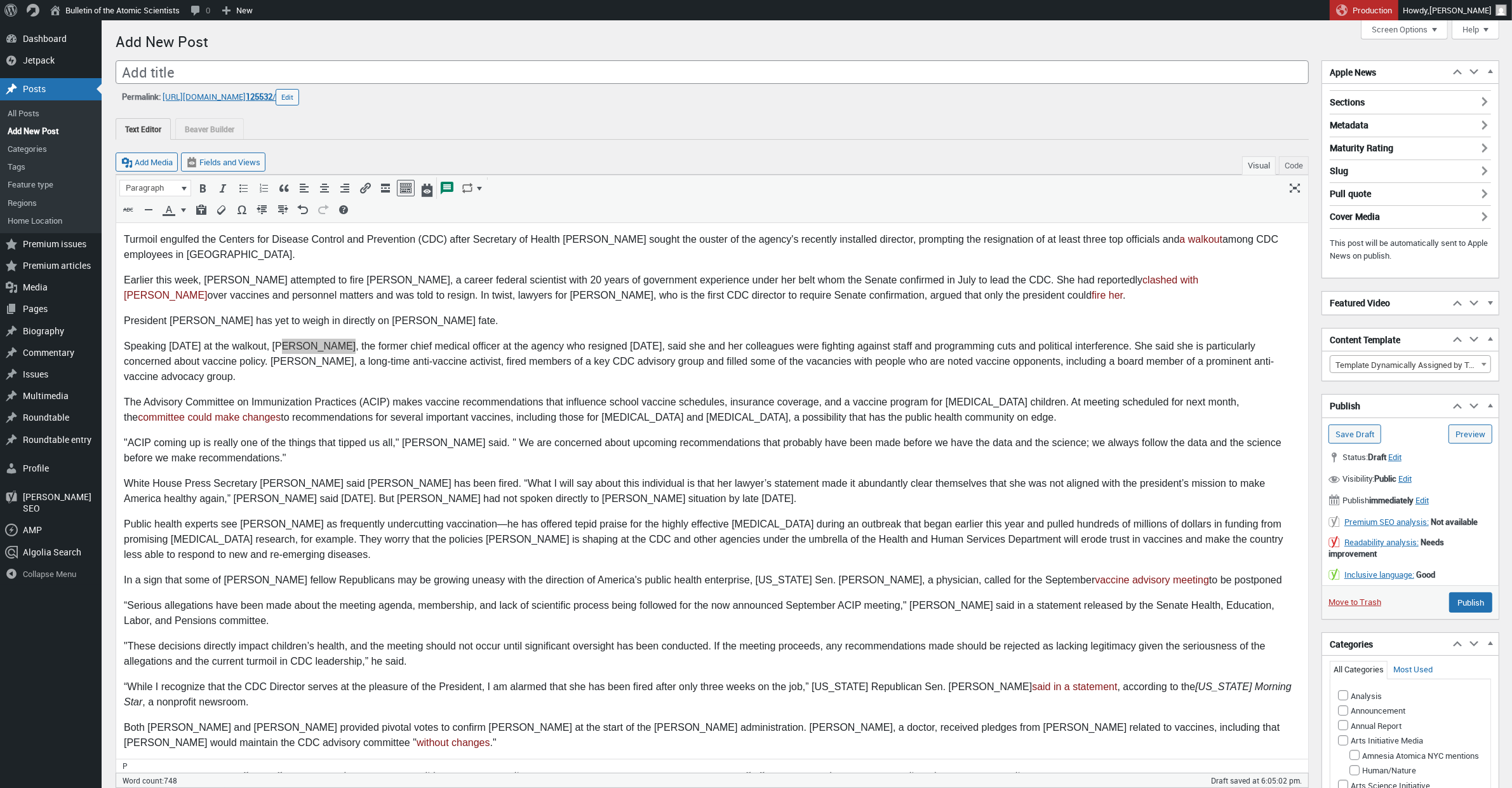
type textarea "The White House claims it has fired the newly appointed director of the CDC as …"
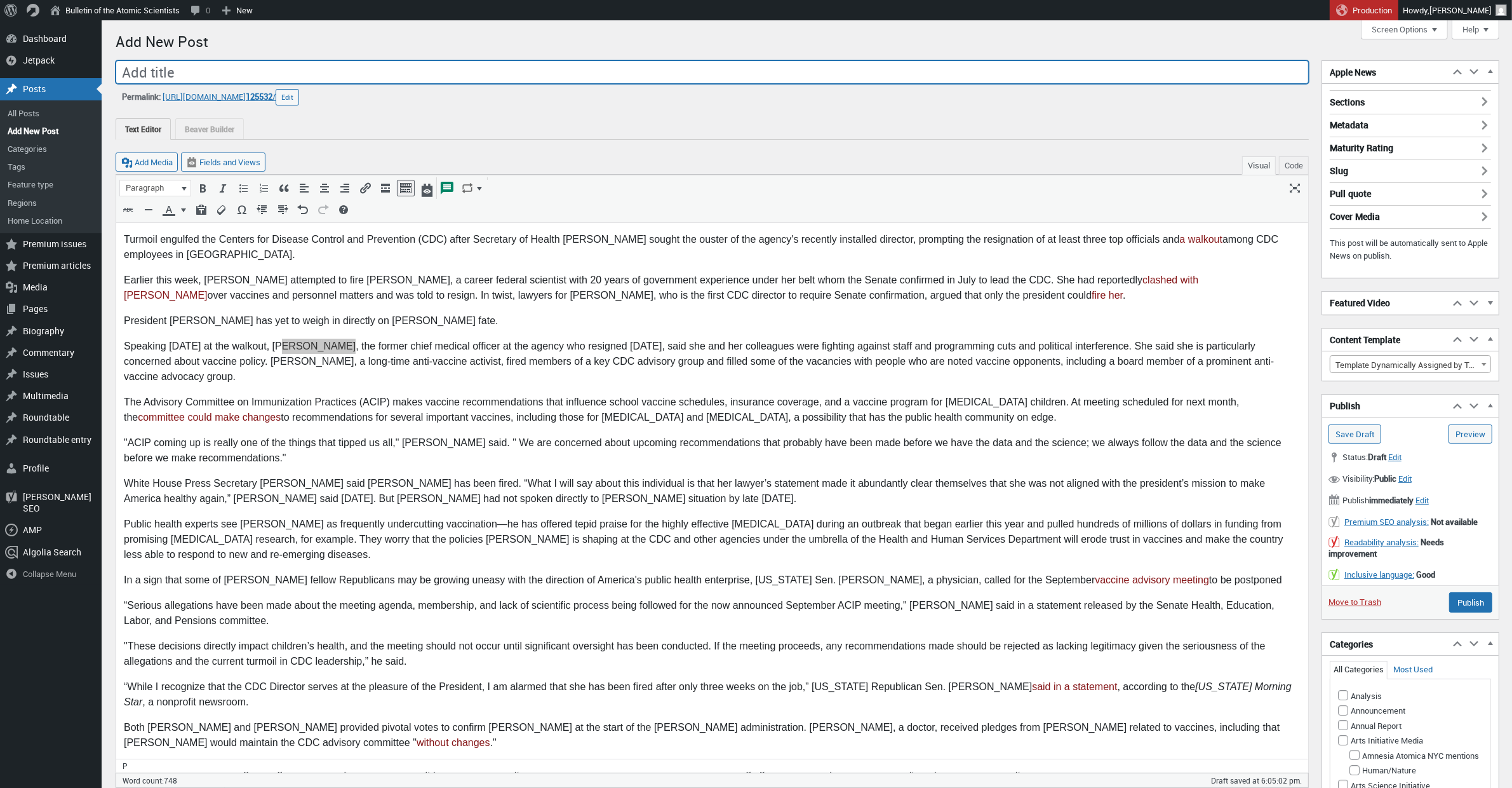
click at [294, 76] on input "Add title" at bounding box center [712, 72] width 1193 height 24
paste input "CDC in turmoil after officials resign in protest of RFK Jr.'s vaccine policies.…"
type input "CDC in turmoil after officials resign in protest of RFK Jr.'s vaccine policies.…"
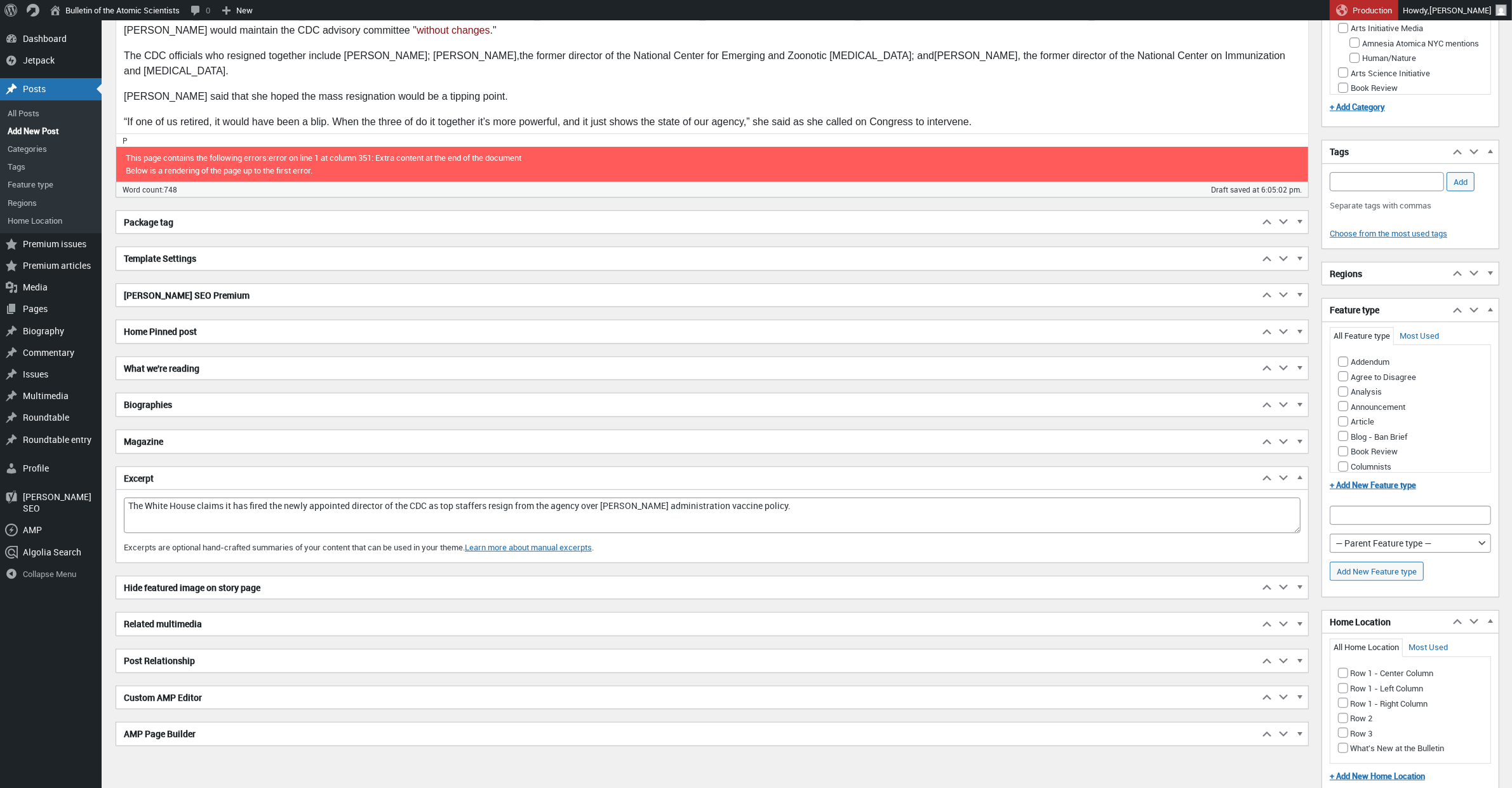
scroll to position [713, 0]
click at [193, 409] on h2 "Biographies" at bounding box center [687, 404] width 1142 height 23
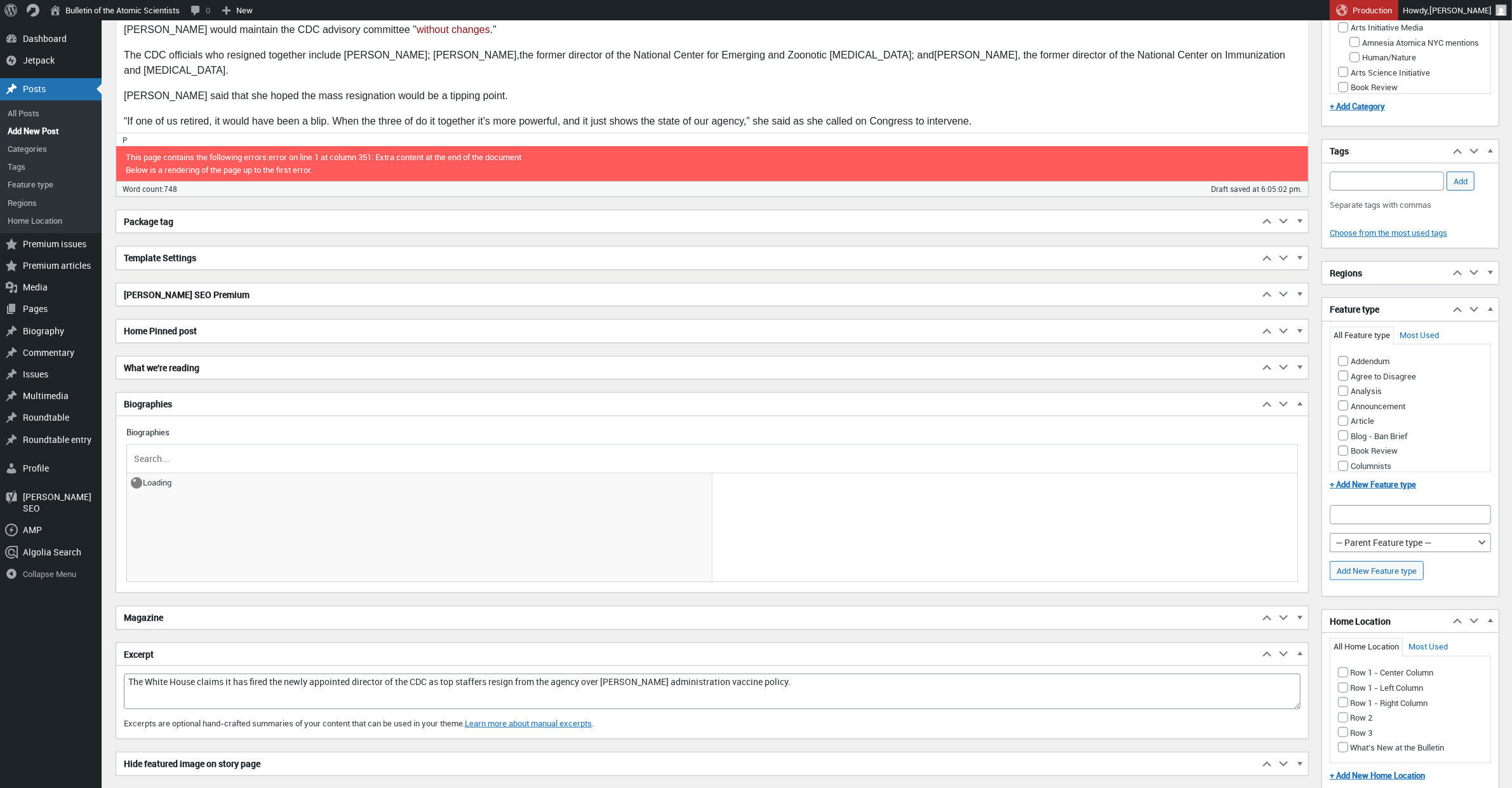
click at [177, 452] on input "text" at bounding box center [712, 458] width 1161 height 19
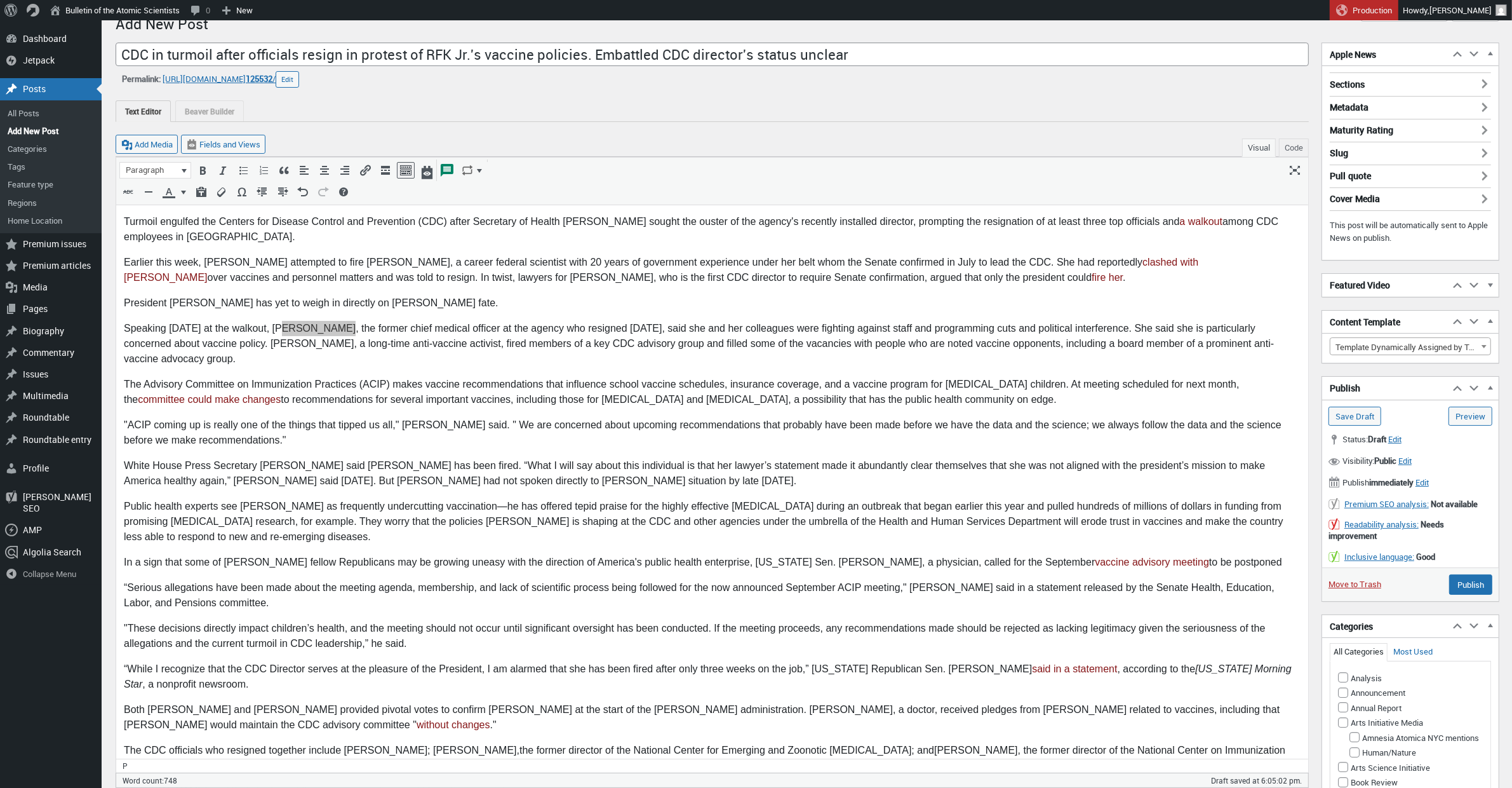
scroll to position [33, 0]
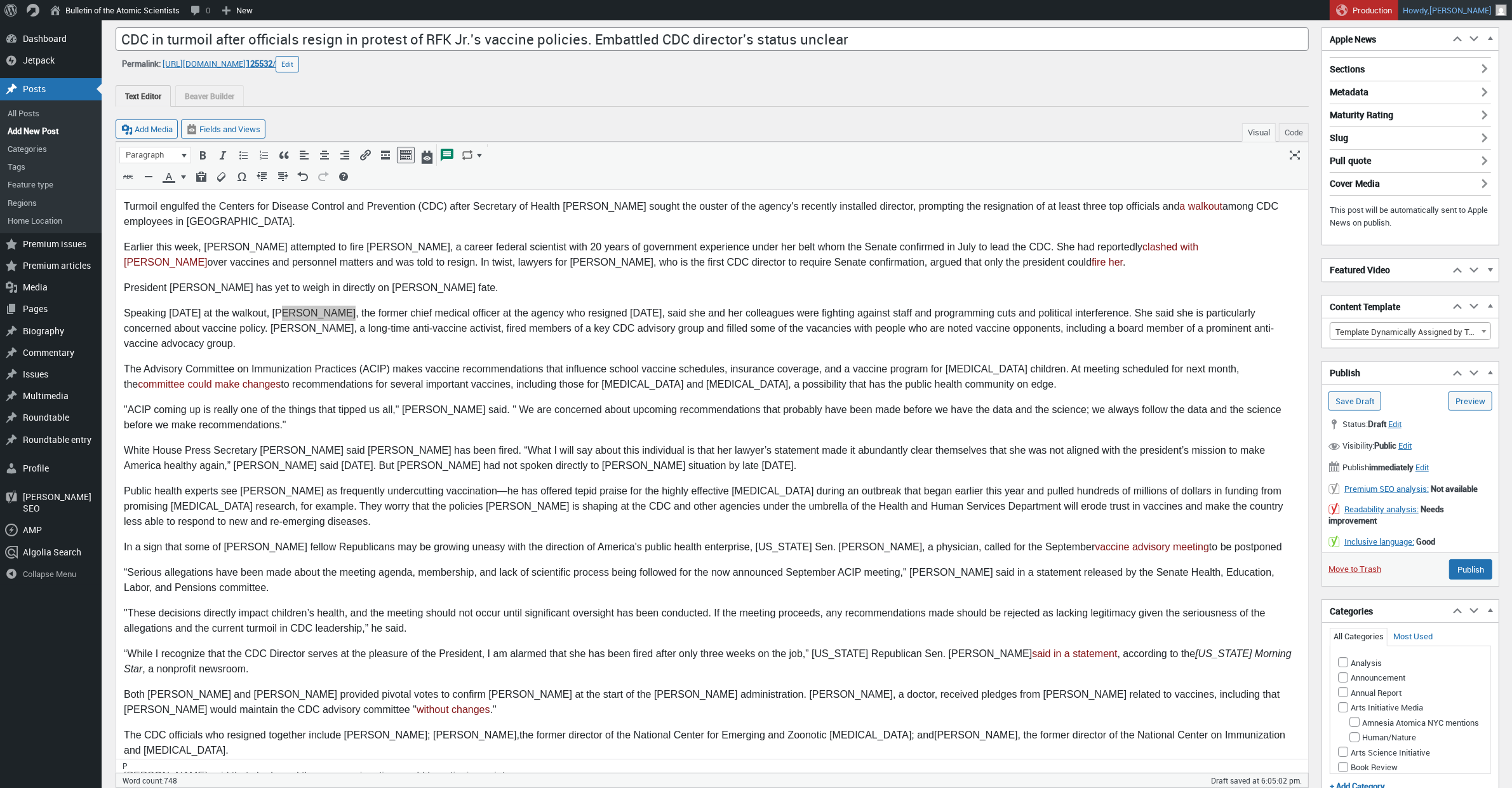
type input "[PERSON_NAME]"
click at [719, 352] on p "Speaking [DATE] at the walkout, [PERSON_NAME], the former chief medical officer…" at bounding box center [712, 328] width 1176 height 45
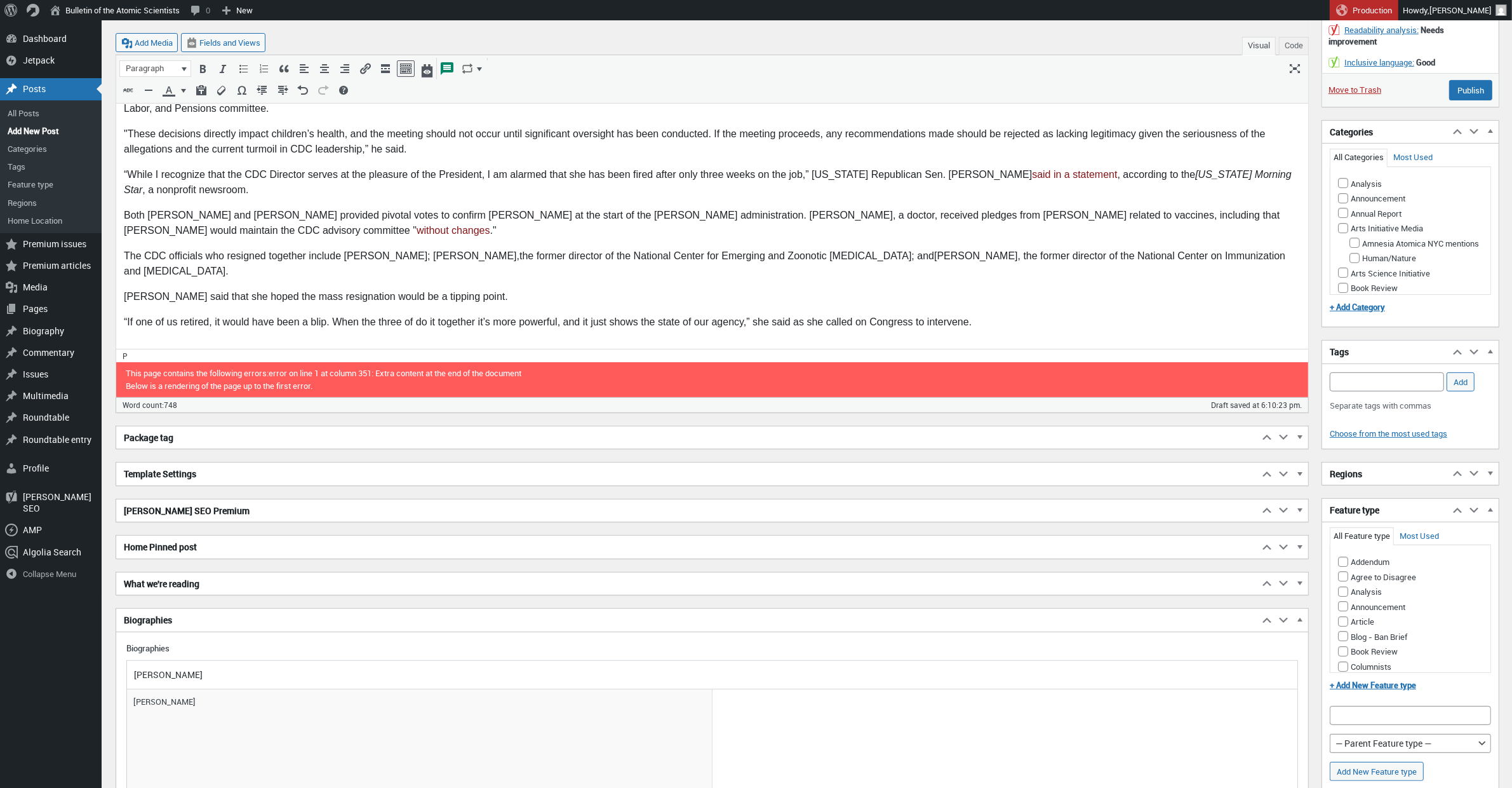
scroll to position [512, 0]
click at [1343, 593] on input "Analysis" at bounding box center [1342, 591] width 10 height 10
checkbox input "true"
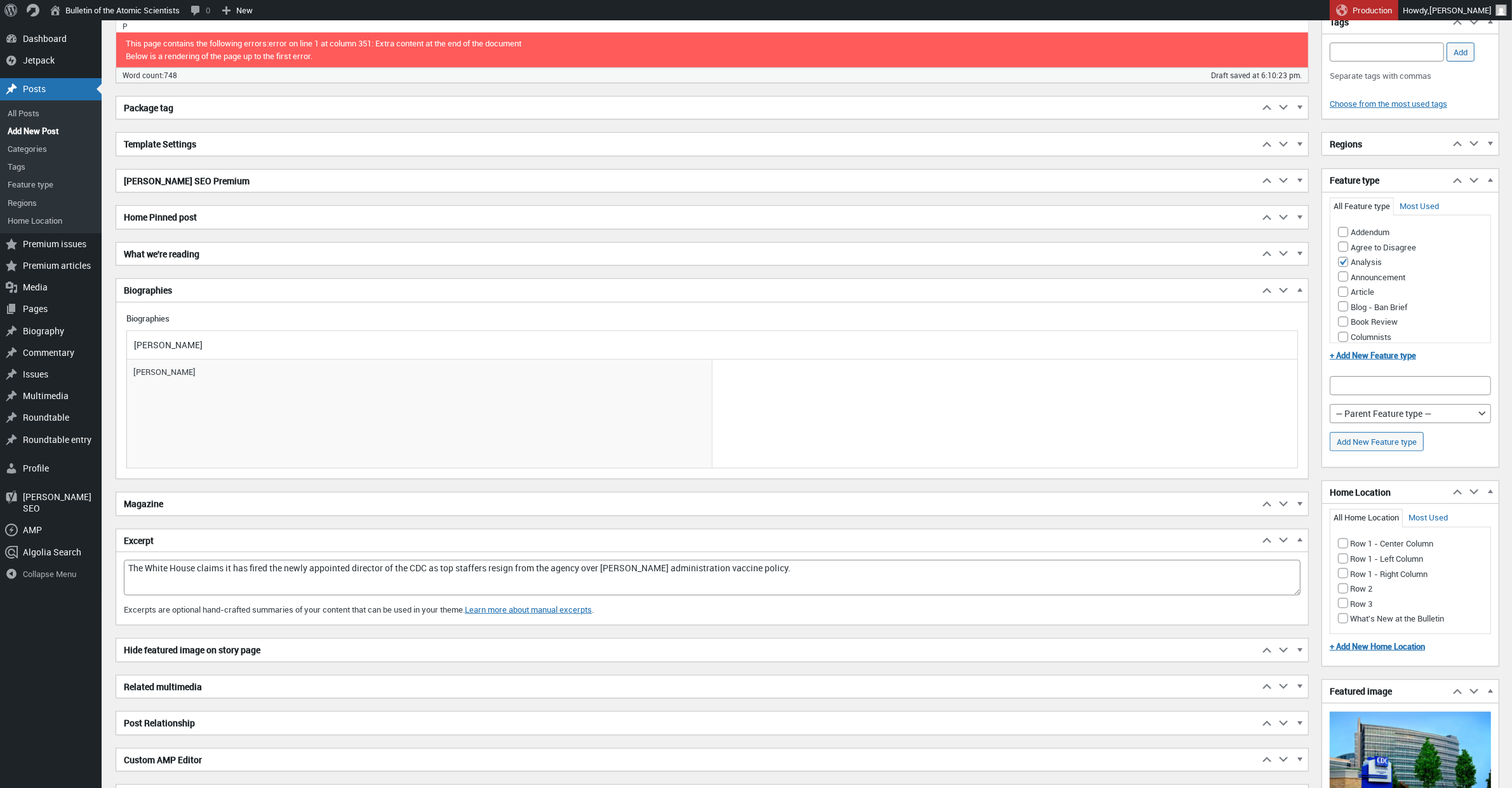
click at [1348, 559] on label "Row 1 - Left Column" at bounding box center [1380, 559] width 86 height 12
click at [1348, 559] on input "Row 1 - Left Column" at bounding box center [1342, 558] width 10 height 10
checkbox input "true"
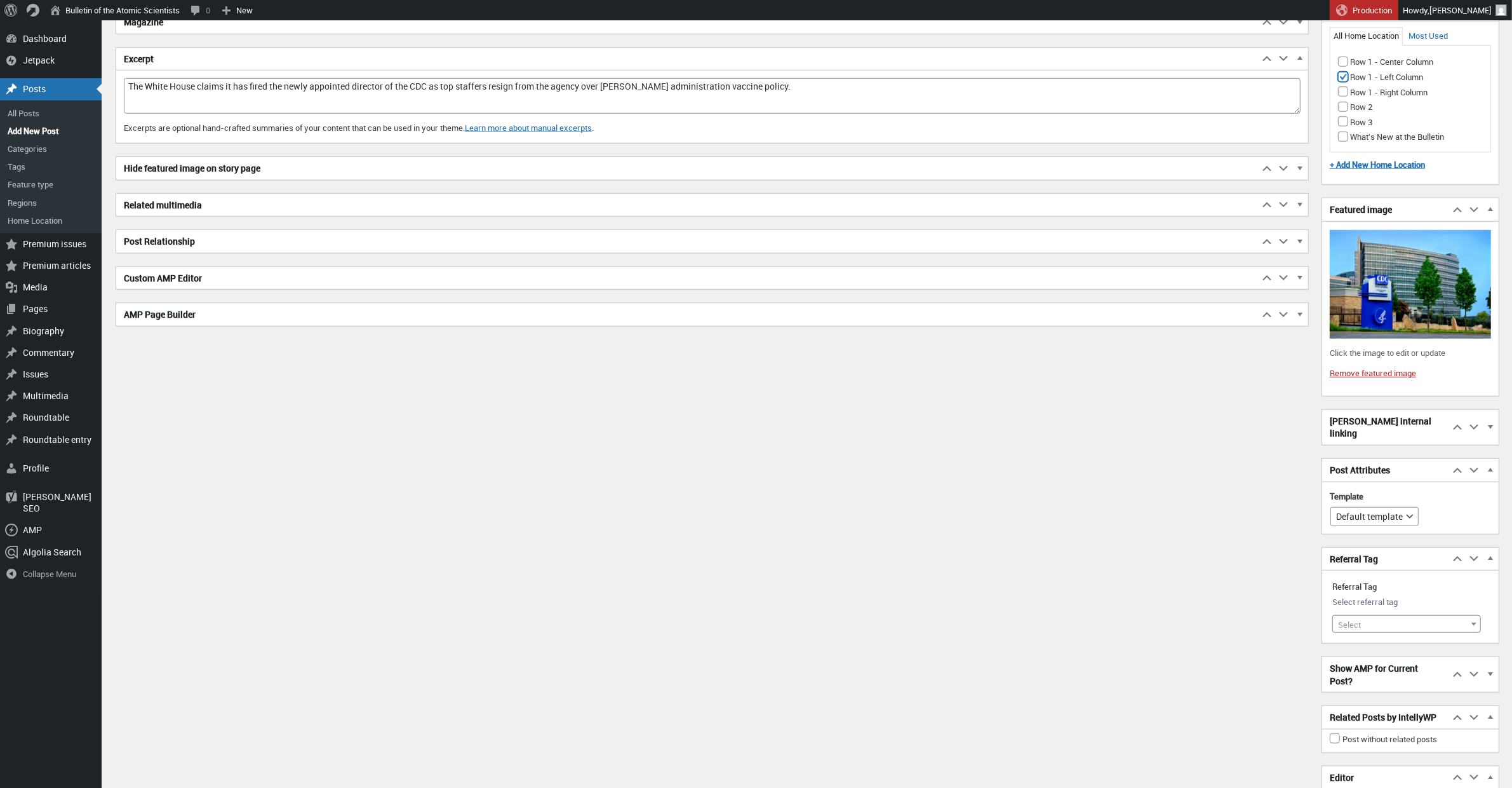
scroll to position [1332, 0]
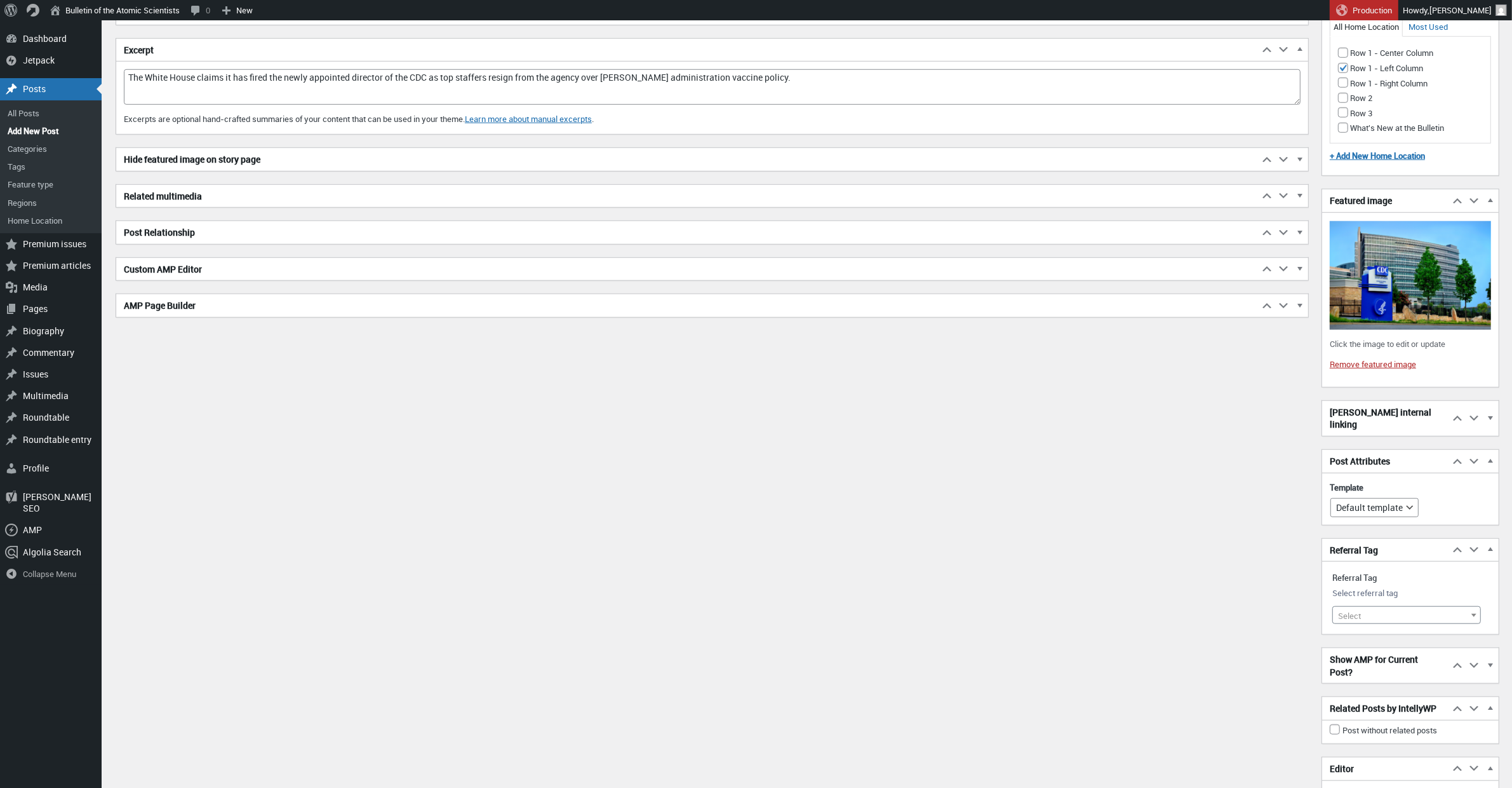
click at [1360, 610] on span "Select" at bounding box center [1348, 616] width 23 height 12
type input "r"
type input "robert f. kennedy jr."
select select "21428"
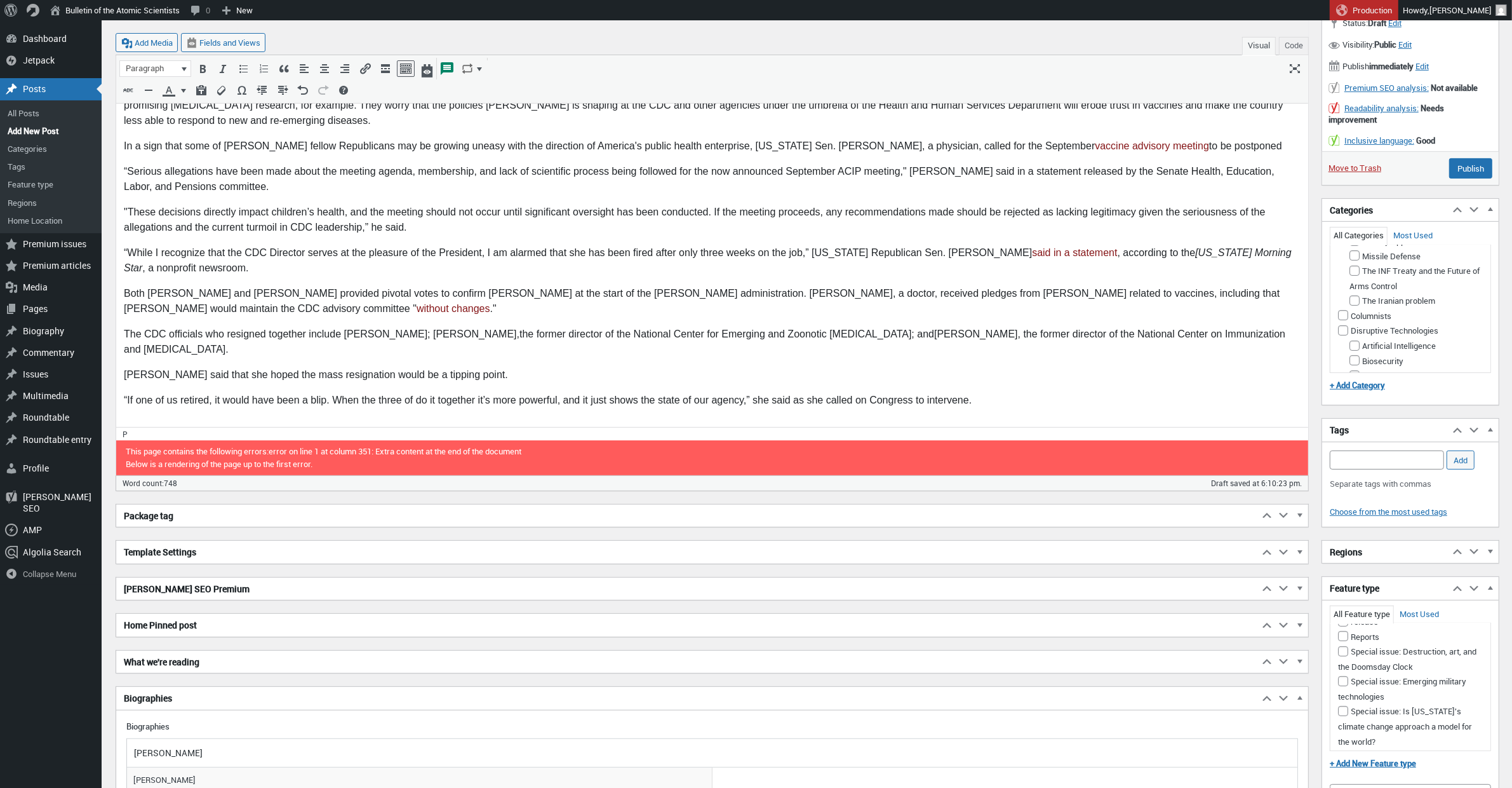
scroll to position [348, 0]
click at [1350, 293] on input "Biosecurity" at bounding box center [1354, 287] width 10 height 10
checkbox input "true"
drag, startPoint x: 1344, startPoint y: 461, endPoint x: 1348, endPoint y: 469, distance: 8.9
click at [1344, 461] on input "Add Tag" at bounding box center [1387, 459] width 114 height 19
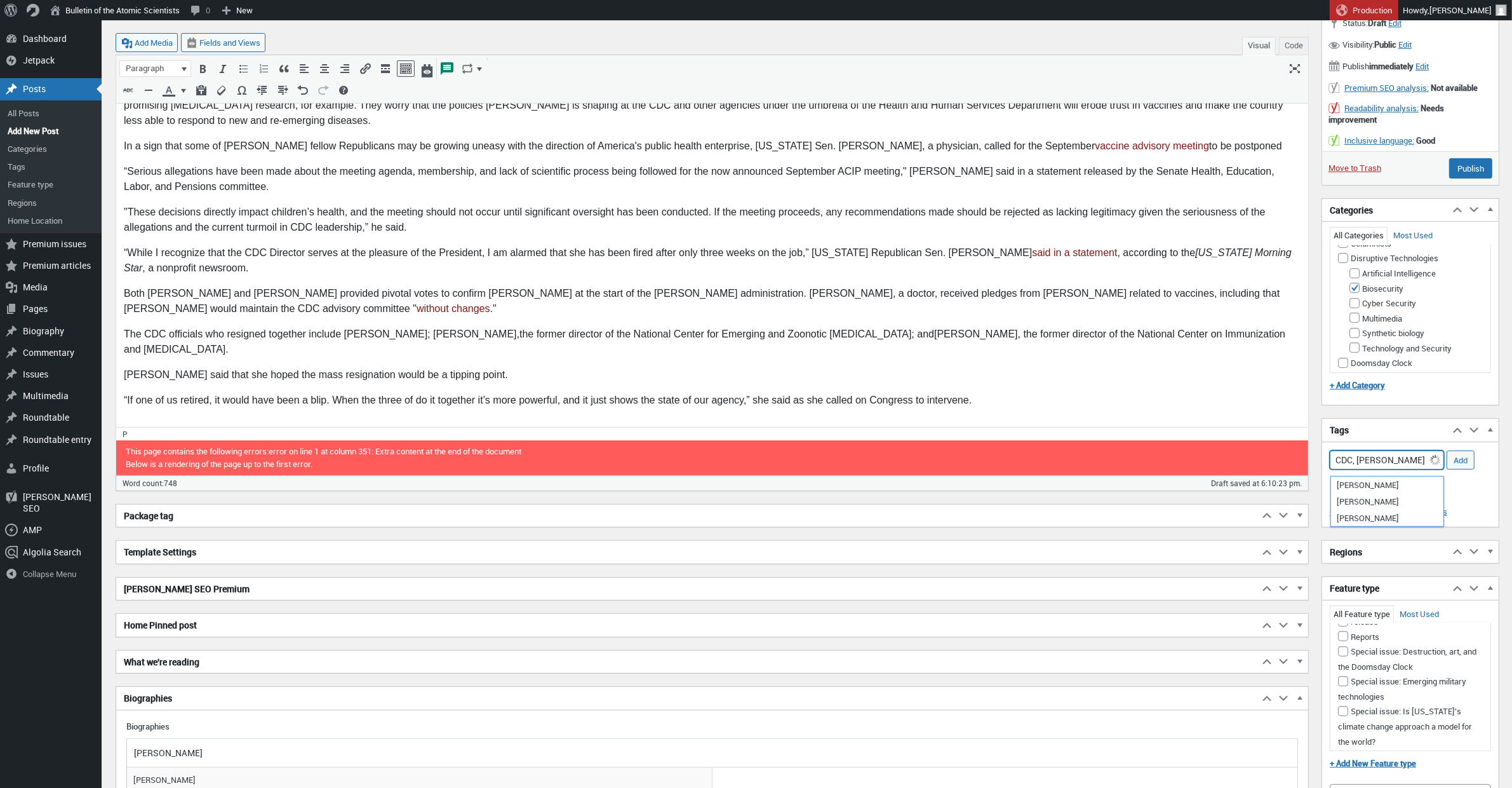
scroll to position [0, 10]
click at [1356, 485] on li "[PERSON_NAME]" at bounding box center [1387, 485] width 113 height 18
type input "CDC, Robert F. Kennedy Jr.,"
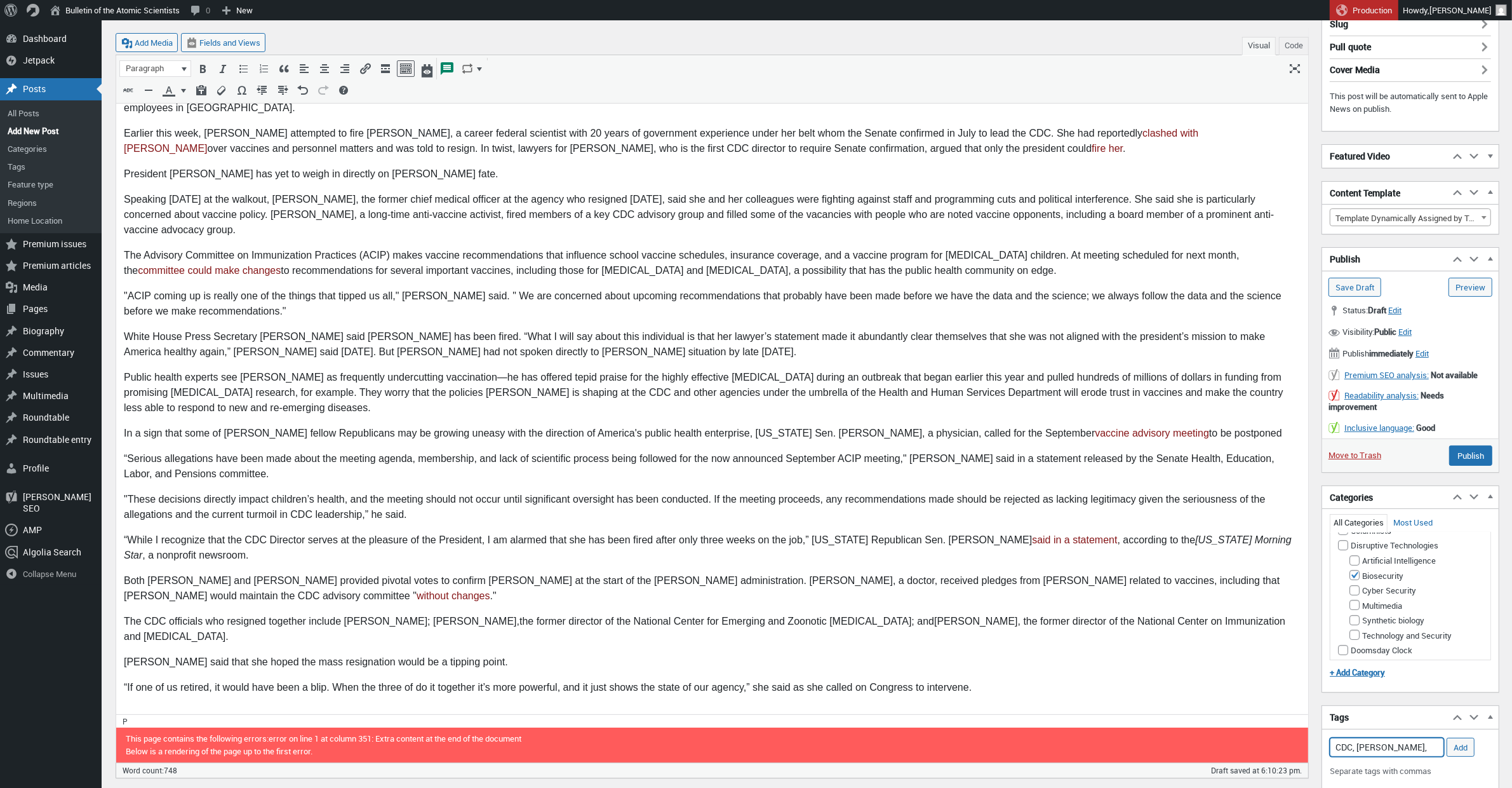
scroll to position [181, 0]
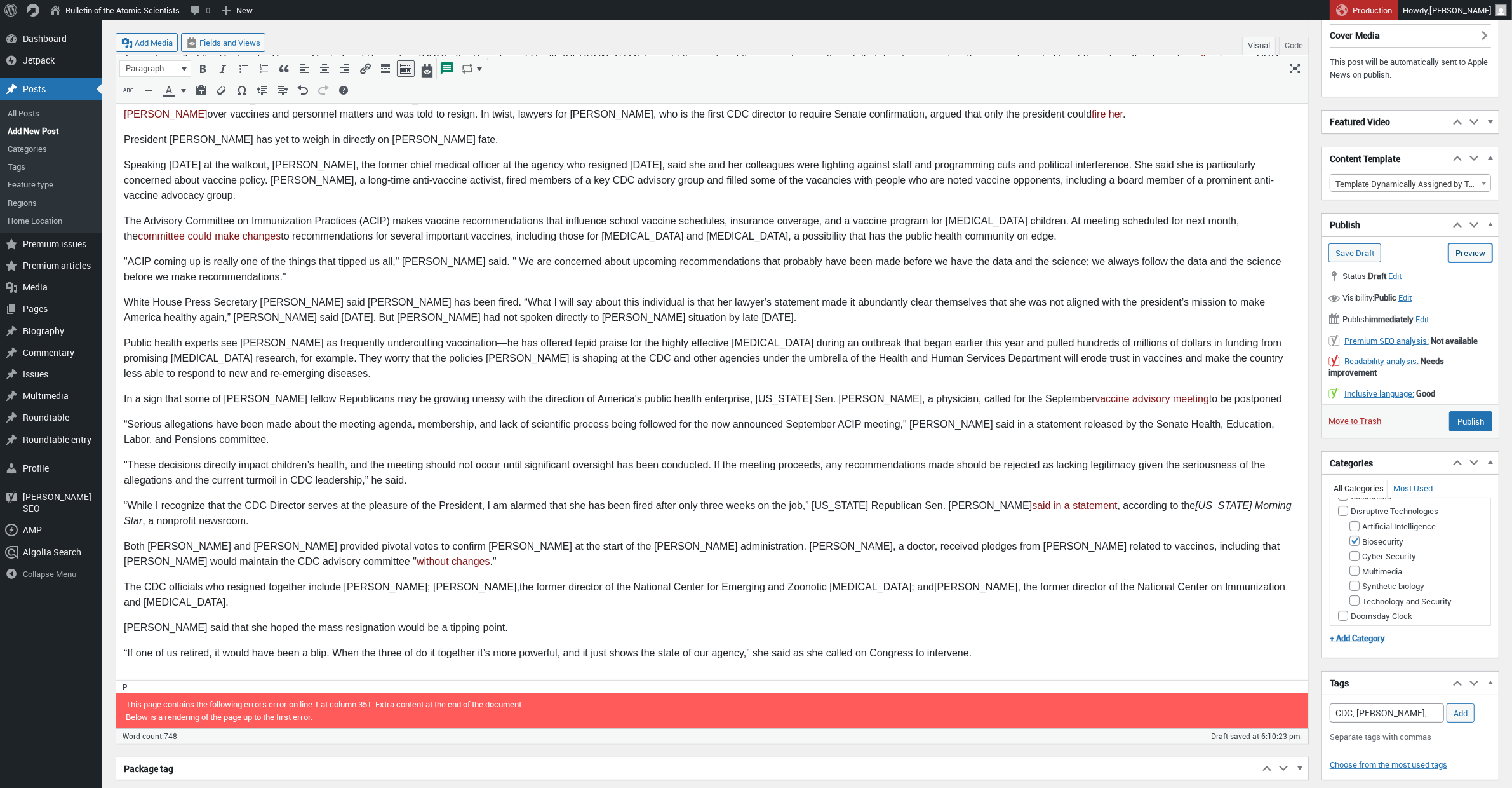
click at [1470, 254] on link "Preview (opens in a new tab)" at bounding box center [1470, 252] width 43 height 19
click at [1482, 422] on input "Publish" at bounding box center [1471, 421] width 43 height 21
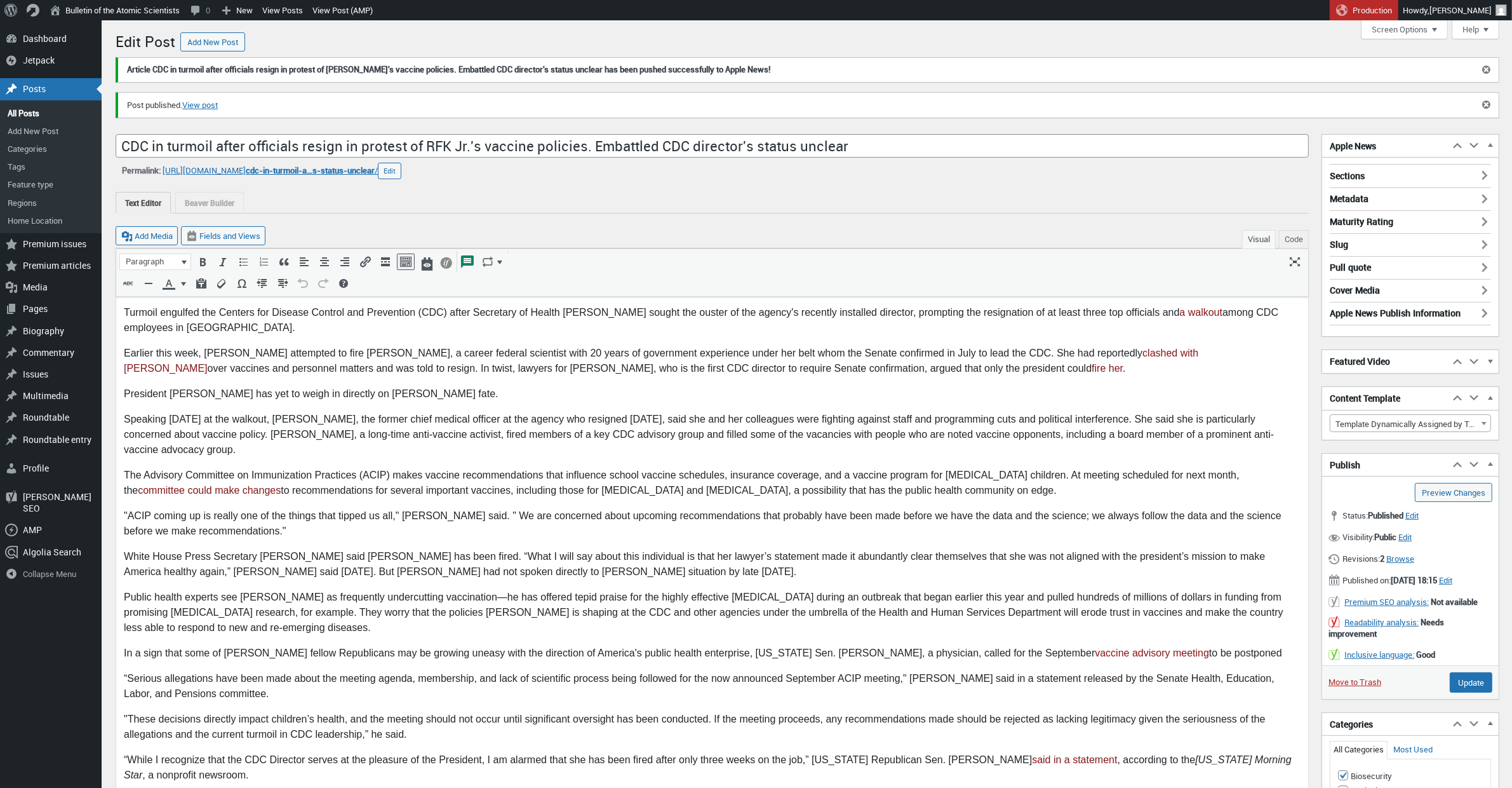
scroll to position [10, 0]
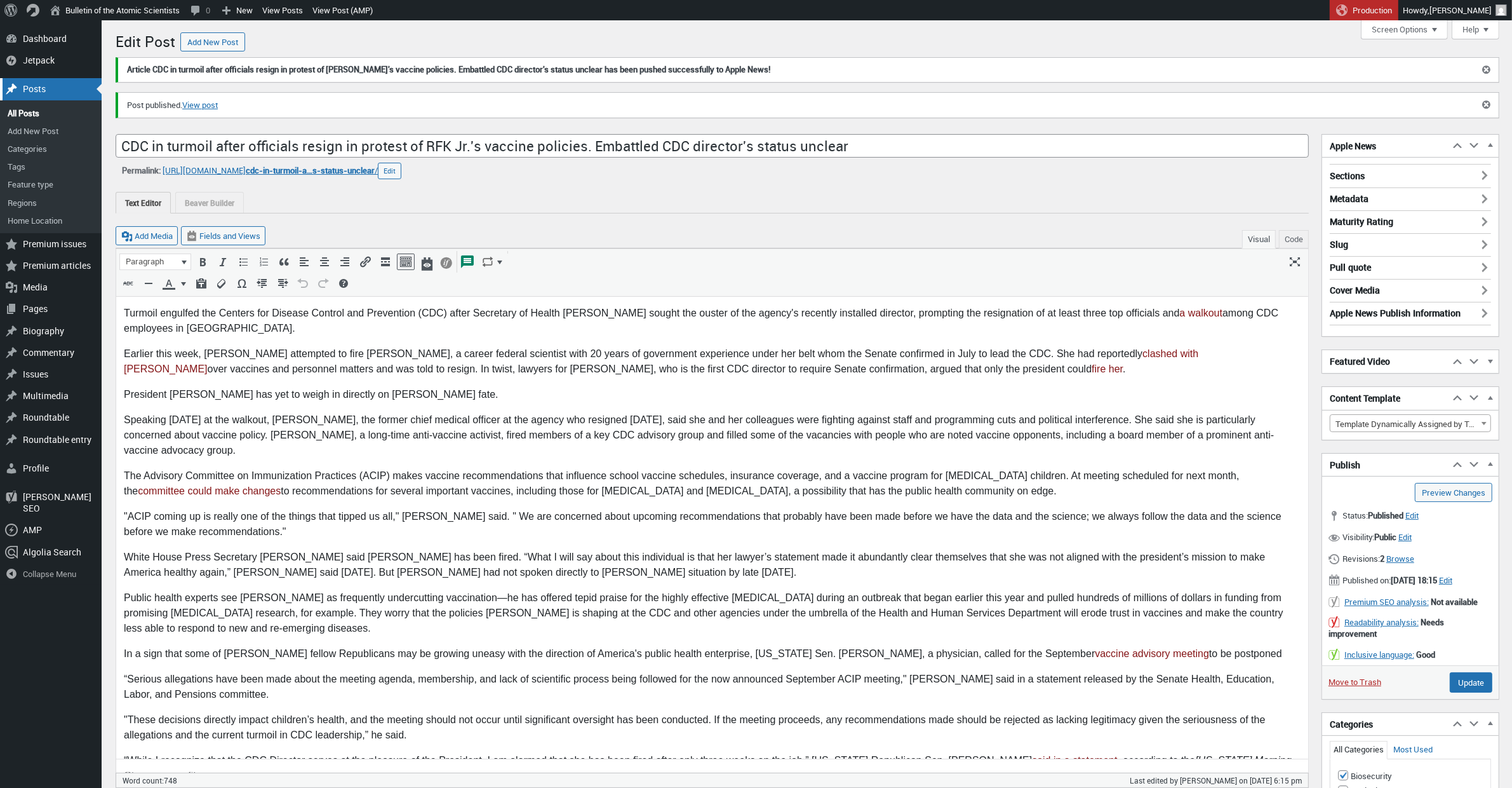
click at [43, 85] on div "Posts" at bounding box center [50, 89] width 102 height 22
